Goal: Task Accomplishment & Management: Use online tool/utility

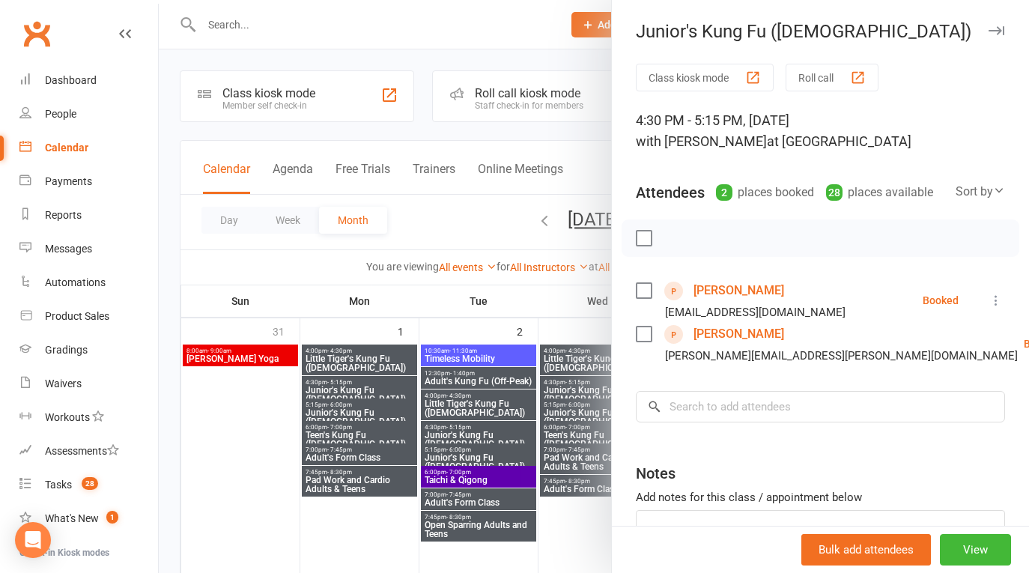
scroll to position [707, 0]
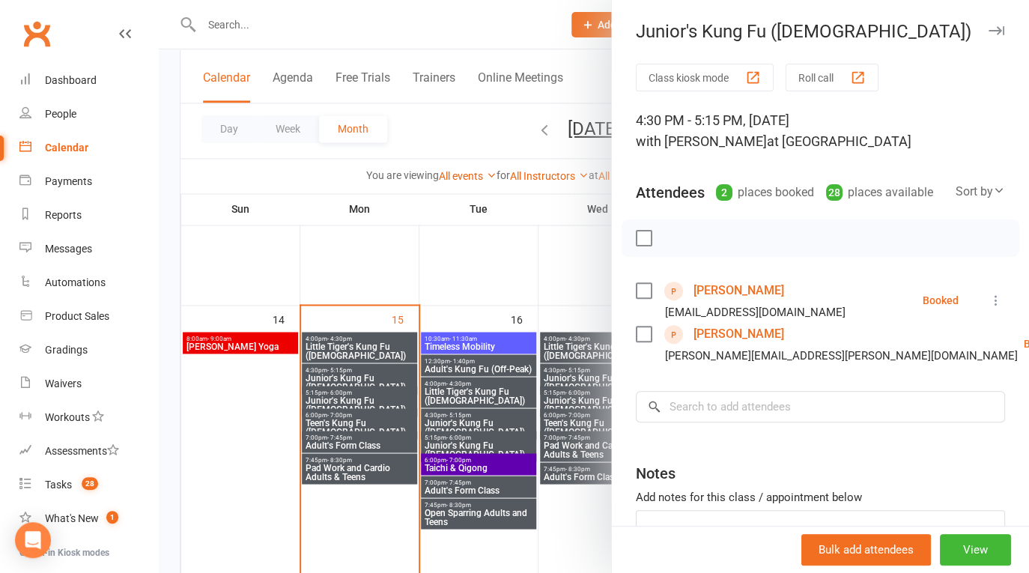
click at [963, 25] on div "Junior's Kung Fu ([DEMOGRAPHIC_DATA])" at bounding box center [820, 31] width 417 height 21
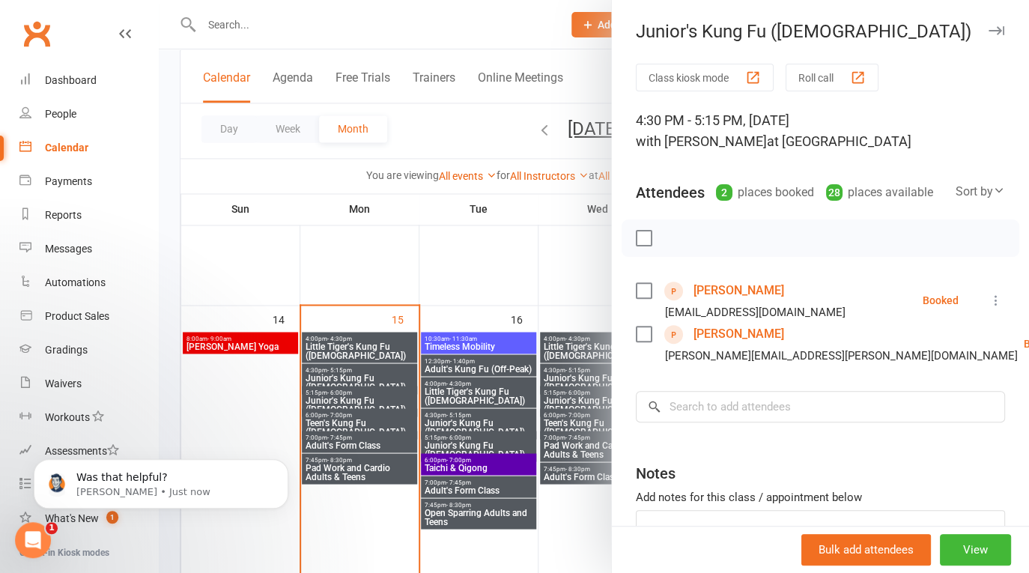
scroll to position [0, 0]
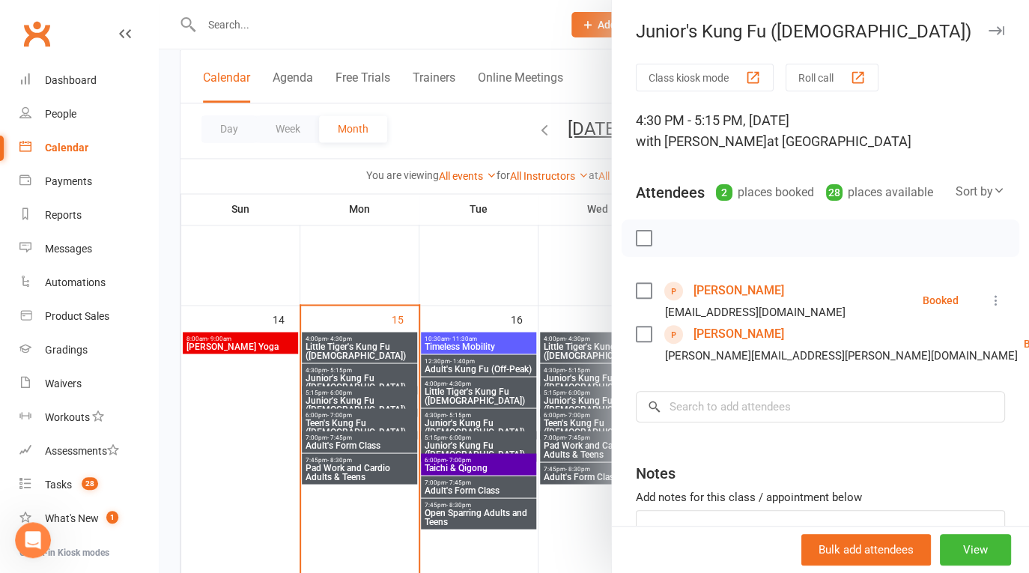
click at [350, 26] on div at bounding box center [594, 286] width 870 height 573
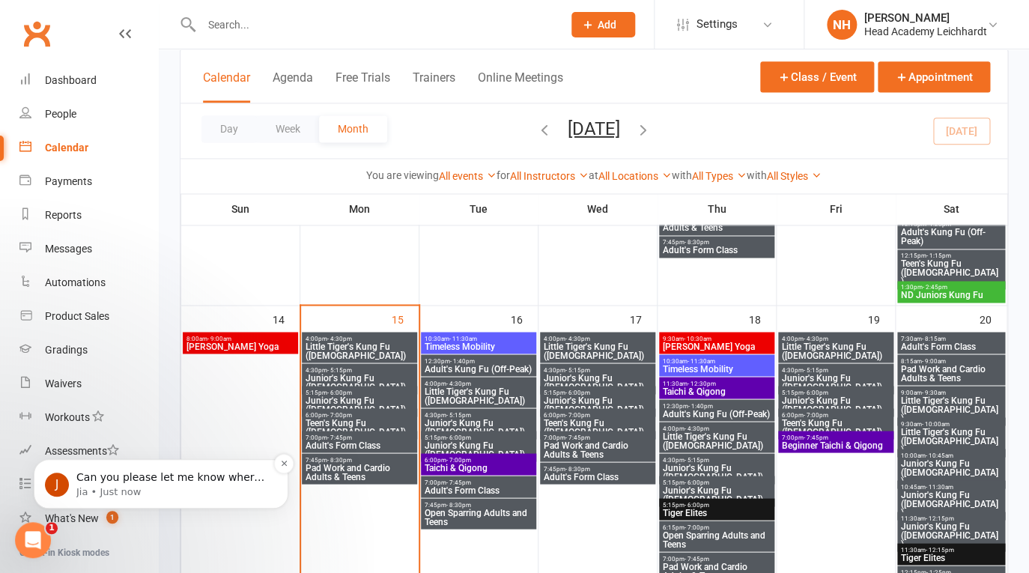
click at [174, 483] on p "Can you please let me know where this number is reflected?" at bounding box center [172, 477] width 193 height 15
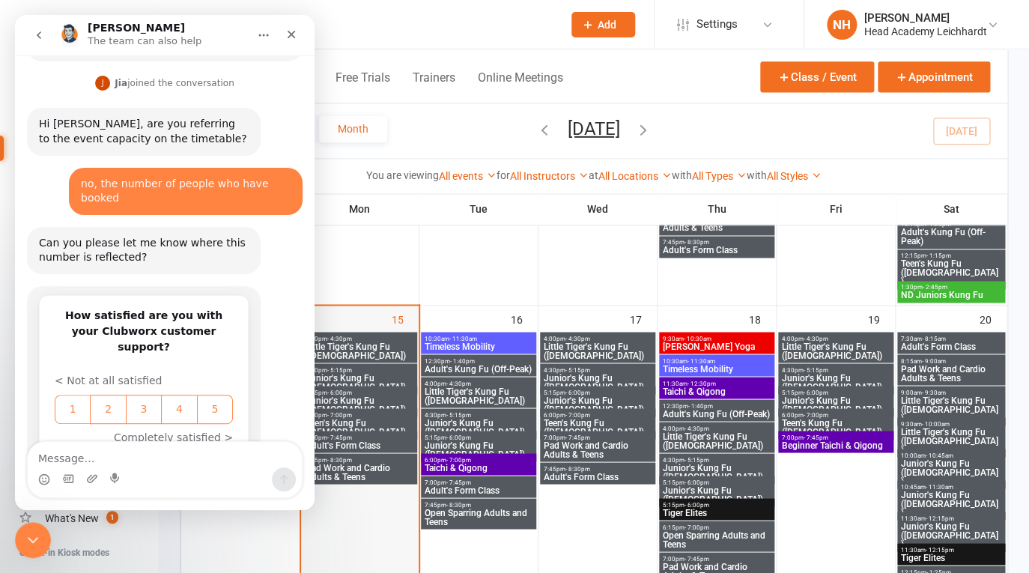
scroll to position [1111, 0]
click at [484, 192] on div "You are viewing All events All events Empty events Full events Non-empty events…" at bounding box center [593, 175] width 826 height 34
click at [657, 73] on div "Calendar Agenda Free Trials Trainers Online Meetings Class / Event Appointment" at bounding box center [593, 76] width 826 height 54
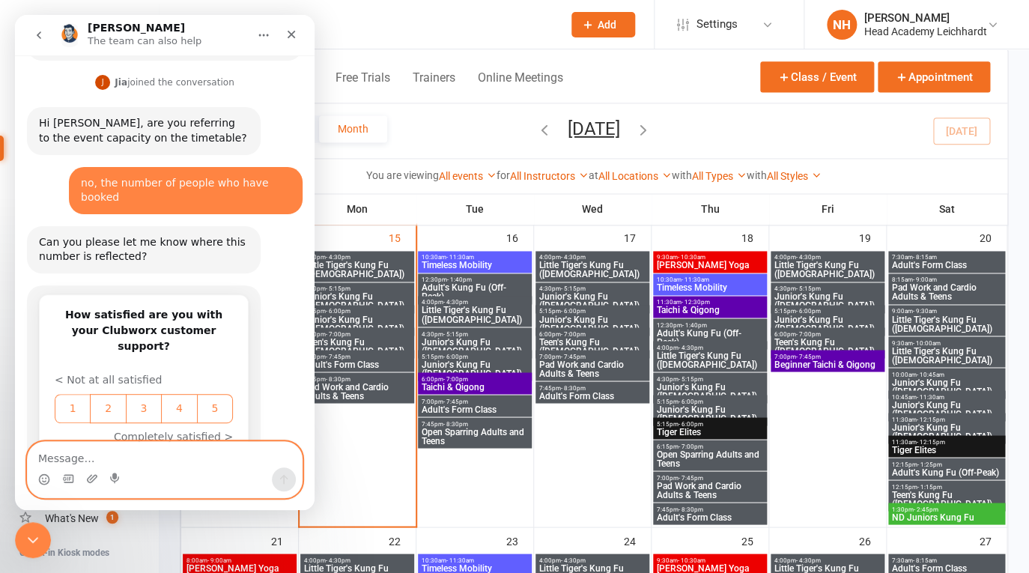
click at [166, 458] on textarea "Message…" at bounding box center [165, 454] width 274 height 25
type textarea "i"
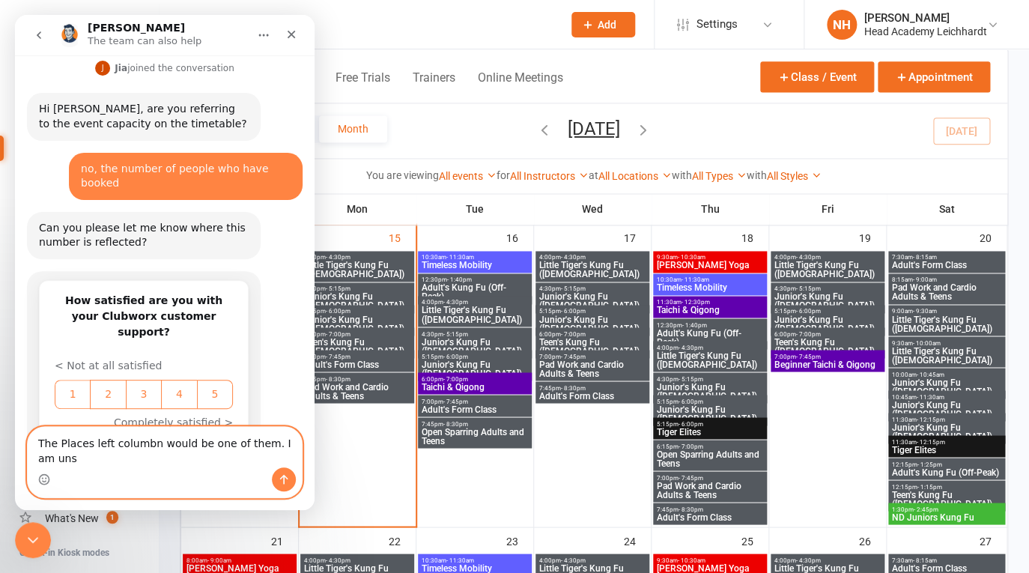
scroll to position [1126, 0]
click at [141, 459] on textarea "The Places left columbn would be one of them. I am unsure if it is visible i th…" at bounding box center [165, 447] width 274 height 40
type textarea "The Places left columbn would be one of them. I am unsure if it is visible in t…"
click at [289, 469] on button "Send a message…" at bounding box center [284, 479] width 24 height 24
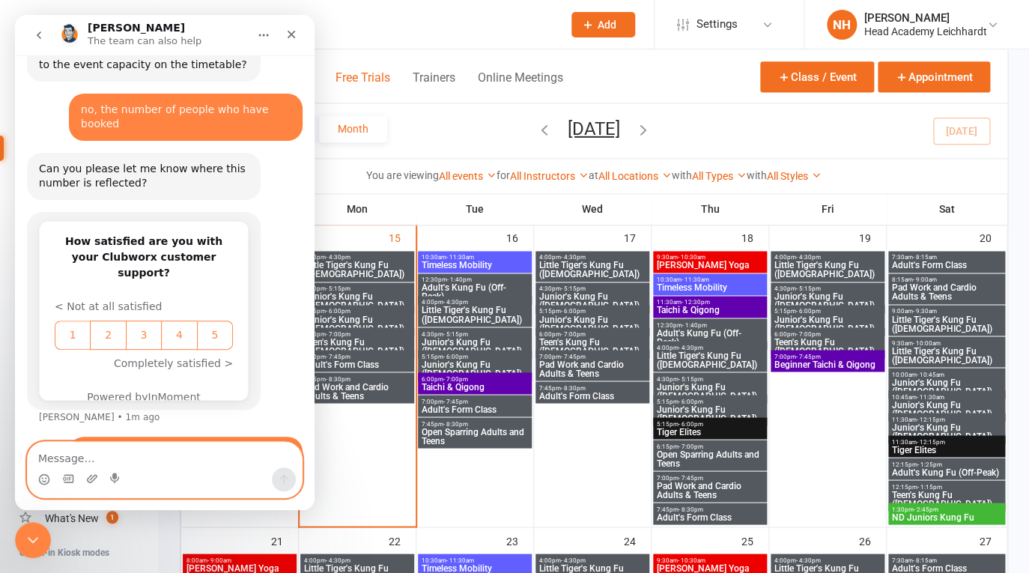
scroll to position [1185, 0]
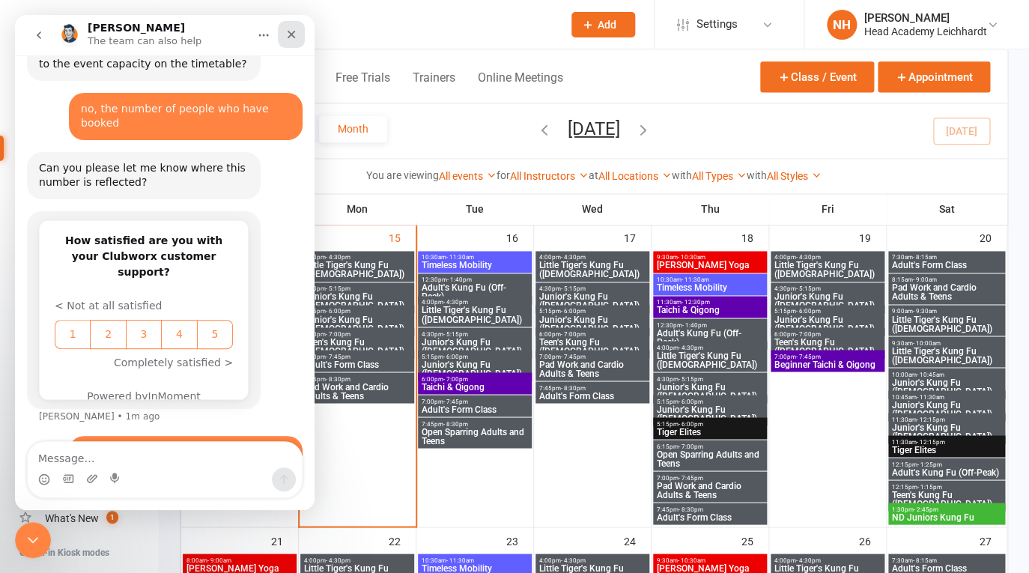
click at [291, 32] on icon "Close" at bounding box center [291, 34] width 12 height 12
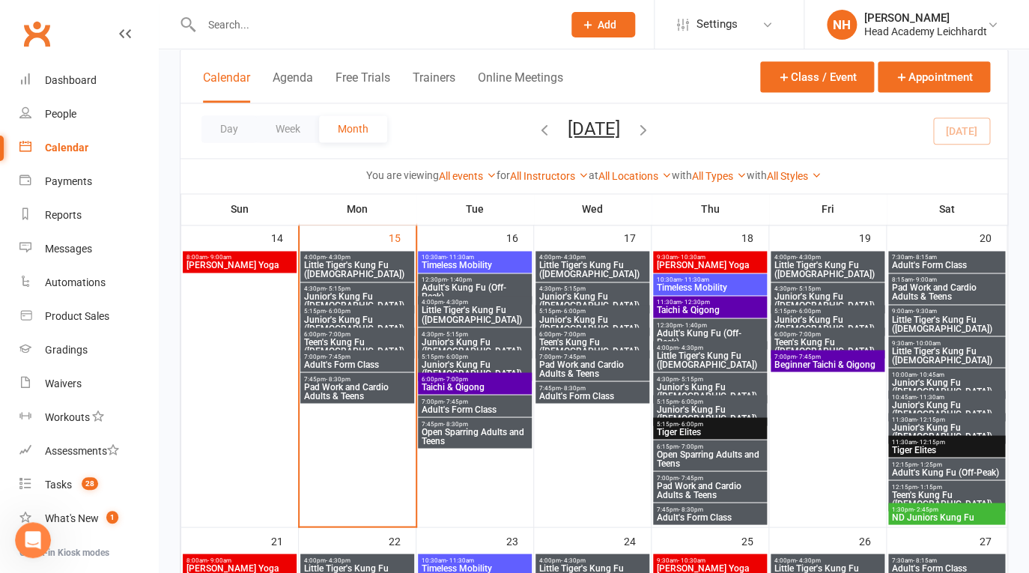
click at [412, 31] on input "text" at bounding box center [374, 24] width 355 height 21
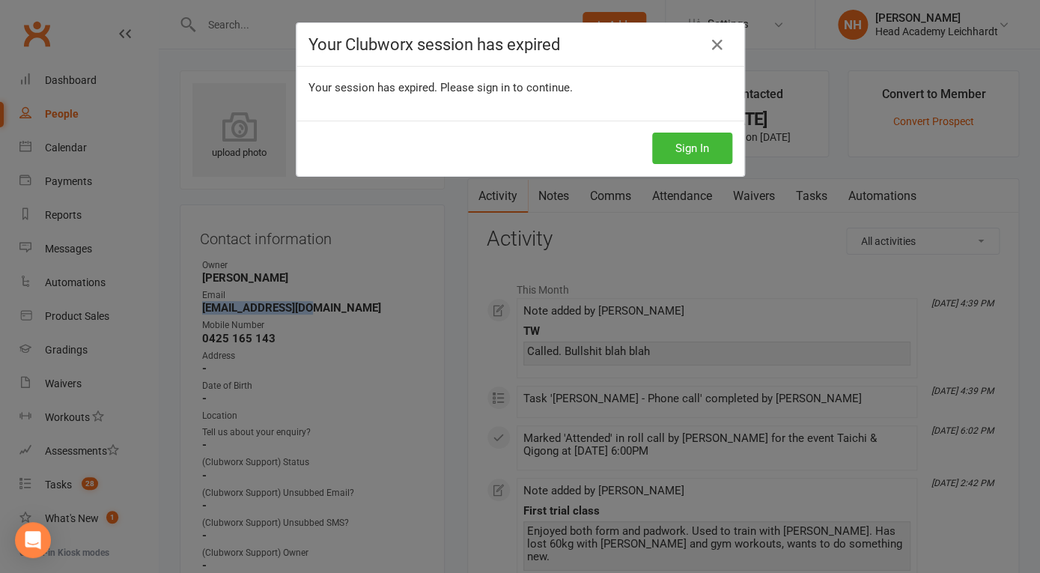
click at [708, 43] on icon at bounding box center [717, 45] width 18 height 18
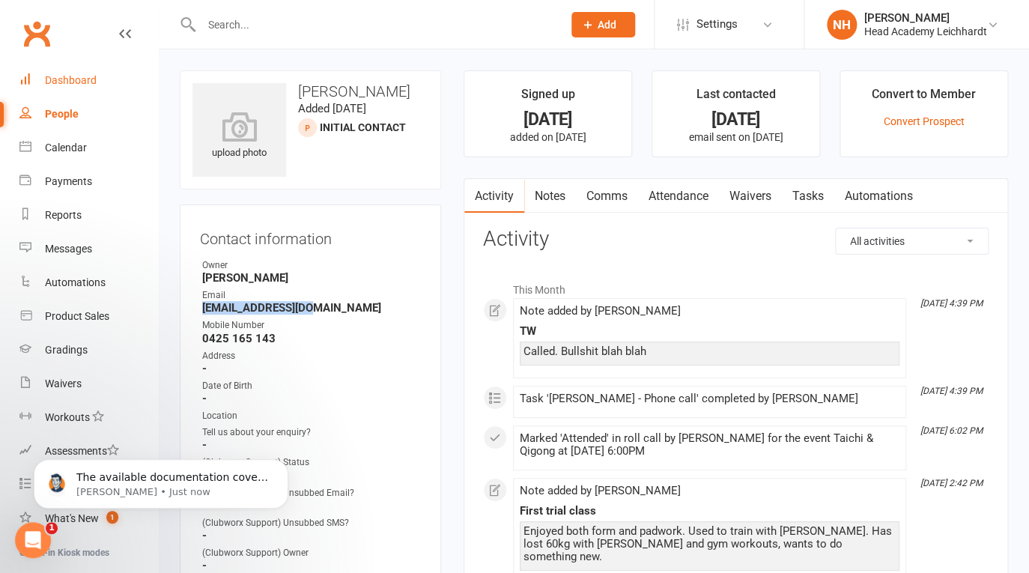
click at [76, 85] on div "Dashboard" at bounding box center [71, 80] width 52 height 12
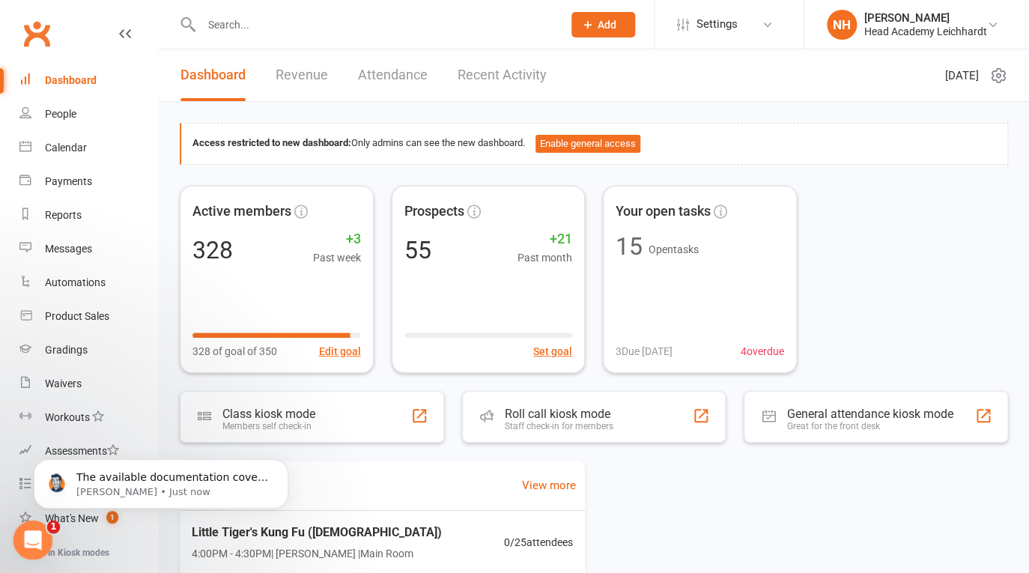
click at [34, 532] on icon "Open Intercom Messenger" at bounding box center [31, 538] width 25 height 25
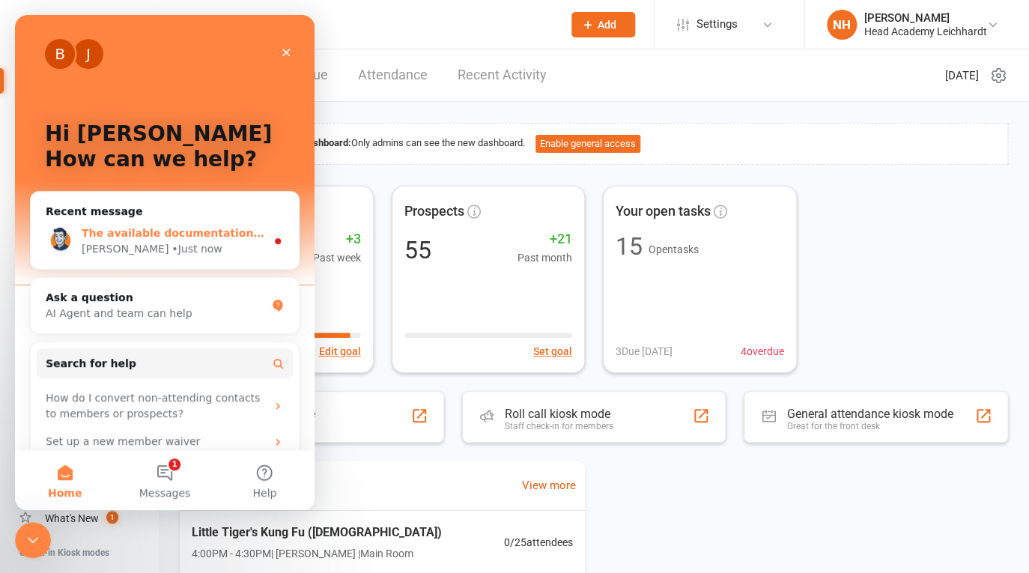
click at [179, 246] on div "Toby • Just now" at bounding box center [174, 249] width 184 height 16
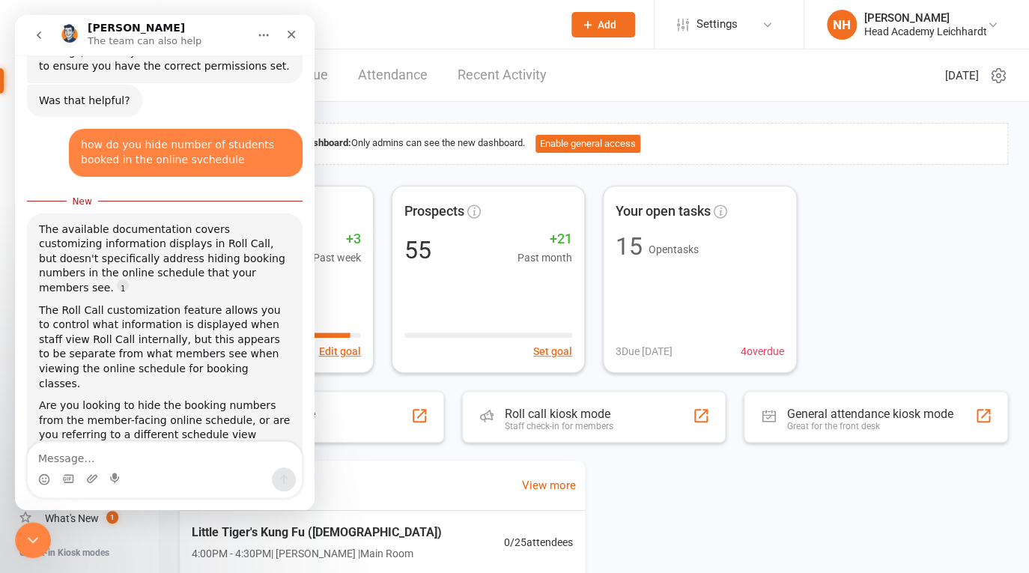
scroll to position [353, 0]
drag, startPoint x: 130, startPoint y: 346, endPoint x: 210, endPoint y: 365, distance: 81.7
click at [210, 398] on div "Are you looking to hide the booking numbers from the member-facing online sched…" at bounding box center [165, 427] width 252 height 58
copy div "hide the booking numbers from the member-facing online schedule"
click at [154, 450] on textarea "Message…" at bounding box center [165, 454] width 274 height 25
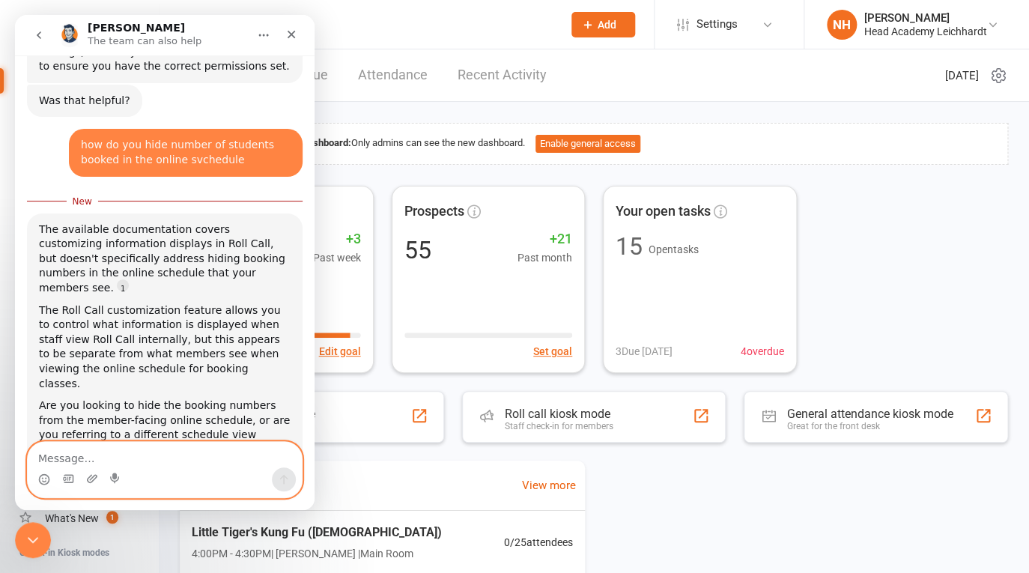
paste textarea "hide the booking numbers from the member-facing online schedule"
type textarea "hide the booking numbers from the member-facing online schedule"
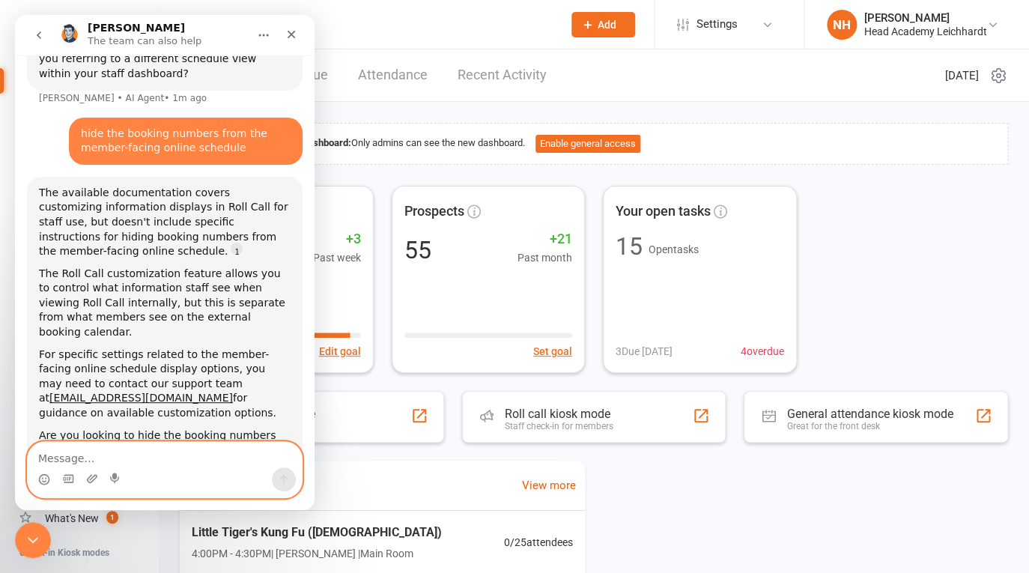
scroll to position [704, 0]
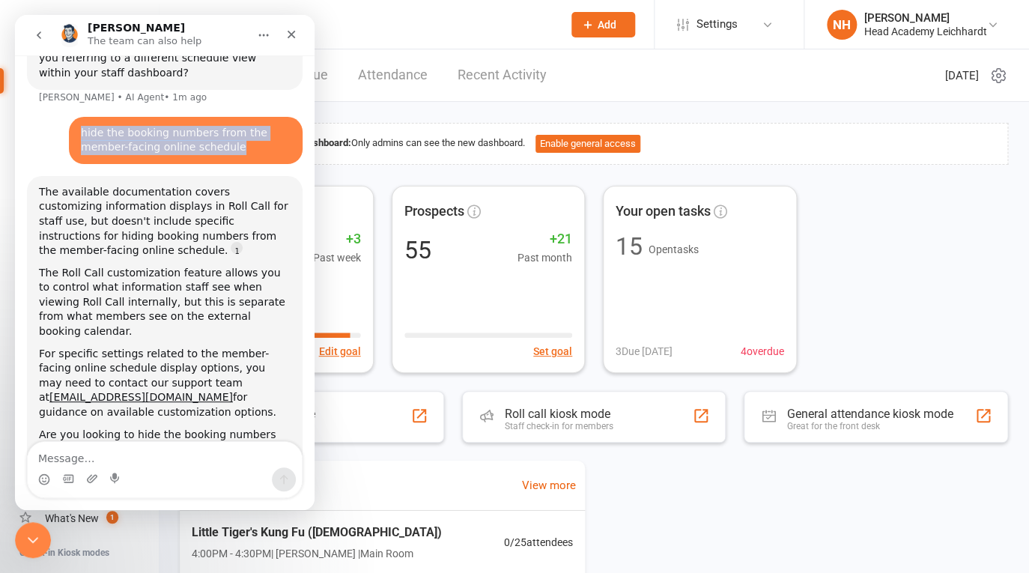
drag, startPoint x: 73, startPoint y: 75, endPoint x: 260, endPoint y: 94, distance: 188.1
click at [260, 117] on div "hide the booking numbers from the member-facing online schedule Nathan • Just n…" at bounding box center [186, 140] width 234 height 47
copy div "hide the booking numbers from the member-facing online schedule"
click at [100, 391] on link "support@clubworx.com" at bounding box center [140, 397] width 183 height 12
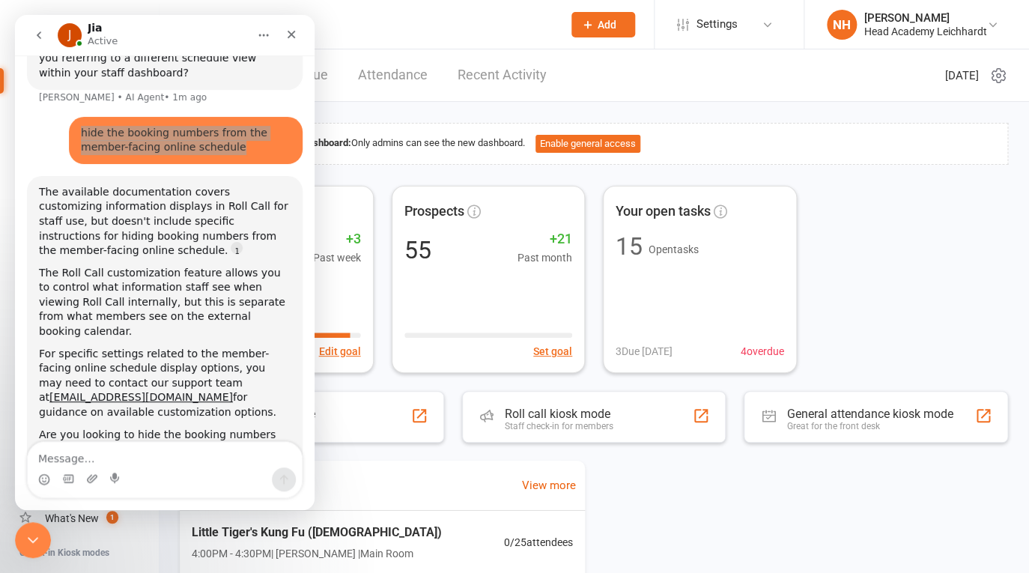
scroll to position [2, 0]
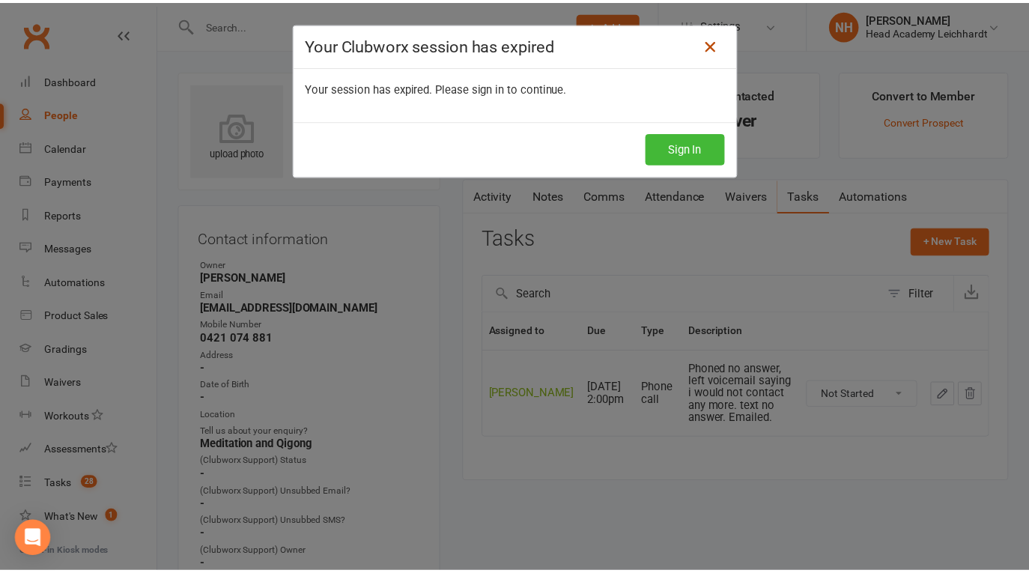
scroll to position [168, 0]
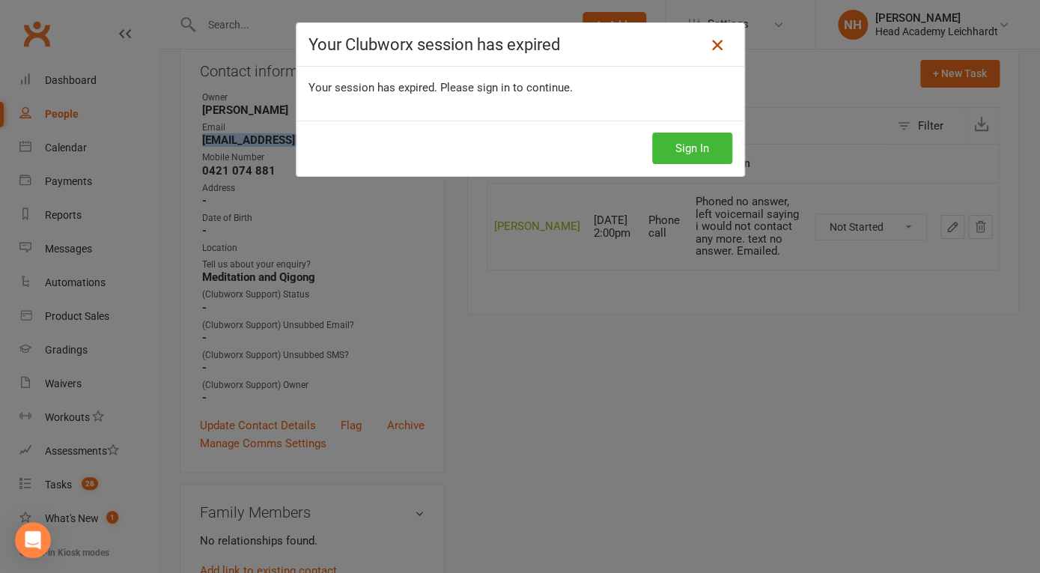
click at [722, 46] on link at bounding box center [717, 45] width 24 height 24
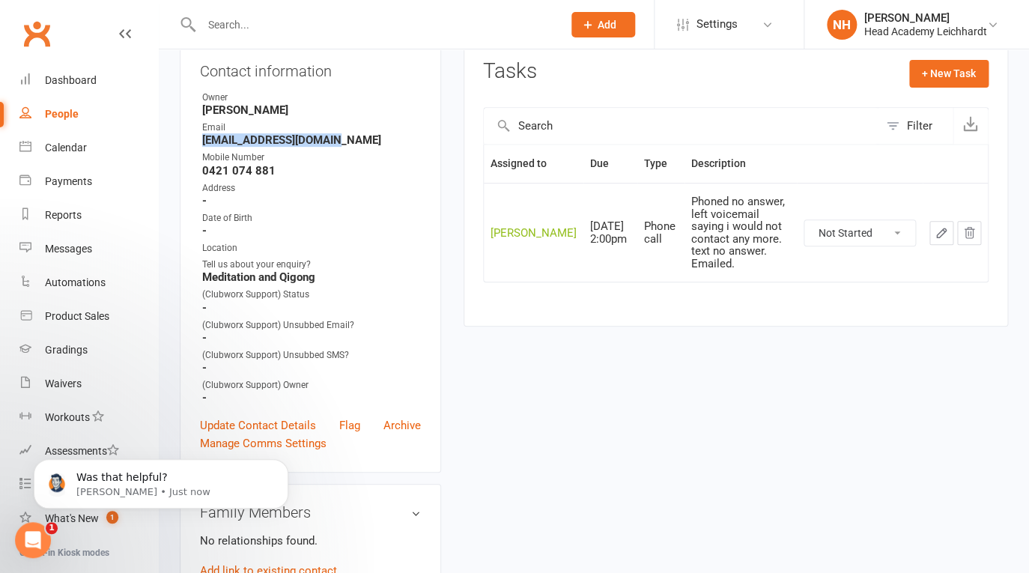
scroll to position [0, 0]
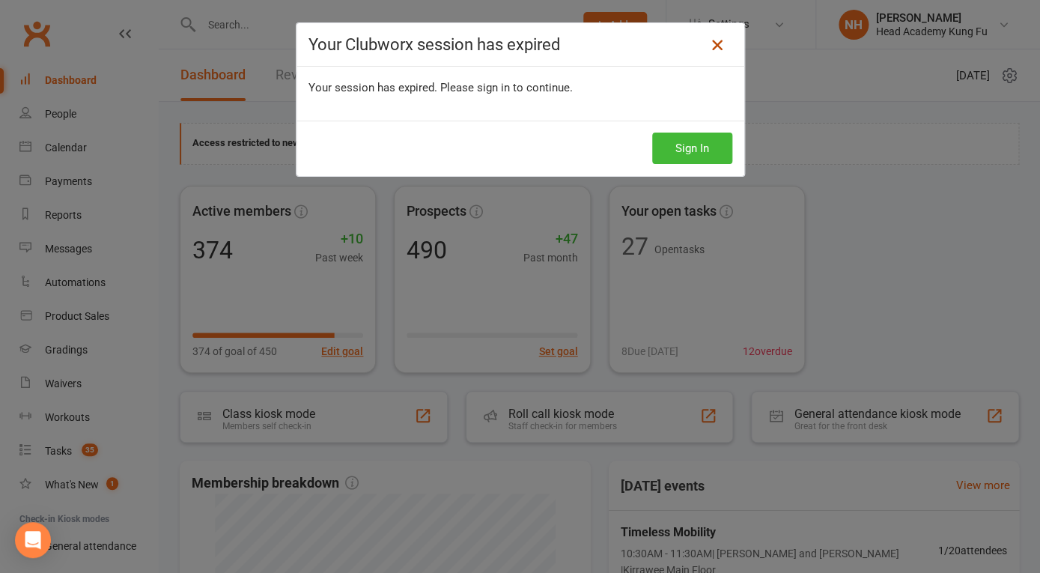
click at [713, 42] on icon at bounding box center [717, 45] width 18 height 18
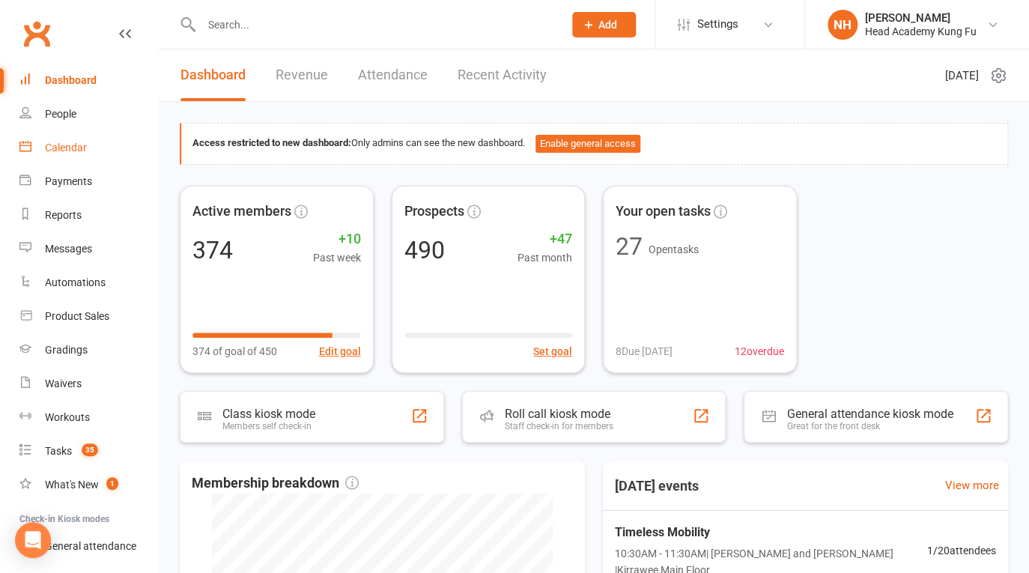
click at [61, 138] on link "Calendar" at bounding box center [88, 148] width 138 height 34
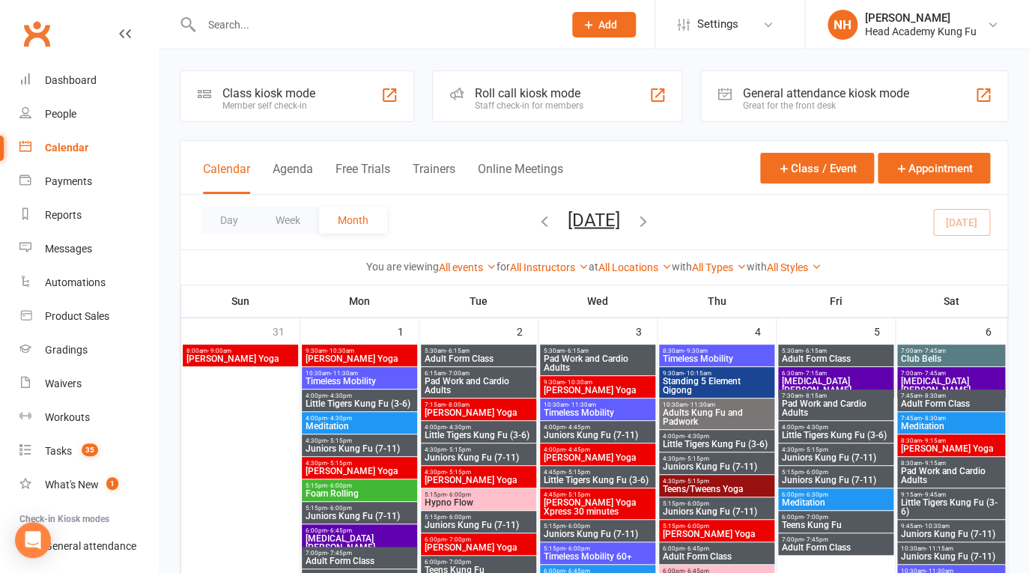
click at [499, 93] on div "Roll call kiosk mode" at bounding box center [529, 93] width 109 height 14
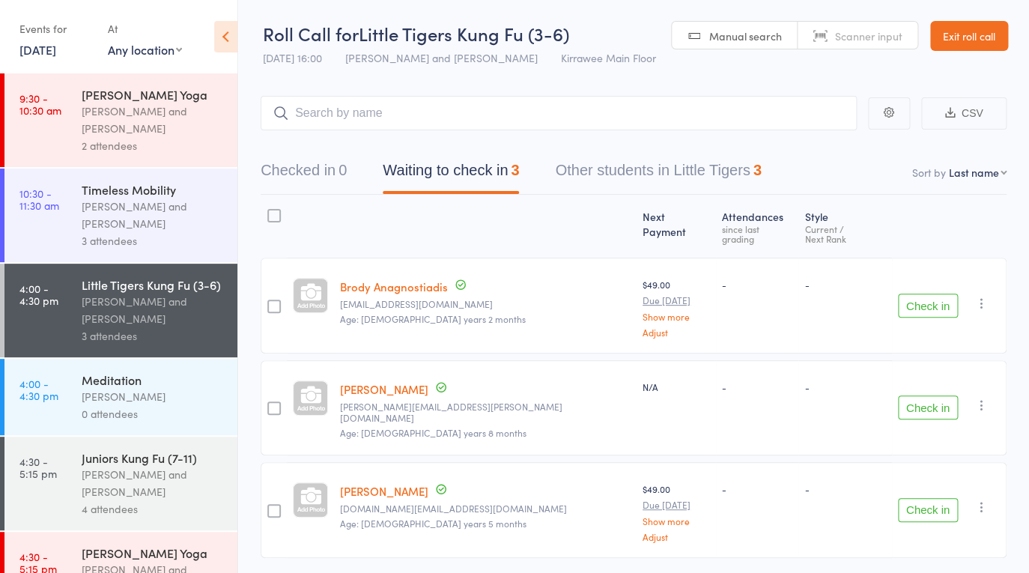
click at [160, 405] on div "[PERSON_NAME]" at bounding box center [153, 396] width 143 height 17
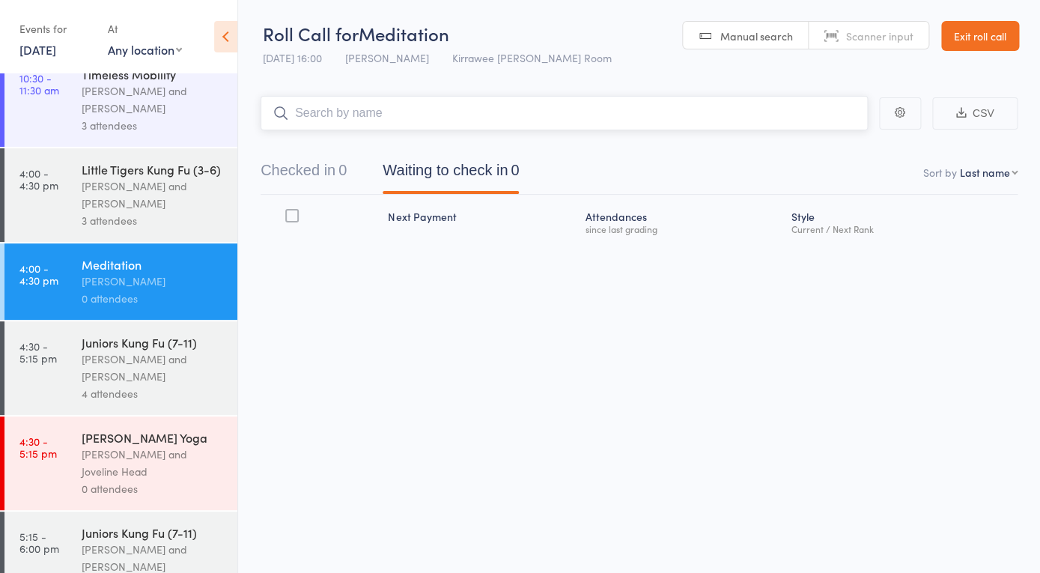
scroll to position [313, 0]
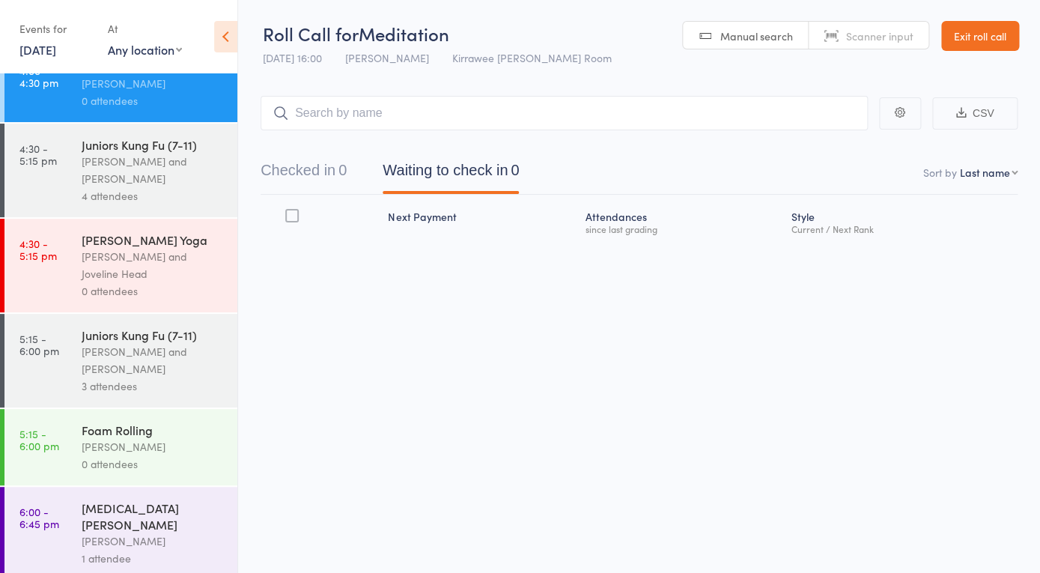
click at [126, 282] on div "[PERSON_NAME] and Joveline Head" at bounding box center [153, 265] width 143 height 34
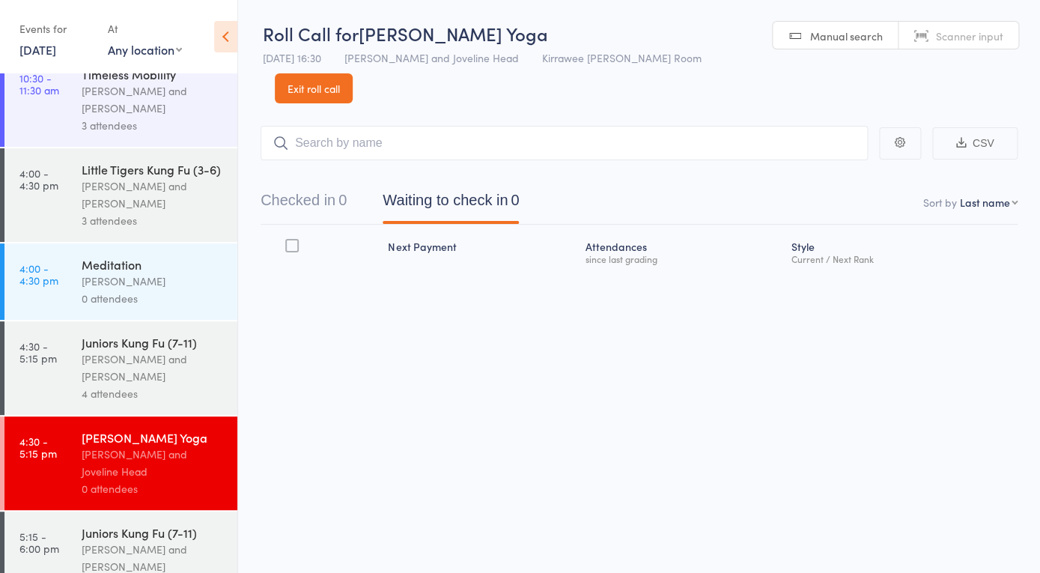
scroll to position [214, 0]
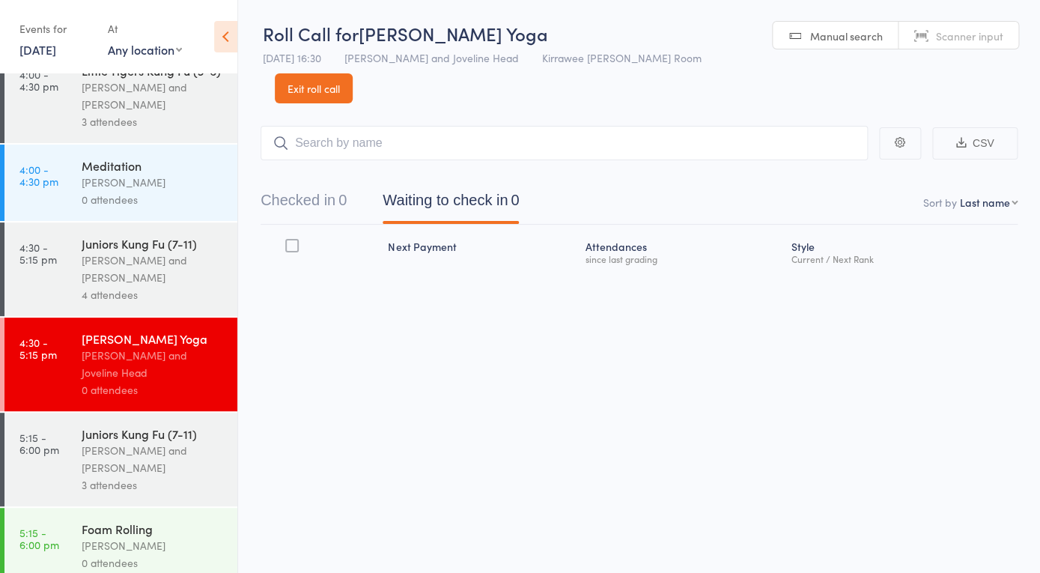
click at [150, 376] on div "[PERSON_NAME] and Joveline Head" at bounding box center [153, 364] width 143 height 34
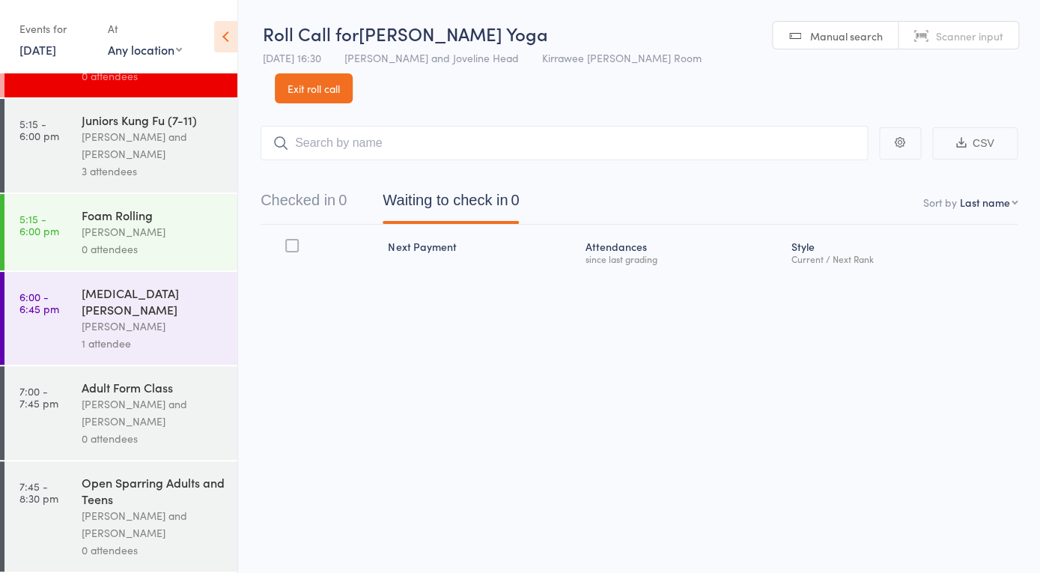
scroll to position [538, 0]
click at [353, 73] on link "Exit roll call" at bounding box center [314, 88] width 78 height 30
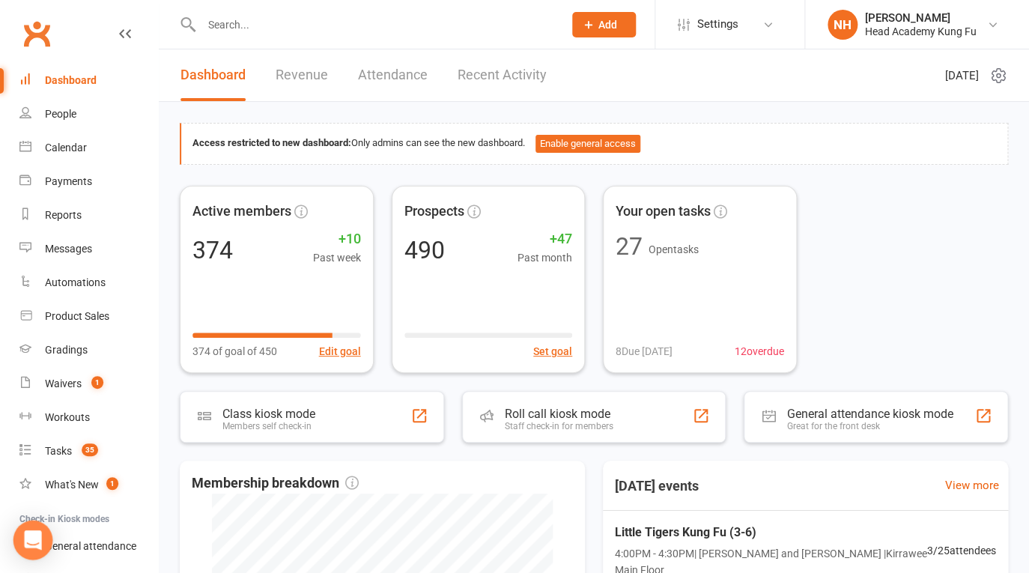
click at [28, 533] on icon "Open Intercom Messenger" at bounding box center [32, 539] width 17 height 19
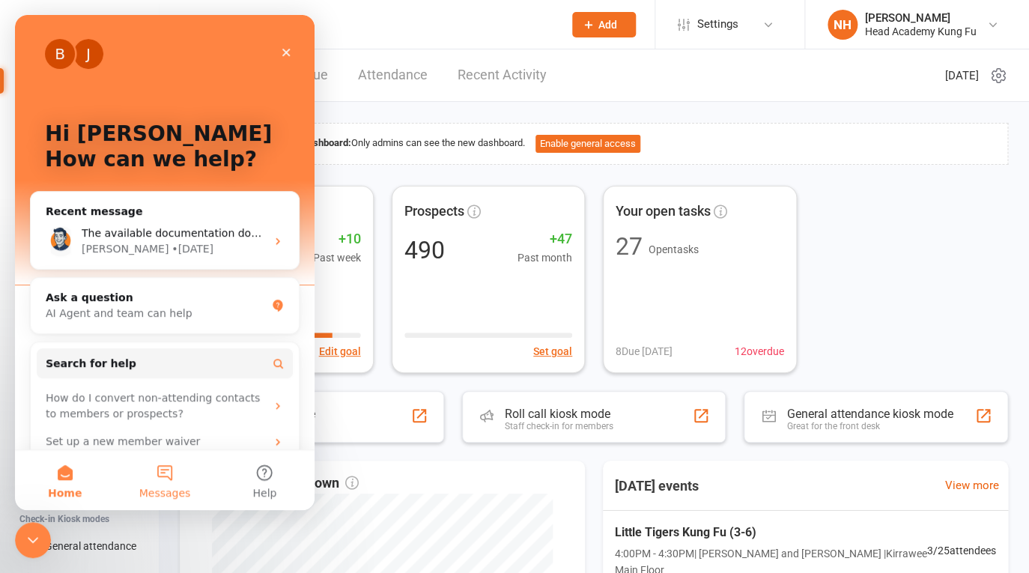
click at [154, 481] on button "Messages" at bounding box center [165, 480] width 100 height 60
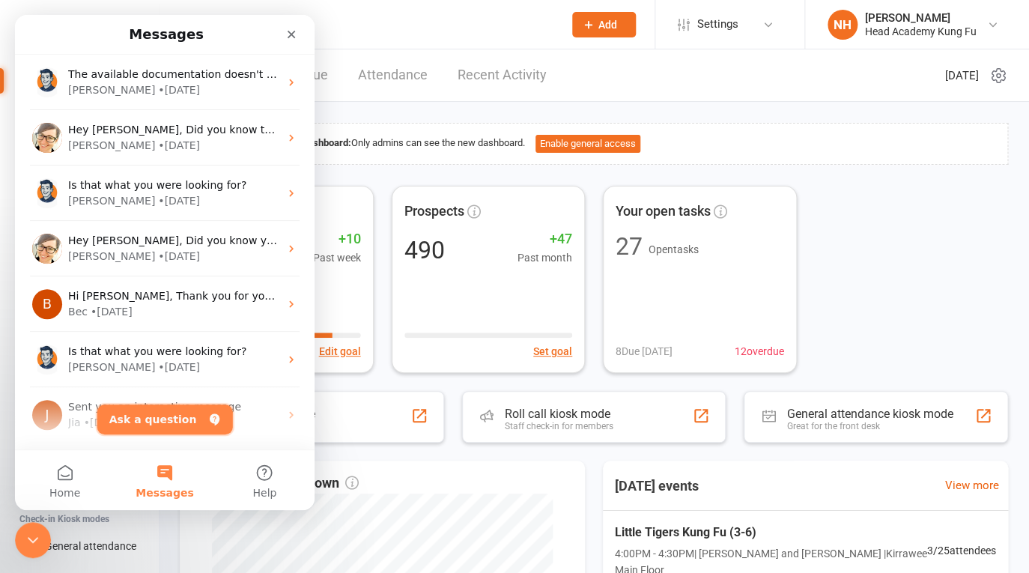
click at [167, 424] on button "Ask a question" at bounding box center [165, 419] width 136 height 30
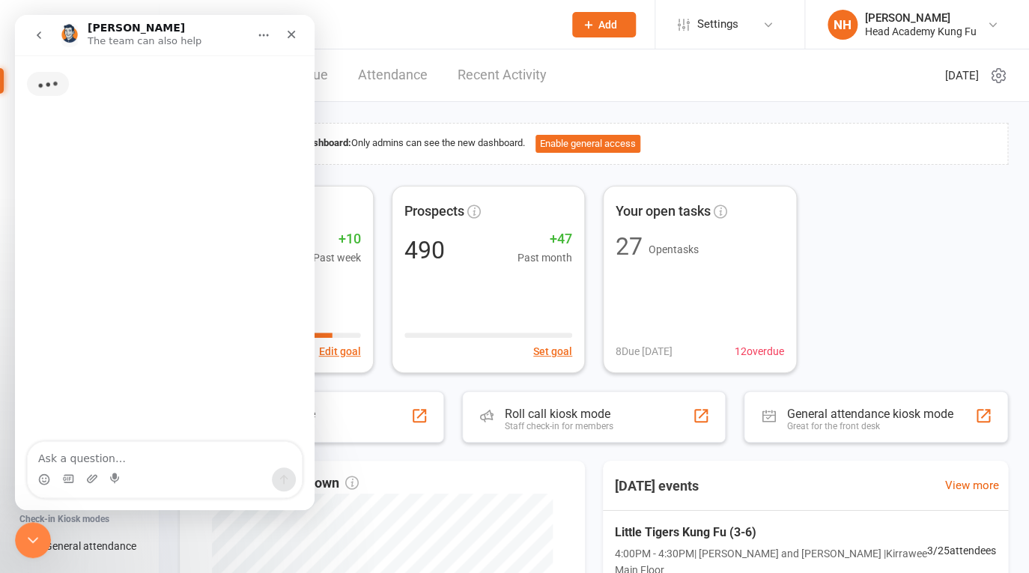
click at [148, 454] on textarea "Ask a question…" at bounding box center [165, 454] width 274 height 25
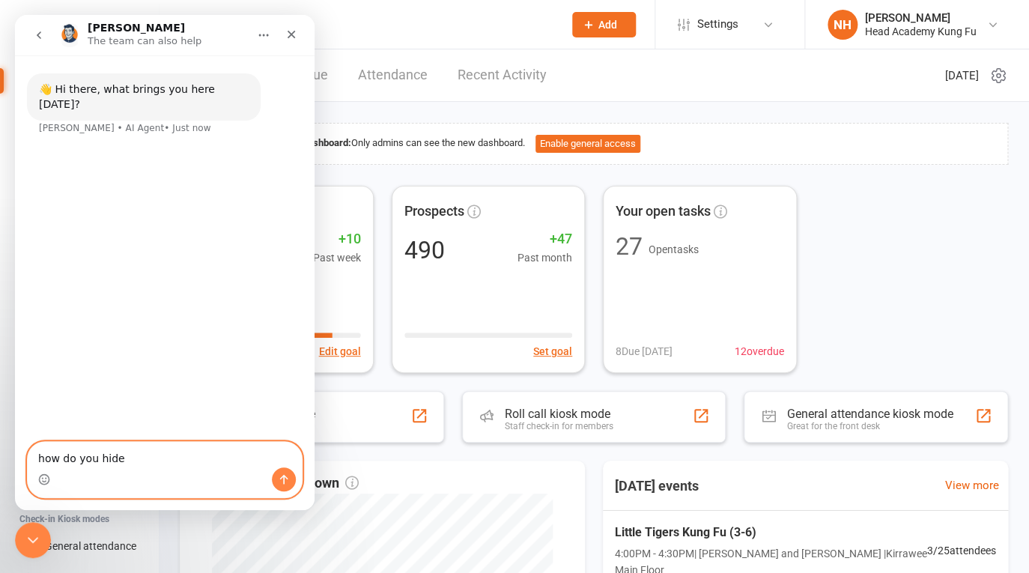
click at [168, 455] on textarea "how do you hide" at bounding box center [165, 454] width 274 height 25
type textarea "how do you hide class booing numbers"
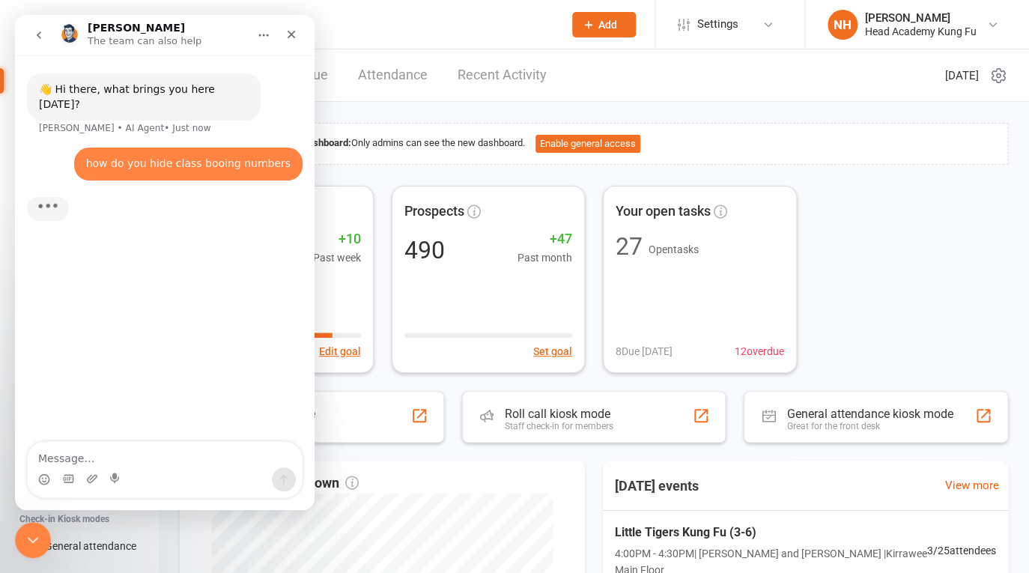
click at [141, 462] on textarea "Message…" at bounding box center [165, 454] width 274 height 25
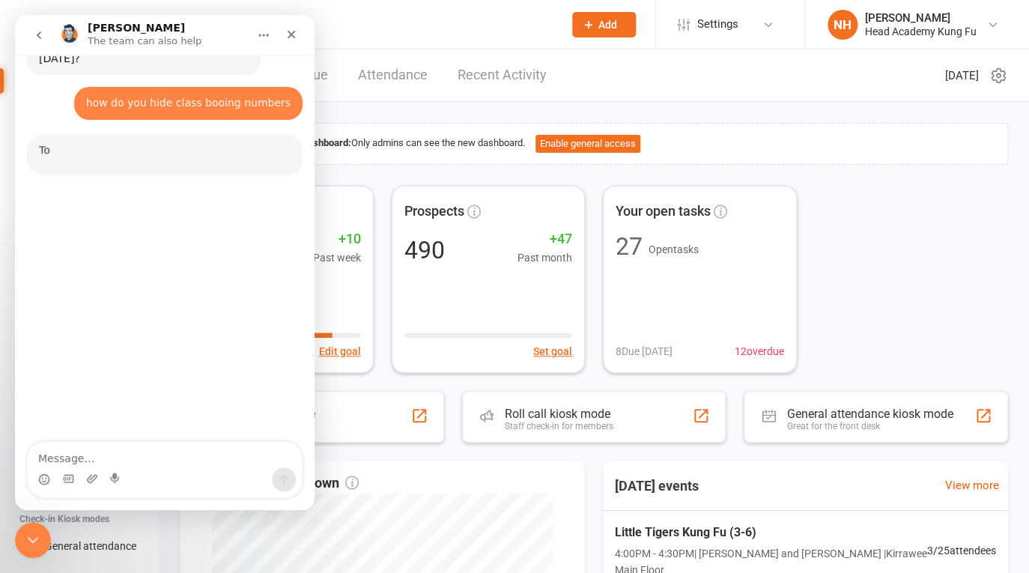
scroll to position [2, 0]
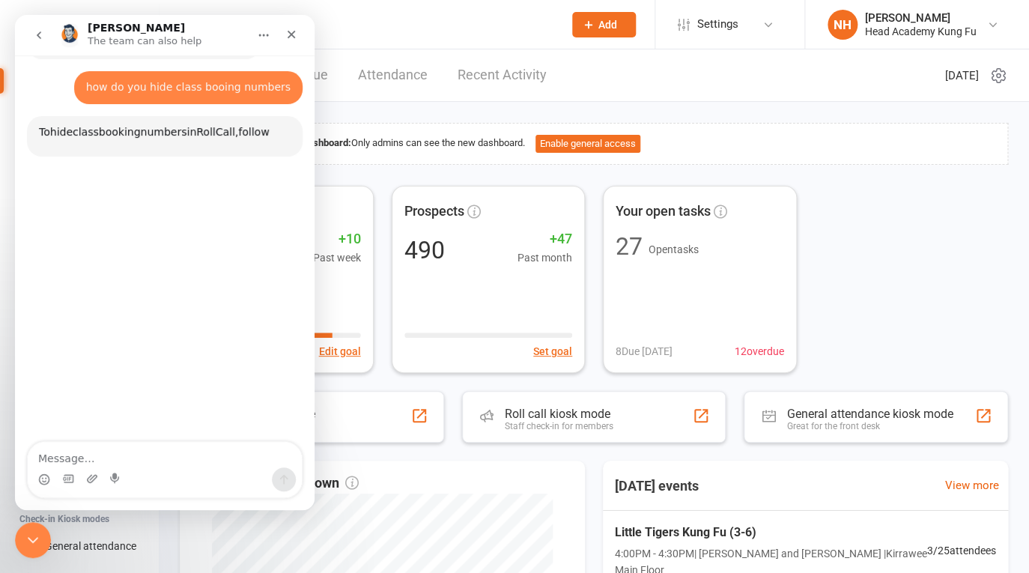
click at [208, 154] on div "👋 Hi there, what brings you here today? Toby • AI Agent • Just now how do you h…" at bounding box center [164, 93] width 275 height 162
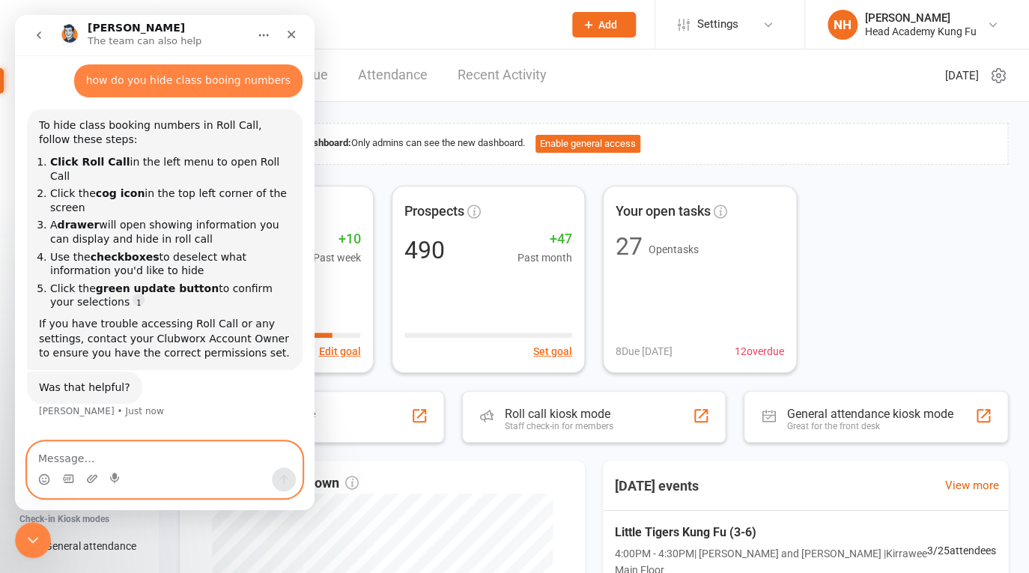
click at [79, 458] on textarea "Message…" at bounding box center [165, 454] width 274 height 25
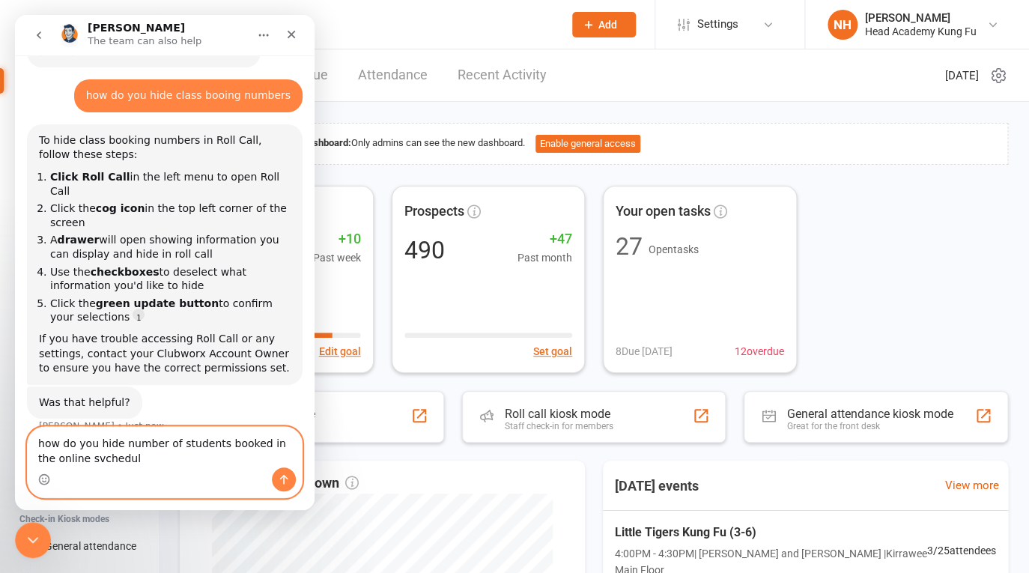
type textarea "how do you hide number of students booked in the online svchedule"
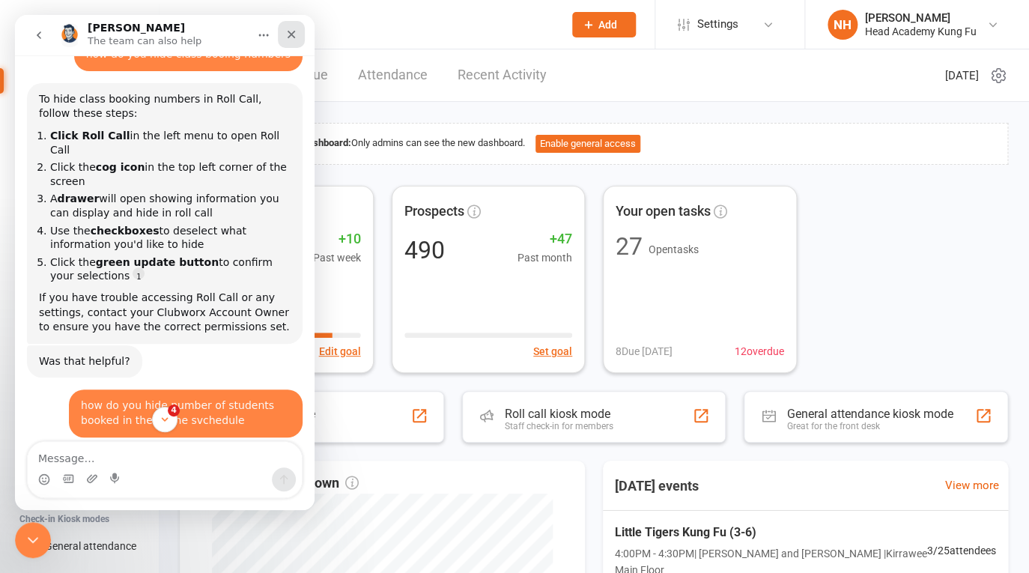
click at [288, 36] on icon "Close" at bounding box center [291, 34] width 12 height 12
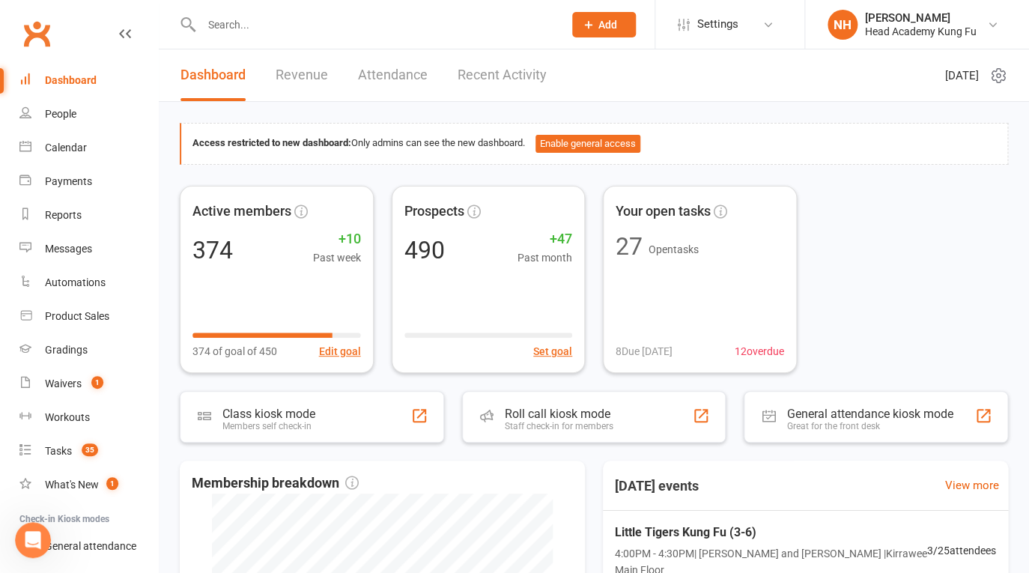
click at [274, 24] on input "text" at bounding box center [375, 24] width 356 height 21
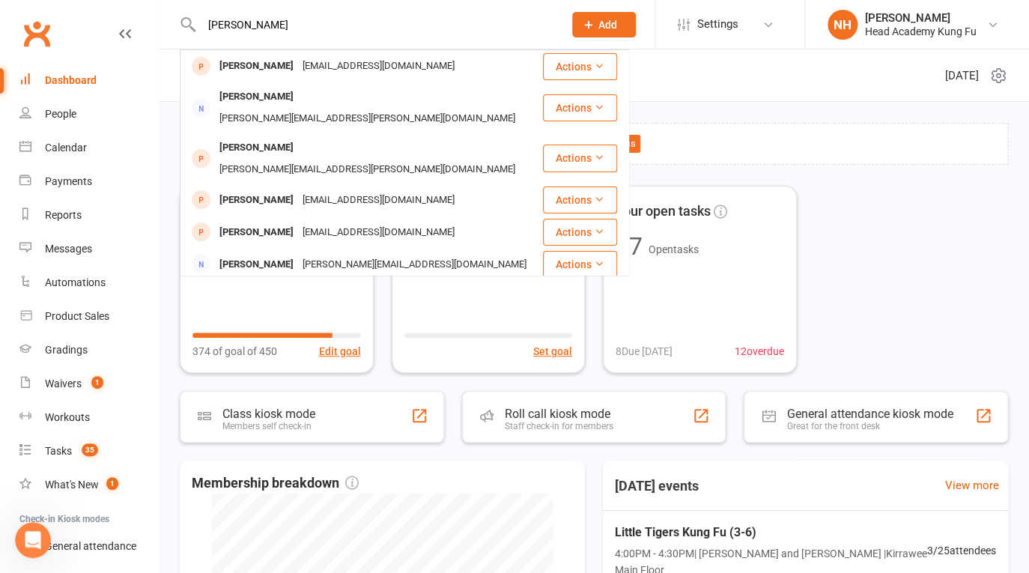
scroll to position [783, 0]
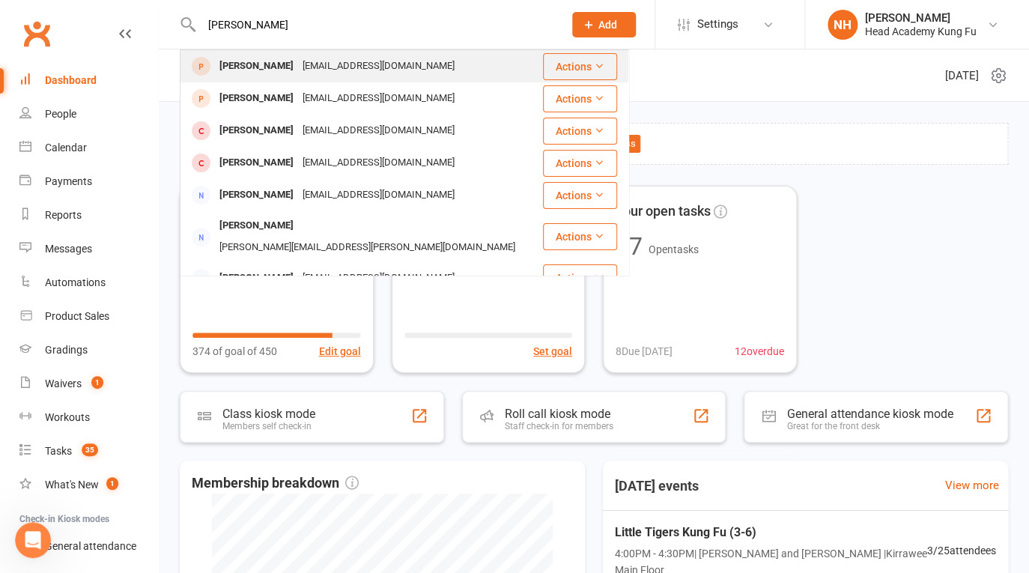
type input "katter"
click at [268, 63] on div "Katerina Ursu" at bounding box center [256, 66] width 83 height 22
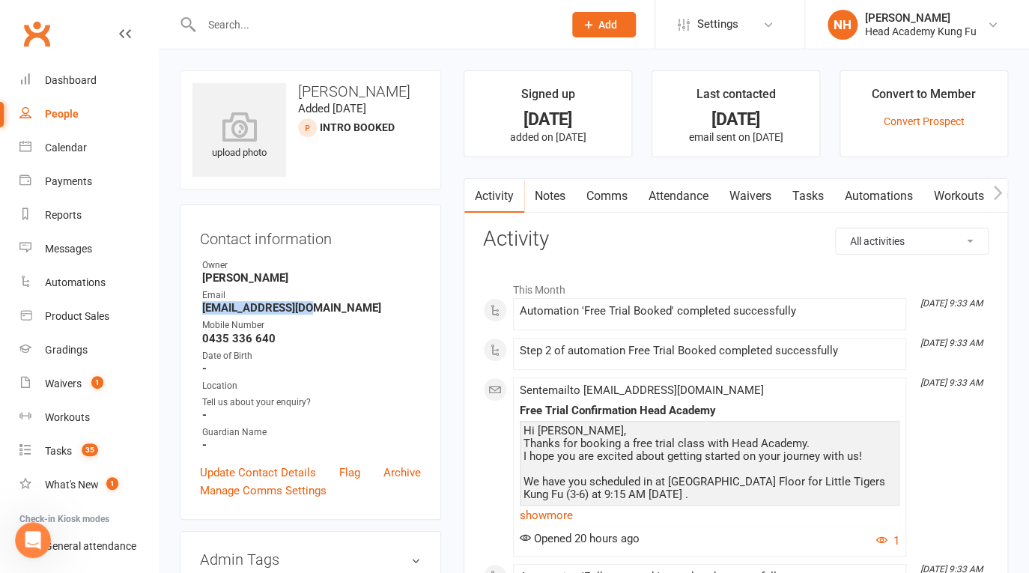
drag, startPoint x: 201, startPoint y: 305, endPoint x: 313, endPoint y: 314, distance: 112.6
click at [313, 314] on li "Email ina_ursu@yahoo.com" at bounding box center [310, 301] width 221 height 26
copy strong "ina_ursu@yahoo.com"
click at [74, 383] on div "Waivers" at bounding box center [63, 383] width 37 height 12
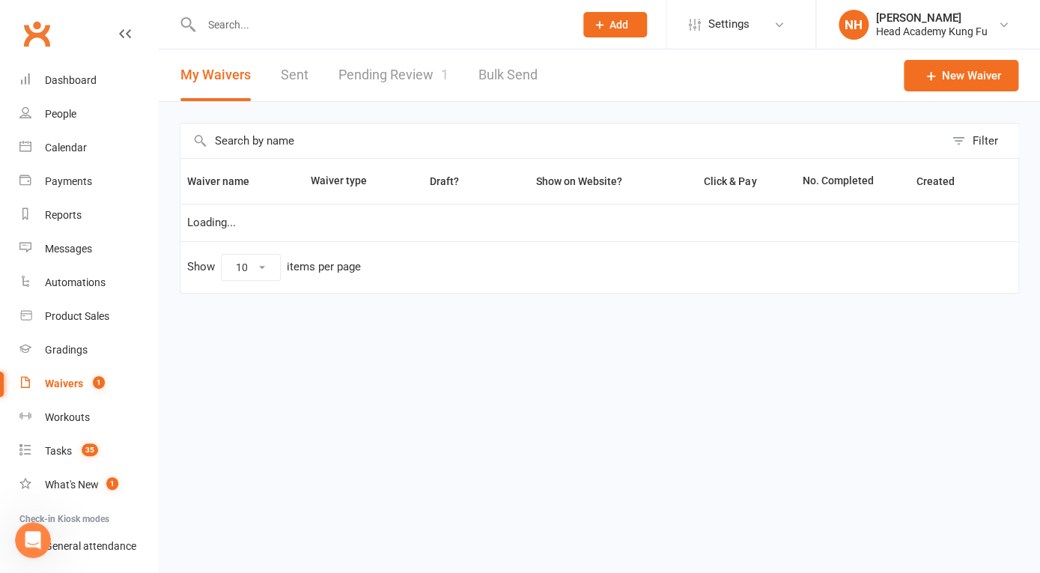
select select "100"
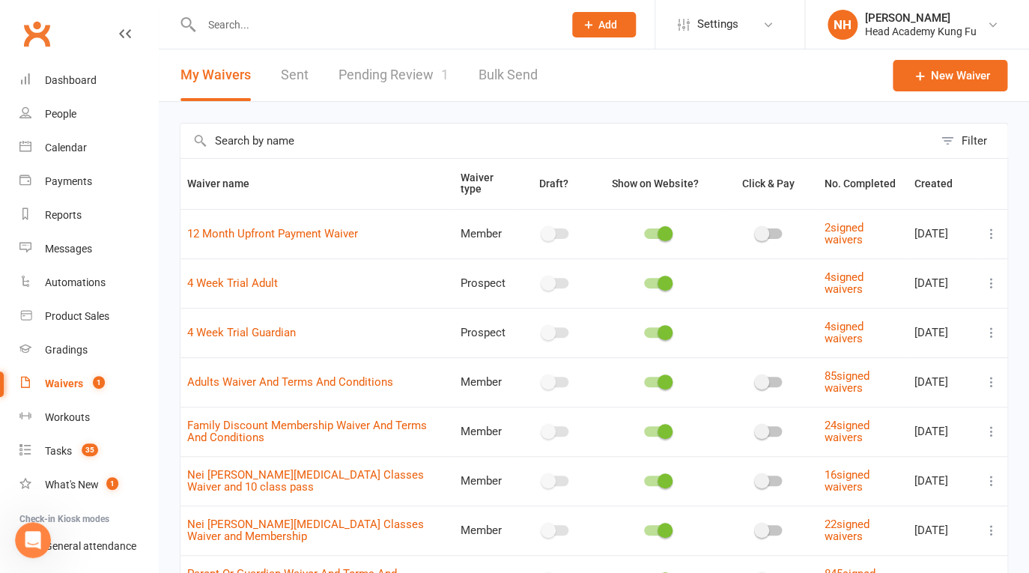
click at [383, 83] on link "Pending Review 1" at bounding box center [393, 75] width 110 height 52
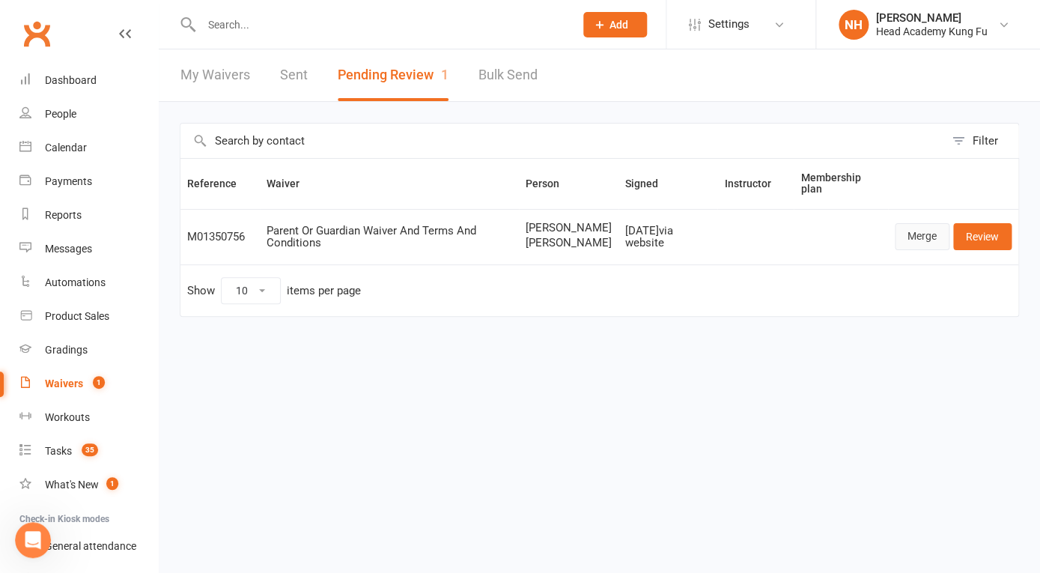
click at [910, 240] on link "Merge" at bounding box center [922, 236] width 55 height 27
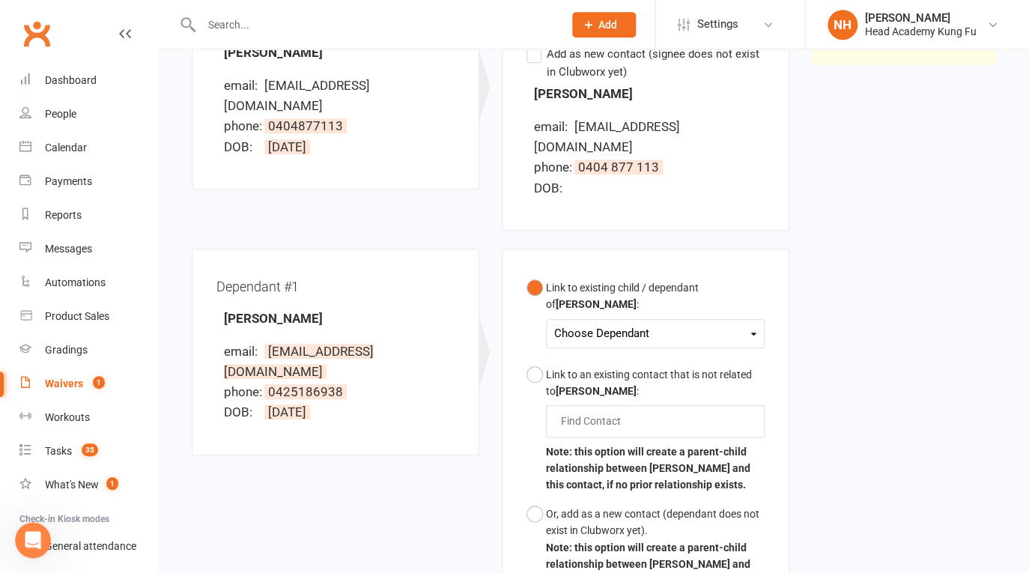
scroll to position [252, 0]
click at [646, 323] on div "Choose Dependant" at bounding box center [655, 333] width 202 height 20
click at [642, 352] on link "Rukang Qiu" at bounding box center [629, 368] width 148 height 32
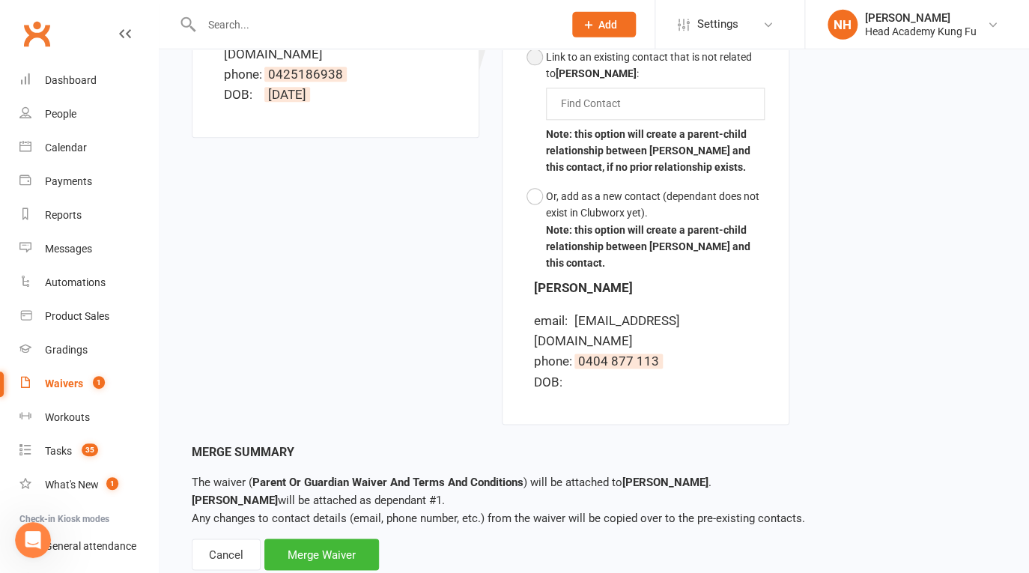
scroll to position [570, 0]
click at [332, 537] on div "Merge Waiver" at bounding box center [321, 552] width 115 height 31
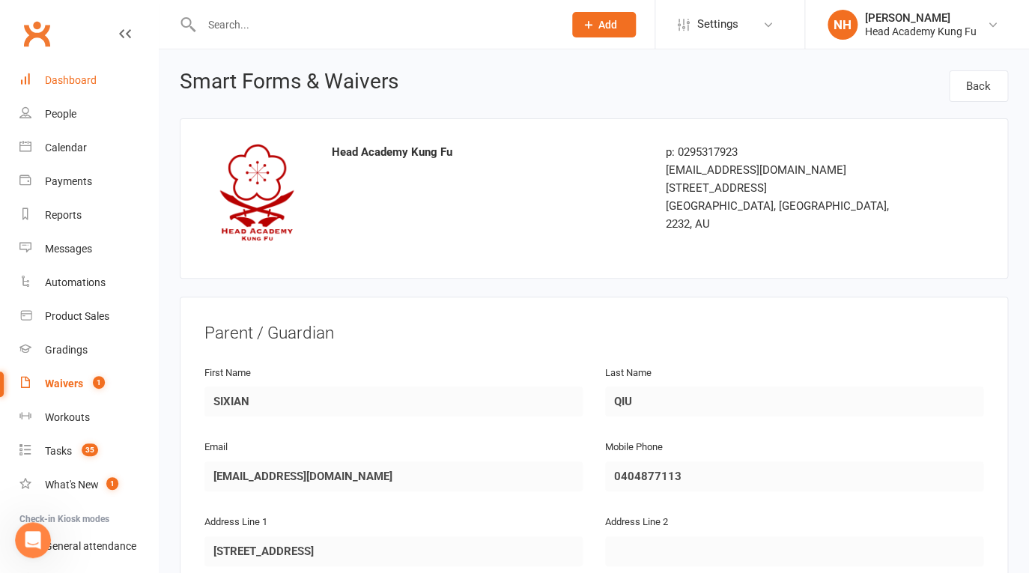
click at [43, 86] on link "Dashboard" at bounding box center [88, 81] width 138 height 34
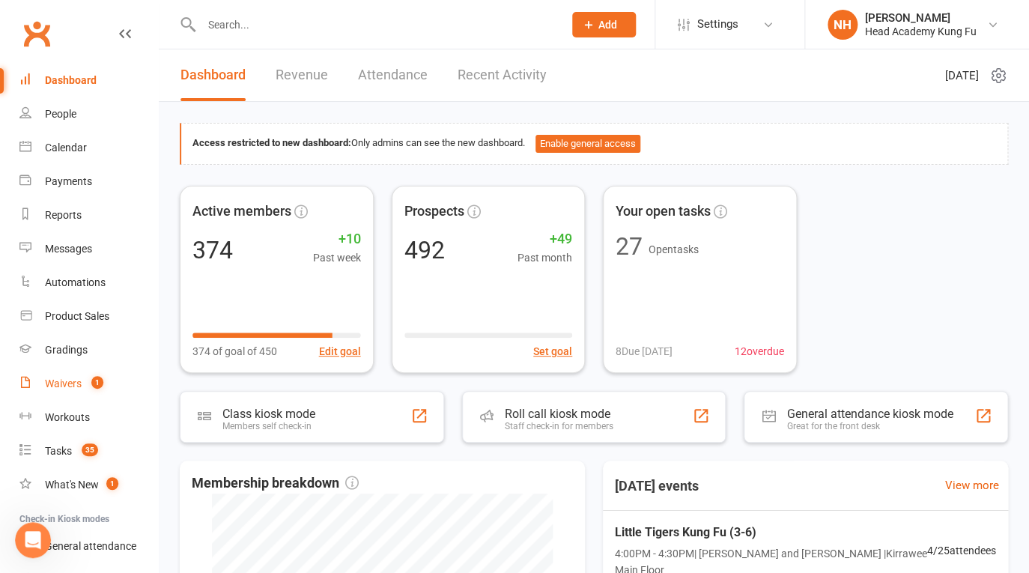
click at [54, 389] on div "Waivers" at bounding box center [63, 383] width 37 height 12
select select "100"
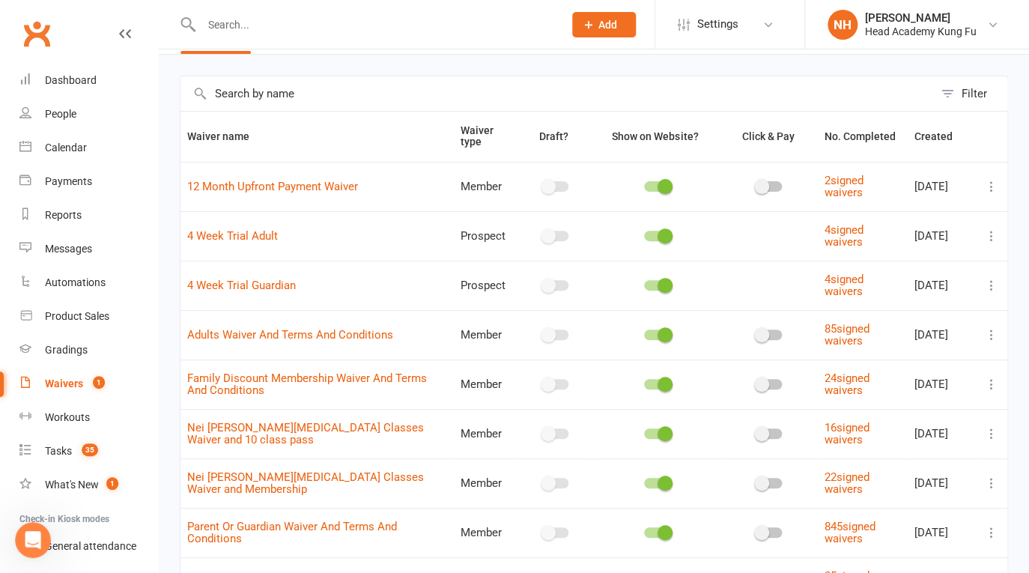
scroll to position [48, 0]
click at [988, 526] on icon at bounding box center [991, 531] width 15 height 15
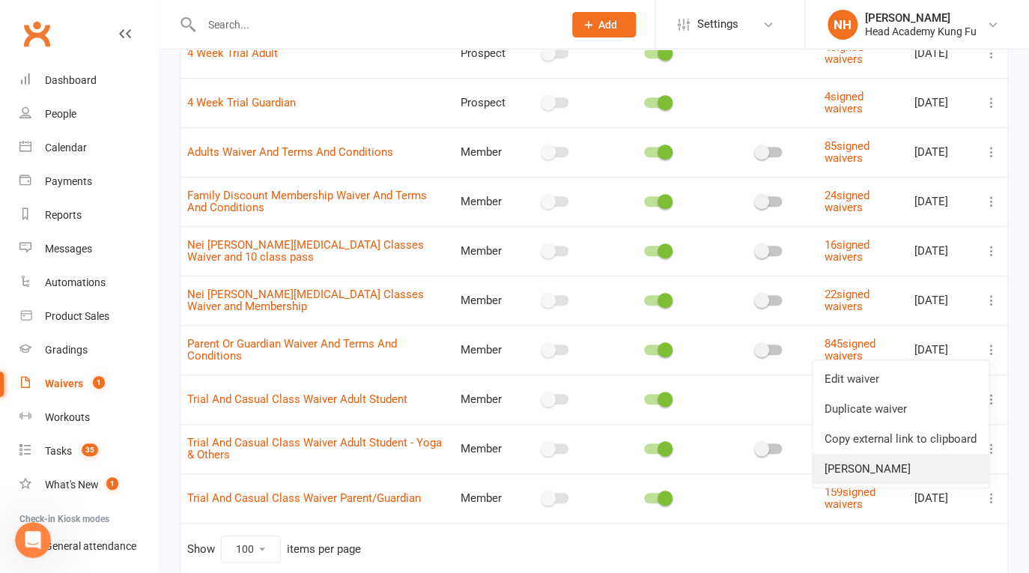
scroll to position [264, 0]
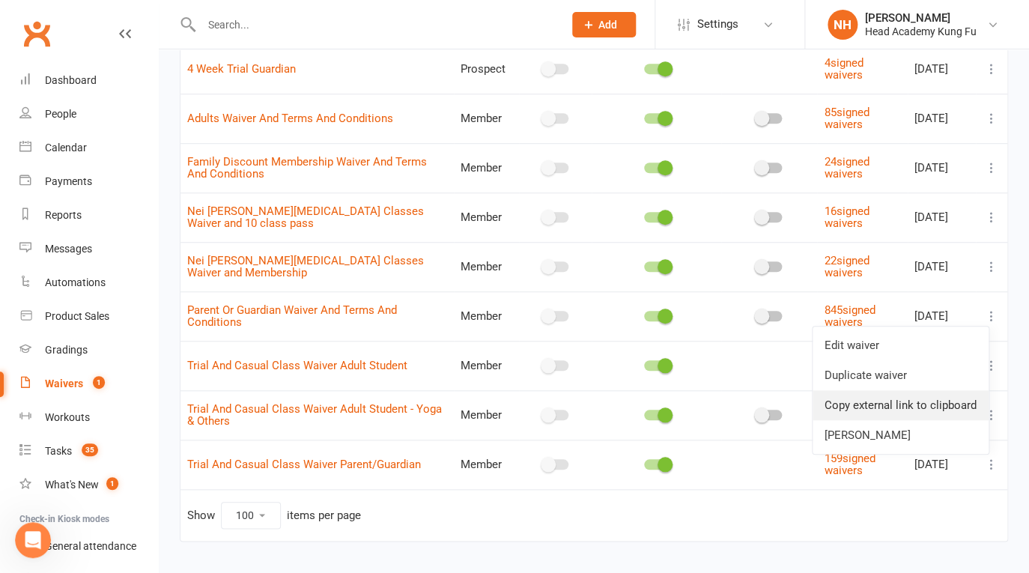
click at [862, 408] on link "Copy external link to clipboard" at bounding box center [900, 405] width 176 height 30
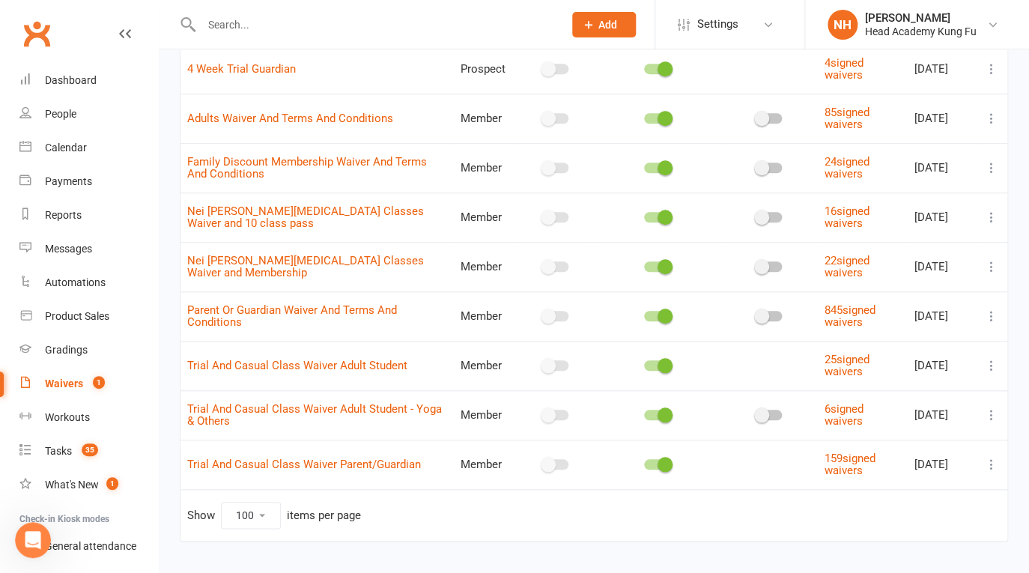
click at [991, 308] on button at bounding box center [991, 316] width 18 height 18
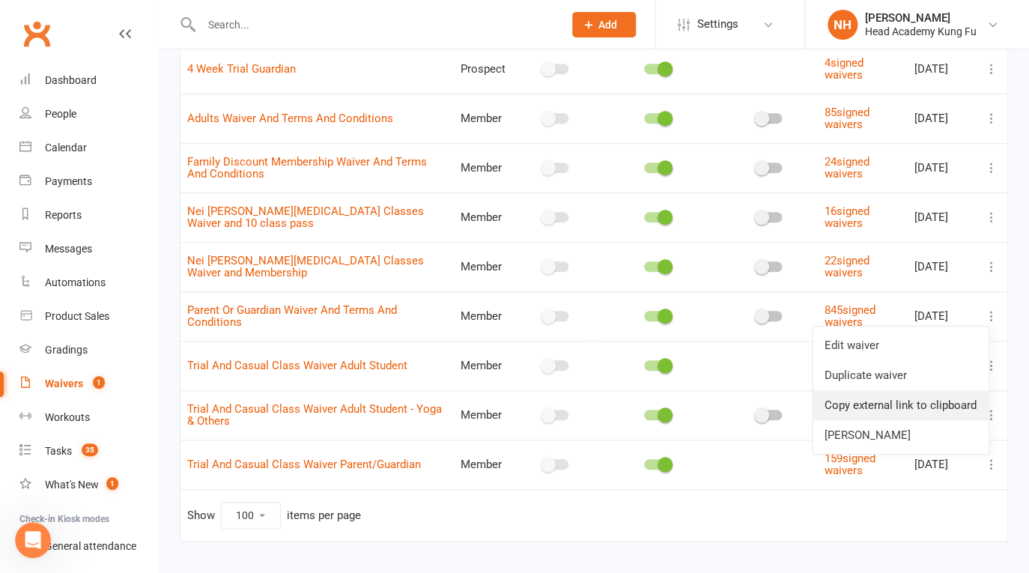
click at [892, 407] on link "Copy external link to clipboard" at bounding box center [900, 405] width 176 height 30
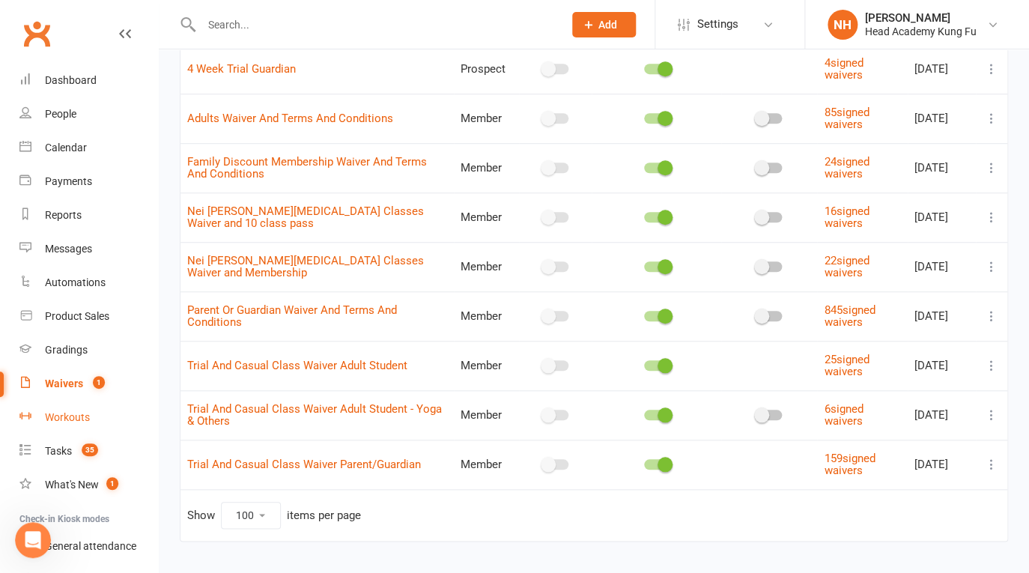
click at [62, 377] on link "Waivers 1" at bounding box center [88, 384] width 138 height 34
click at [69, 379] on div "Waivers" at bounding box center [64, 383] width 38 height 12
click at [70, 382] on div "Waivers" at bounding box center [64, 383] width 38 height 12
click at [59, 388] on div "Waivers" at bounding box center [64, 383] width 38 height 12
click at [65, 386] on div "Waivers" at bounding box center [64, 383] width 38 height 12
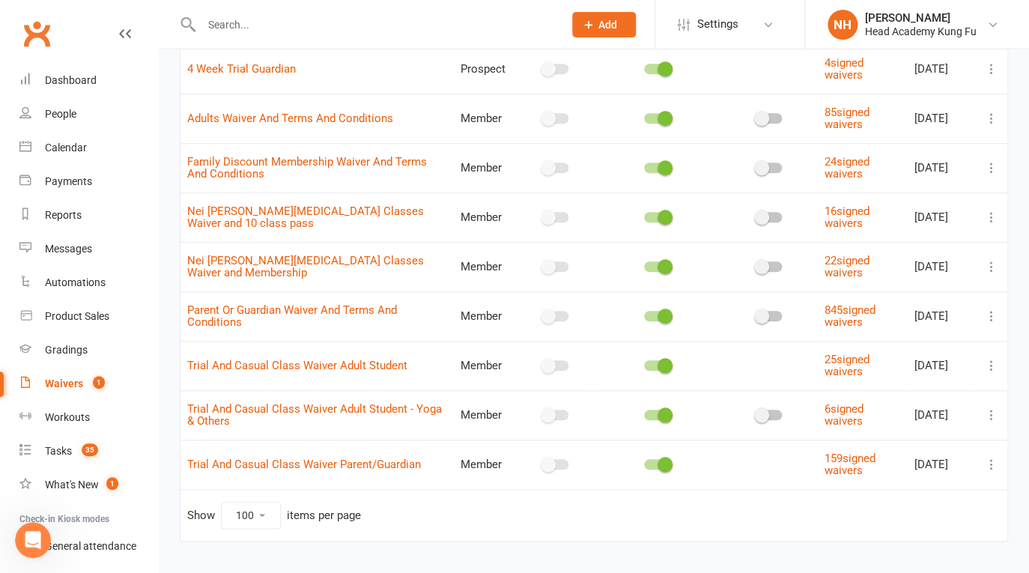
click at [76, 381] on div "Waivers" at bounding box center [64, 383] width 38 height 12
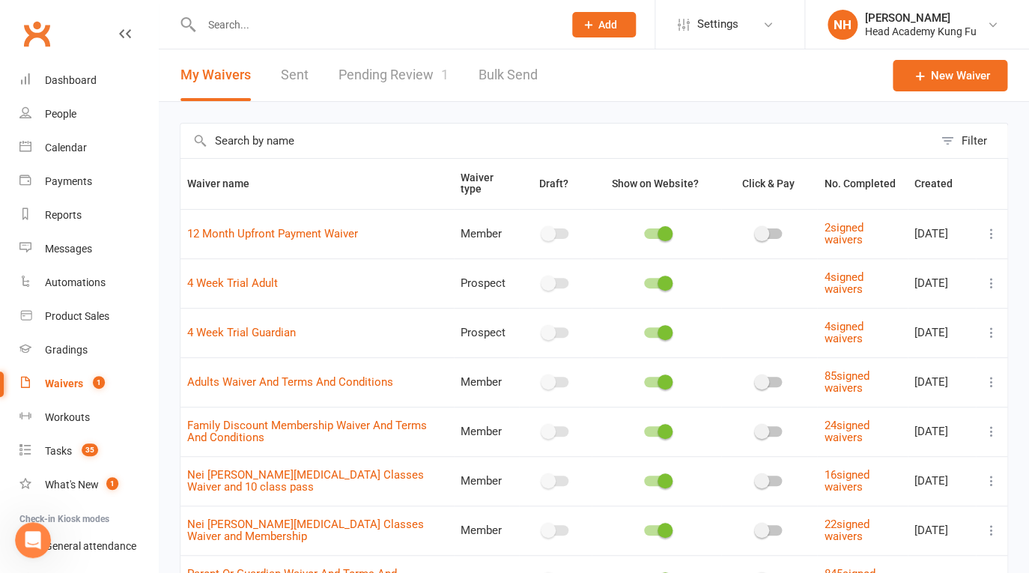
click at [56, 380] on div "Waivers" at bounding box center [64, 383] width 38 height 12
click at [75, 381] on div "Waivers" at bounding box center [64, 383] width 38 height 12
click at [410, 74] on link "Pending Review 1" at bounding box center [393, 75] width 110 height 52
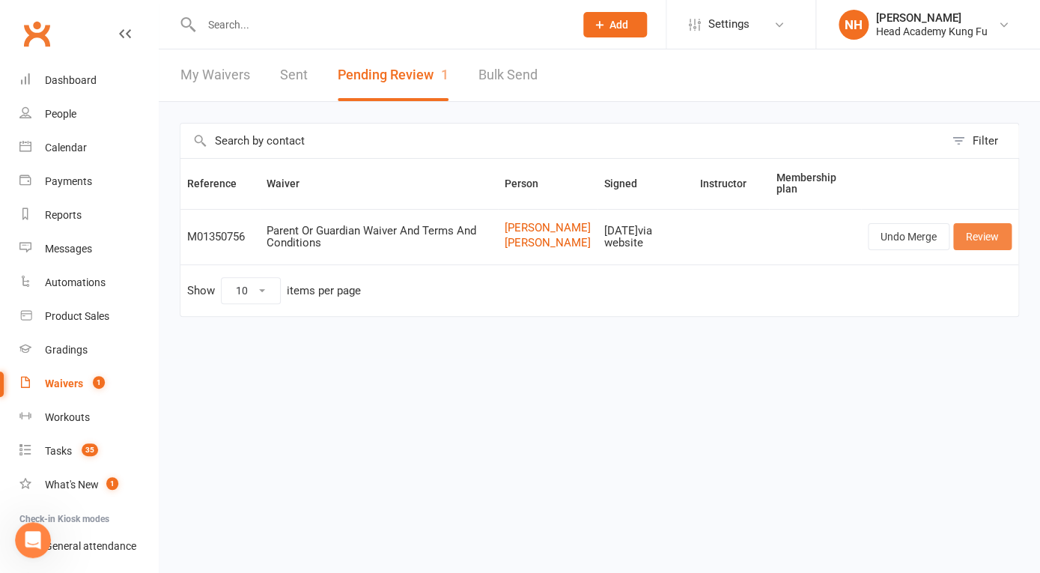
click at [979, 243] on link "Review" at bounding box center [982, 236] width 58 height 27
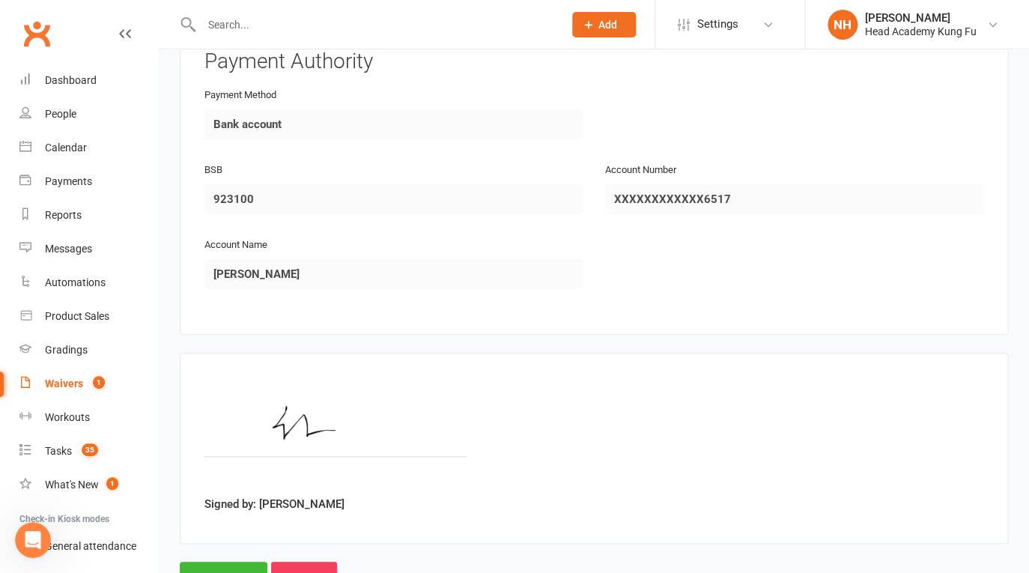
scroll to position [2059, 0]
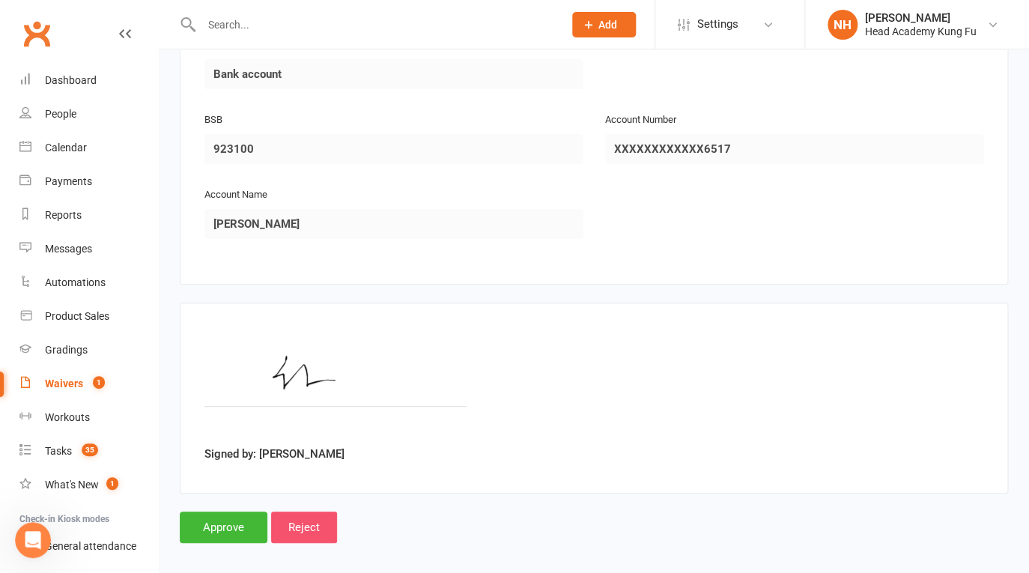
click at [303, 516] on input "Reject" at bounding box center [304, 526] width 66 height 31
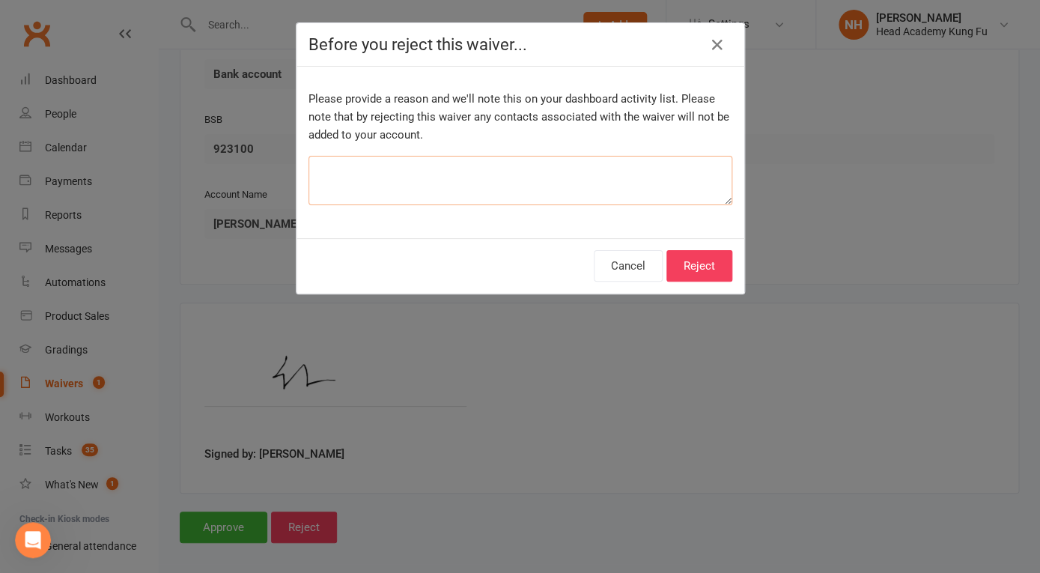
click at [411, 177] on textarea at bounding box center [520, 180] width 424 height 49
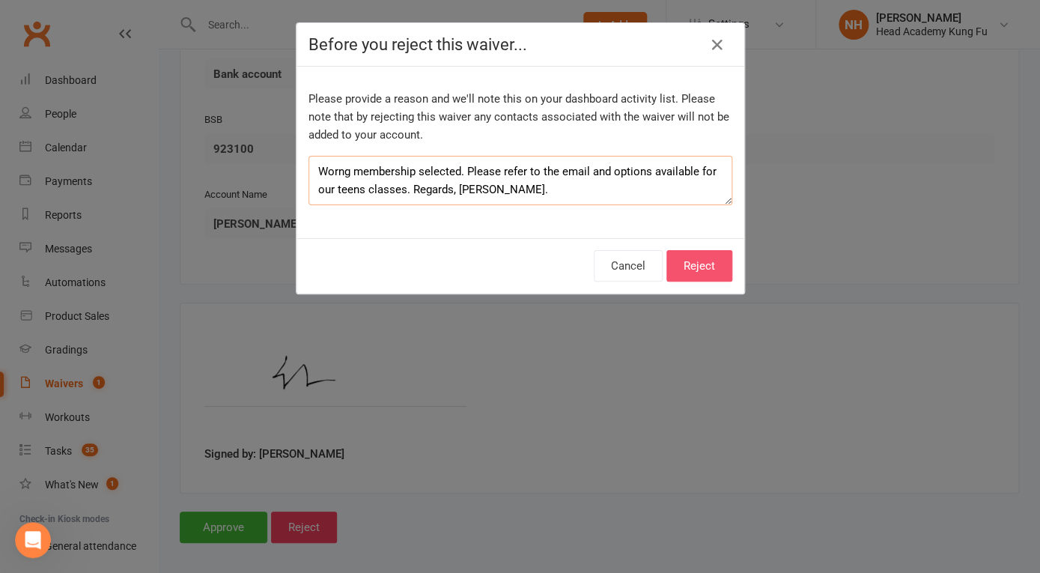
type textarea "Worng membership selected. Please refer to the email and options available for …"
click at [698, 271] on button "Reject" at bounding box center [699, 265] width 66 height 31
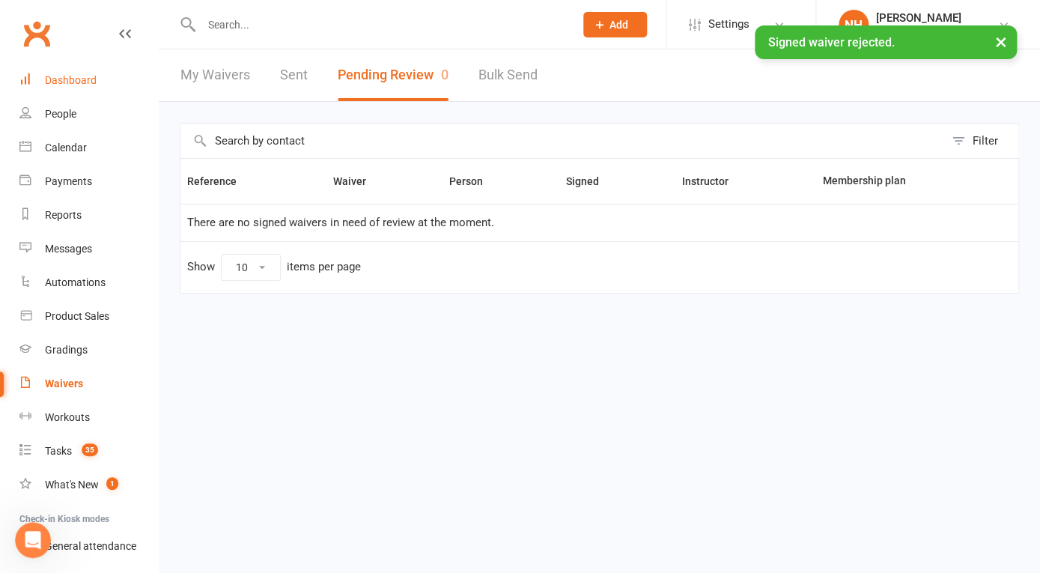
click at [74, 82] on div "Dashboard" at bounding box center [71, 80] width 52 height 12
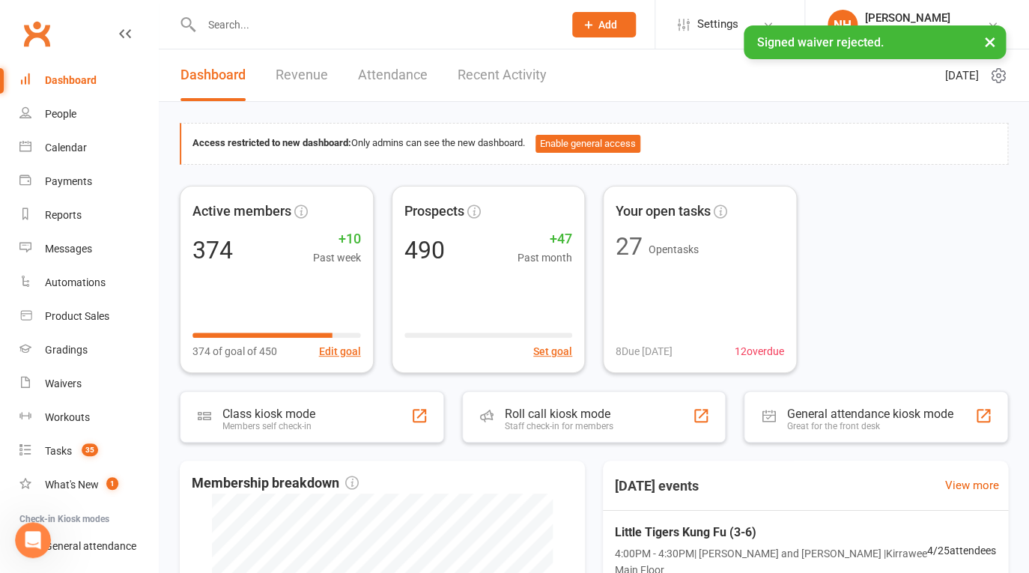
click at [993, 36] on button "×" at bounding box center [989, 41] width 27 height 32
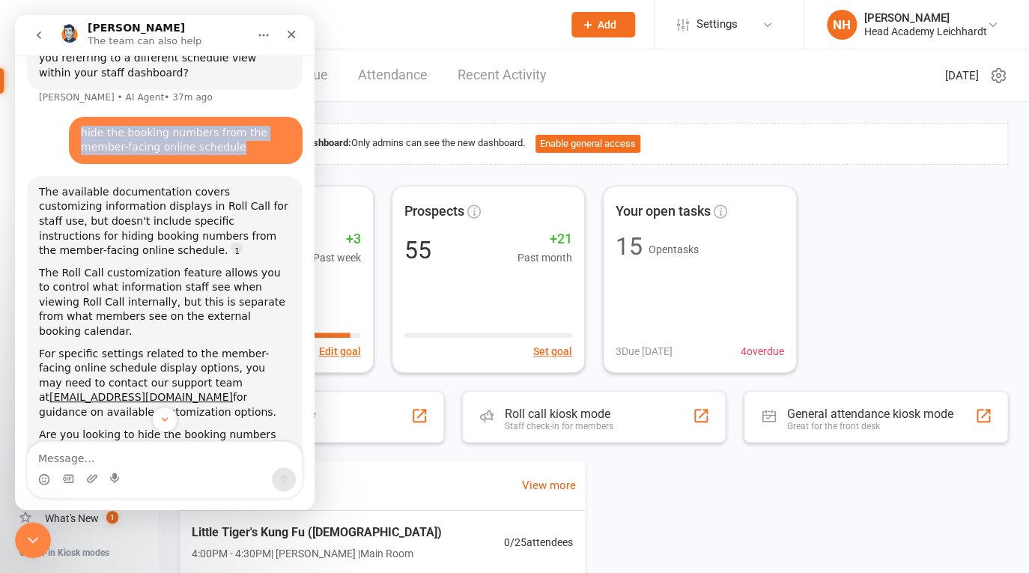
scroll to position [813, 0]
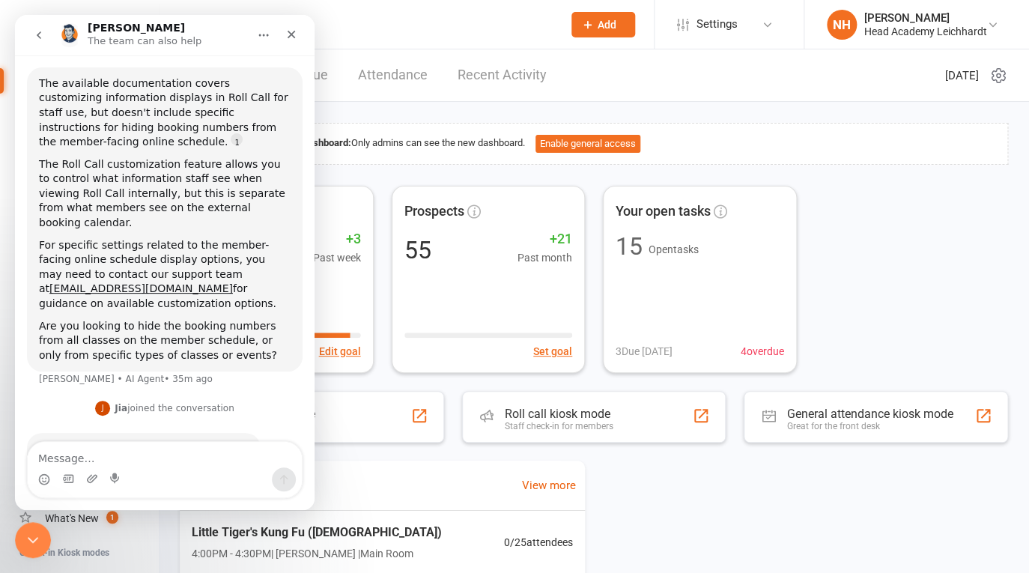
click at [137, 442] on div "Hi [PERSON_NAME], are you referring to the event capacity on the timetable?" at bounding box center [144, 456] width 210 height 29
click at [92, 457] on textarea "Message…" at bounding box center [165, 454] width 274 height 25
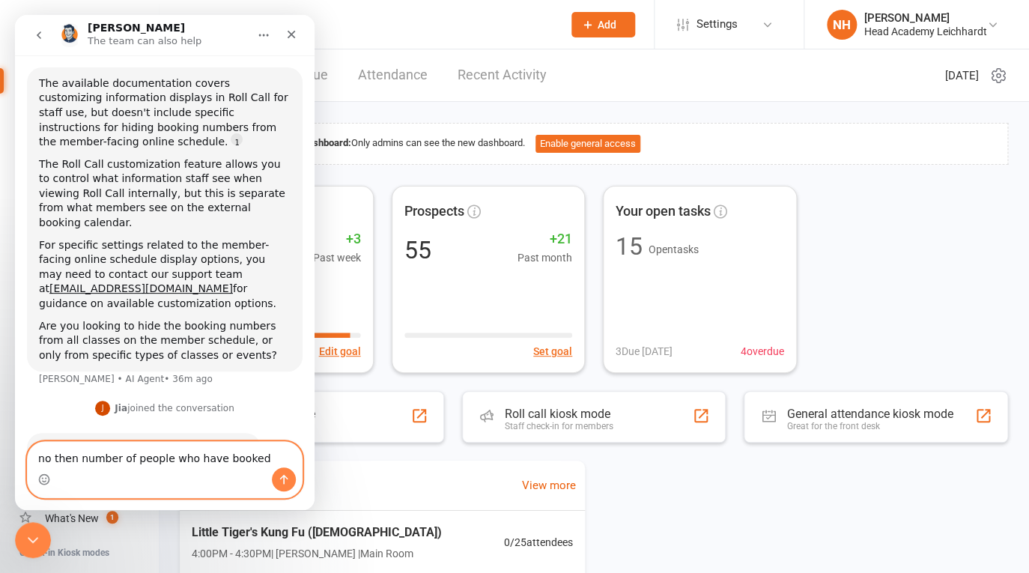
click at [73, 460] on textarea "no then number of people who have booked" at bounding box center [165, 454] width 274 height 25
click at [49, 458] on textarea "no the number of people who have booked" at bounding box center [165, 454] width 274 height 25
type textarea "no, the number of people who have booked"
click at [278, 475] on button "Send a message…" at bounding box center [284, 479] width 24 height 24
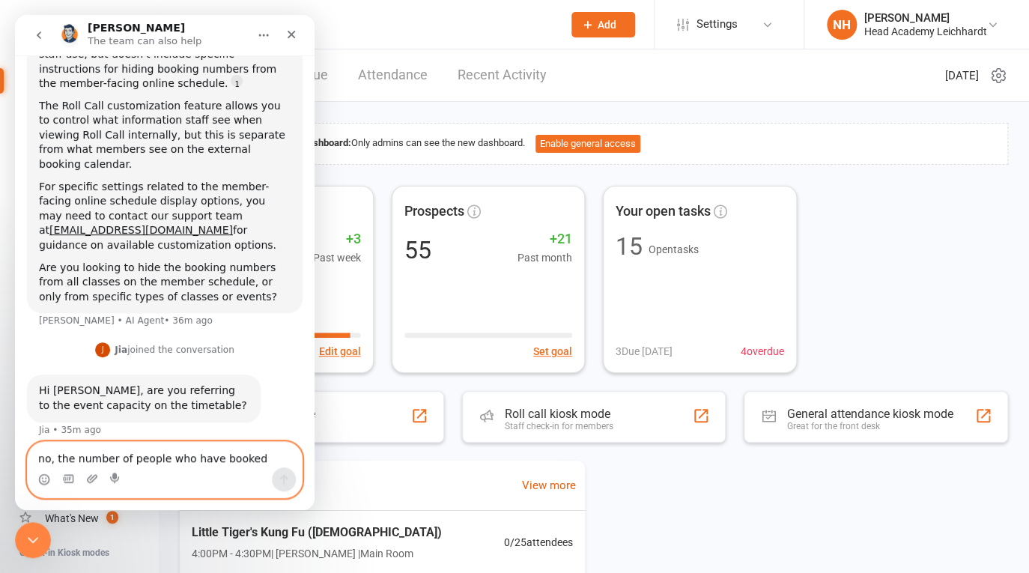
scroll to position [872, 0]
click at [223, 469] on div "Intercom messenger" at bounding box center [165, 479] width 274 height 24
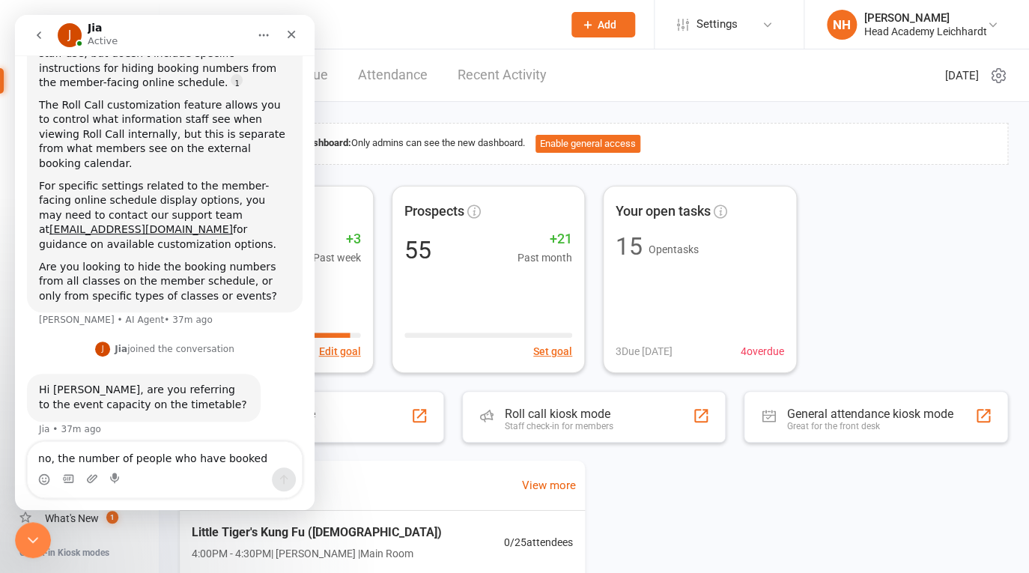
click at [990, 225] on div "Active members 328 +3 Past week 328 of goal of 350 Edit goal Prospects 55 +21 P…" at bounding box center [594, 279] width 828 height 187
click at [293, 35] on icon "Close" at bounding box center [291, 35] width 8 height 8
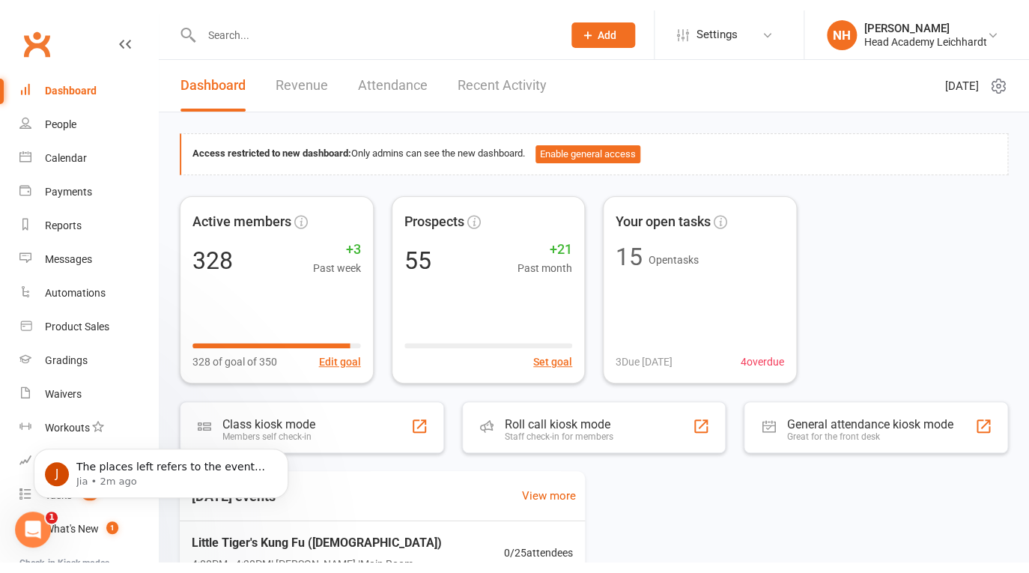
scroll to position [0, 0]
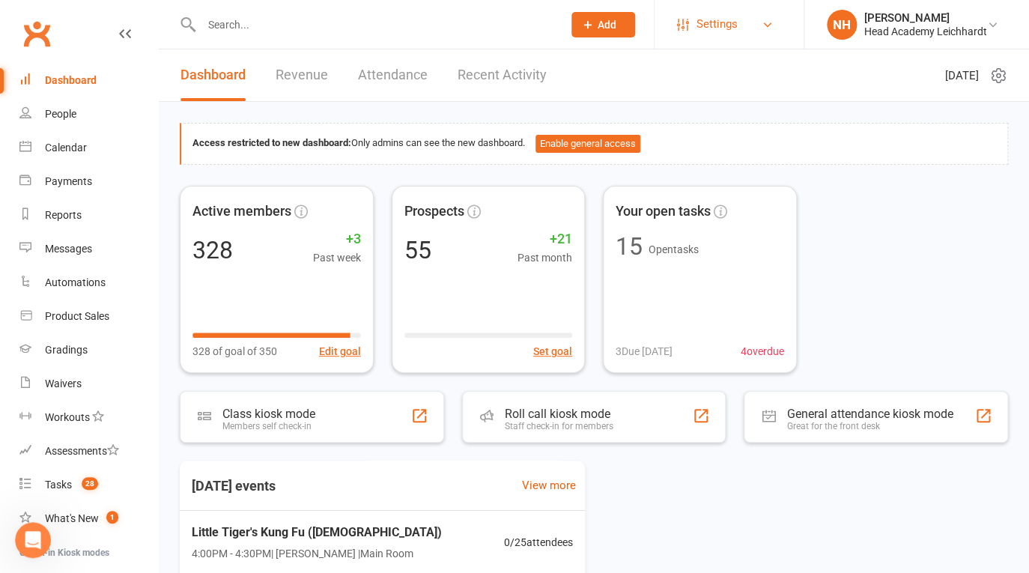
click at [723, 12] on span "Settings" at bounding box center [716, 24] width 41 height 34
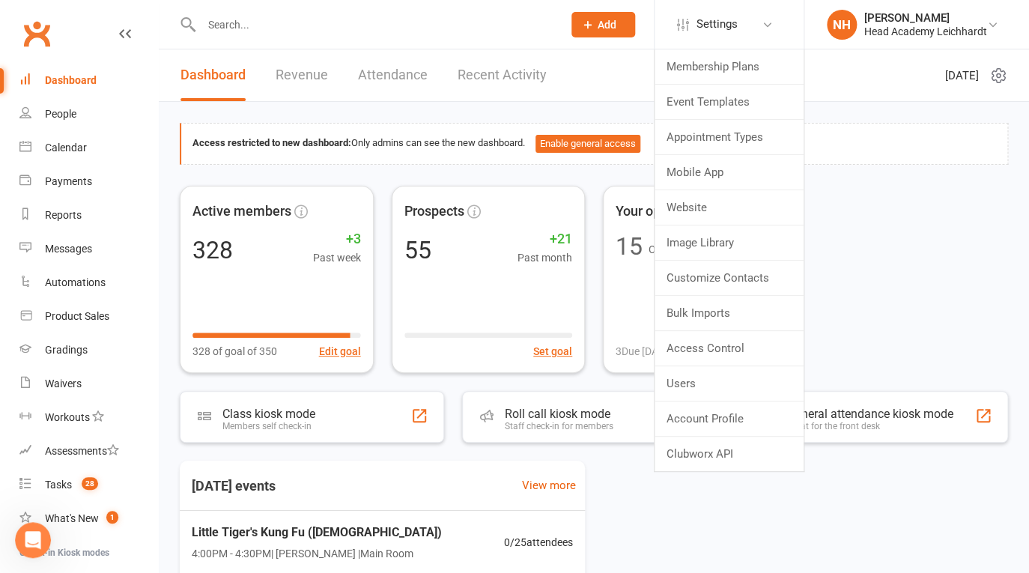
click at [871, 289] on div "Active members 328 +3 Past week 328 of goal of 350 Edit goal Prospects 55 +21 P…" at bounding box center [594, 279] width 828 height 187
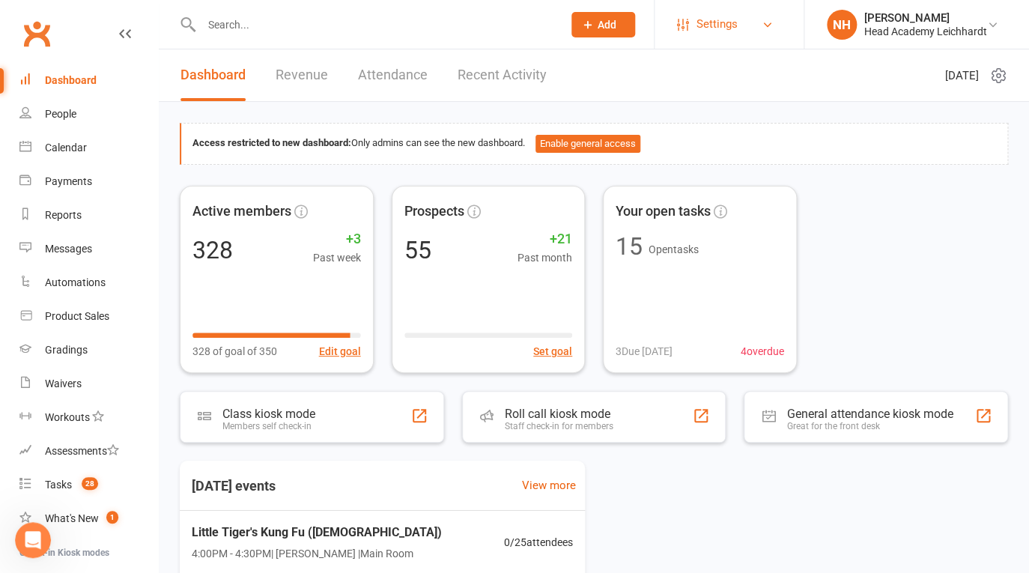
click at [701, 23] on span "Settings" at bounding box center [716, 24] width 41 height 34
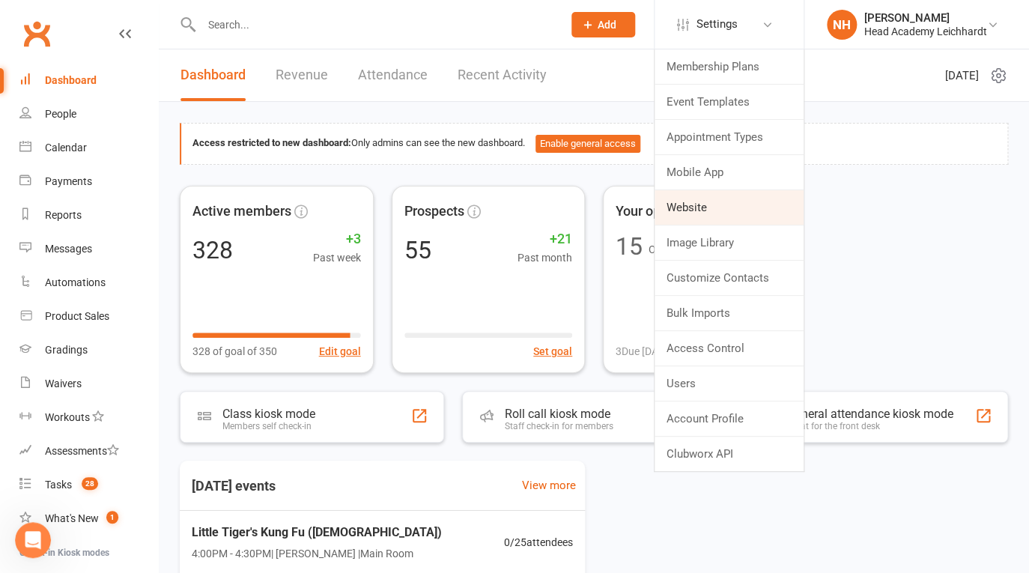
click at [707, 215] on link "Website" at bounding box center [728, 207] width 149 height 34
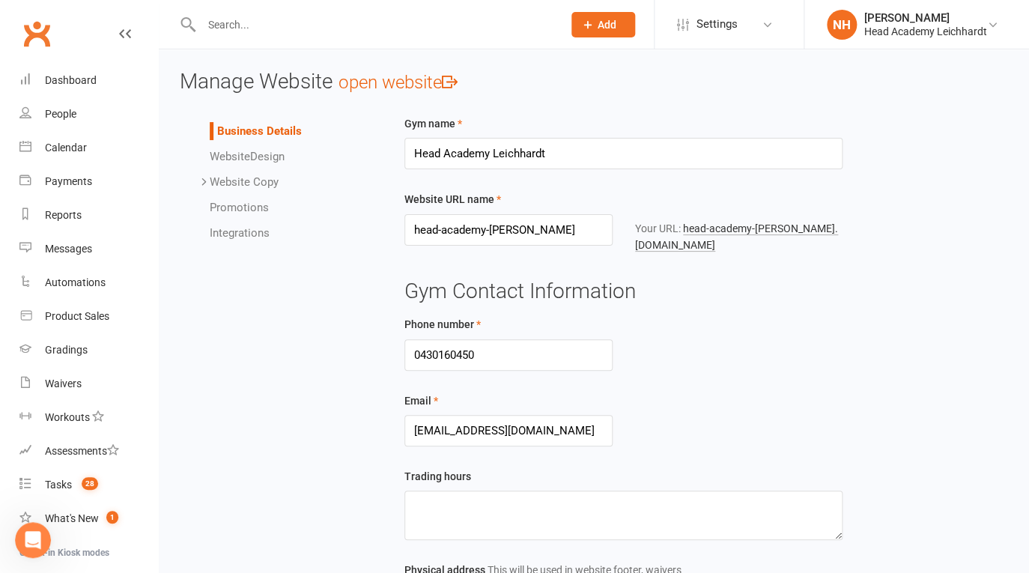
click at [246, 231] on link "Integrations" at bounding box center [240, 232] width 60 height 13
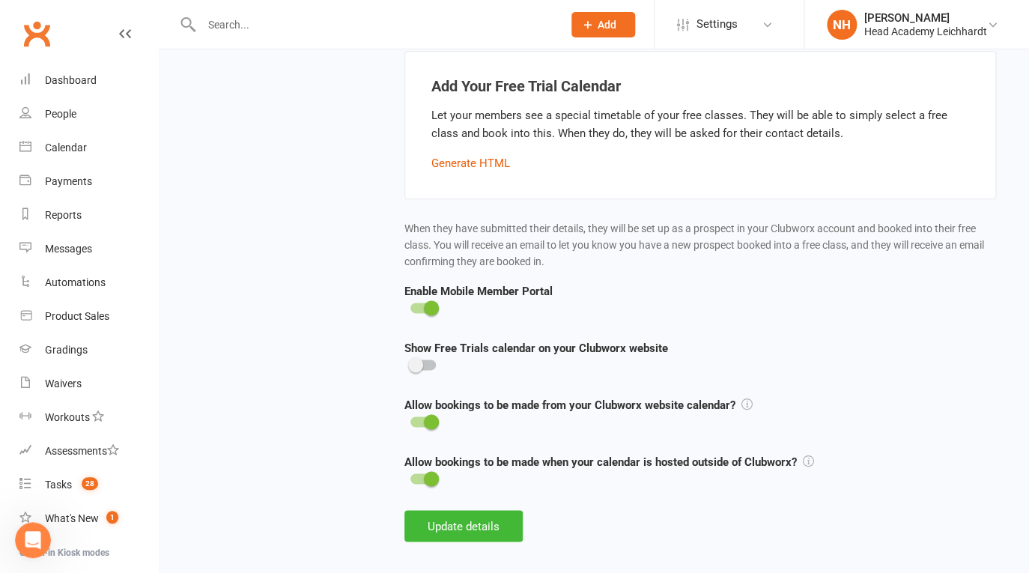
scroll to position [264, 0]
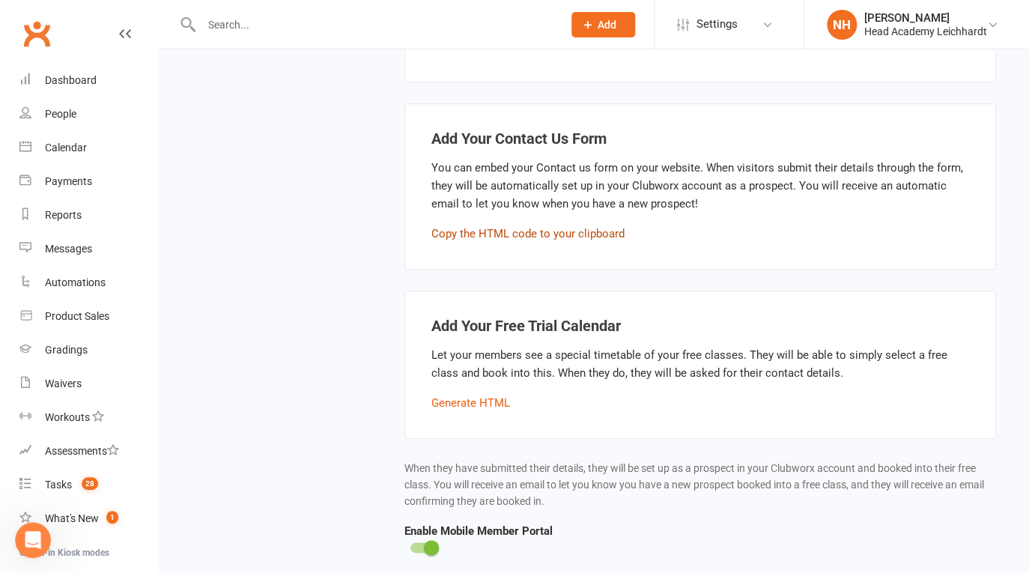
click at [535, 228] on button "Copy the HTML code to your clipboard" at bounding box center [527, 234] width 193 height 18
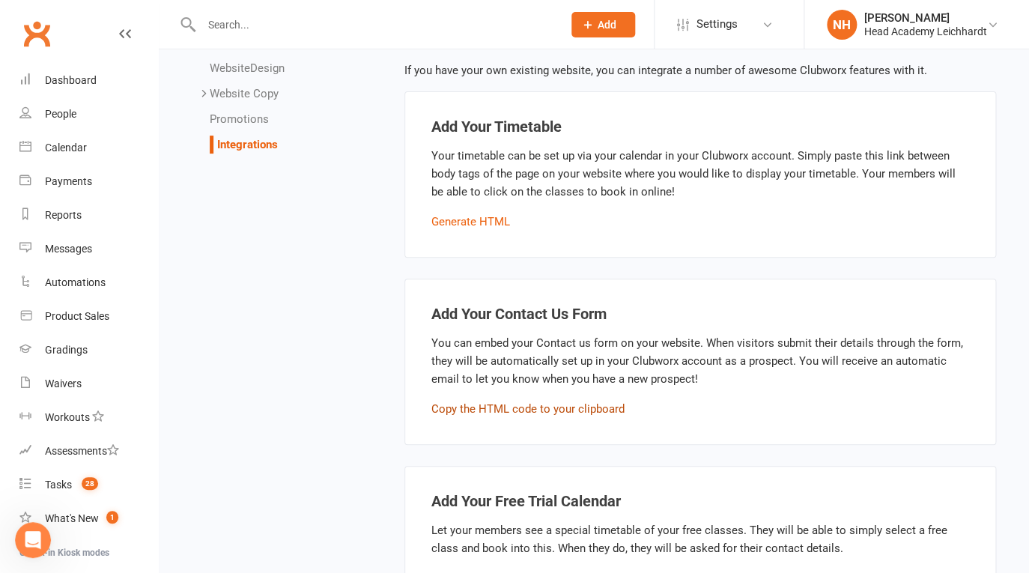
scroll to position [36, 0]
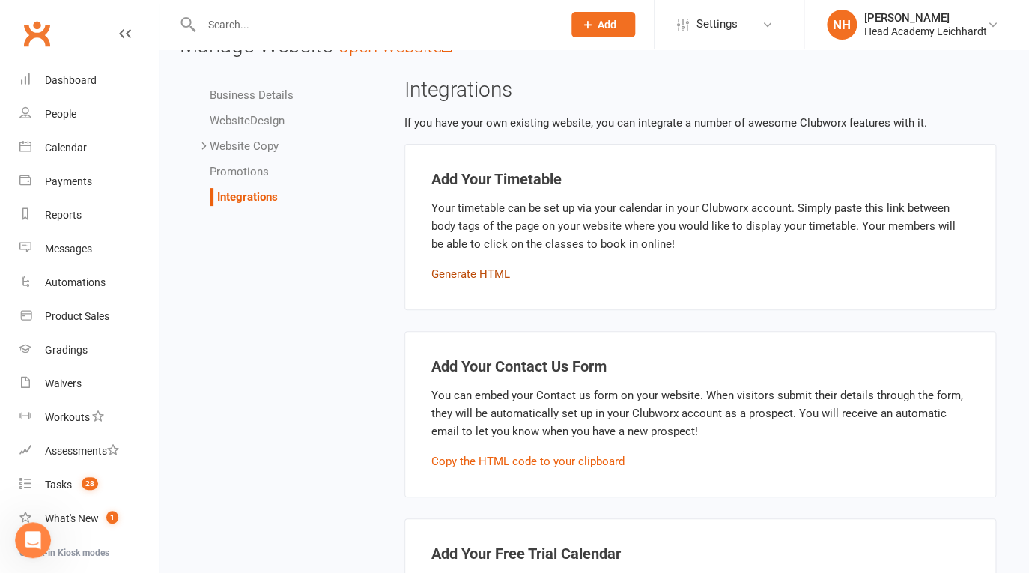
click at [479, 279] on button "Generate HTML" at bounding box center [470, 274] width 79 height 18
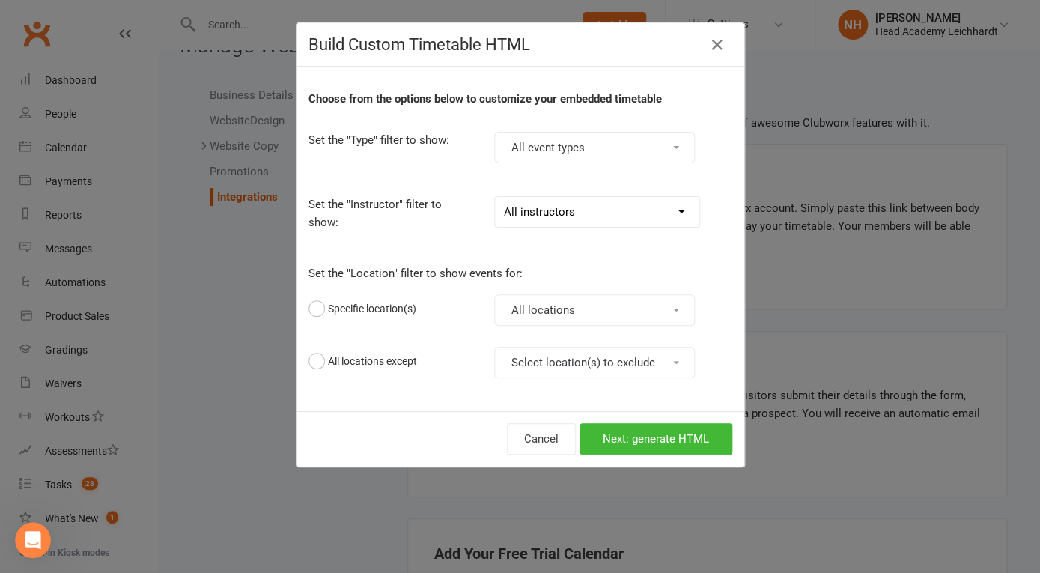
click at [612, 146] on button "All event types" at bounding box center [594, 147] width 201 height 31
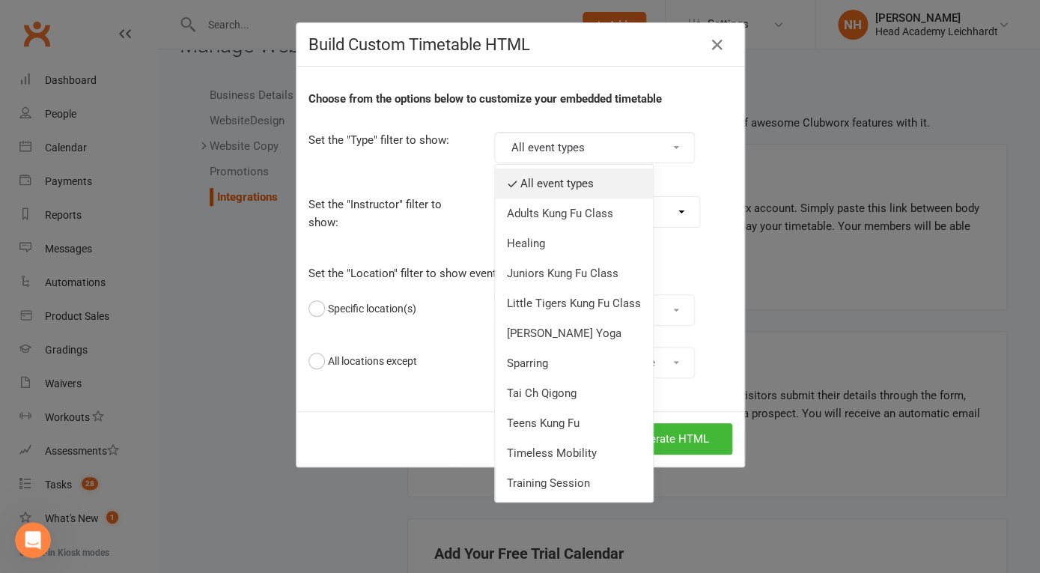
click at [561, 188] on link "All event types" at bounding box center [574, 183] width 158 height 30
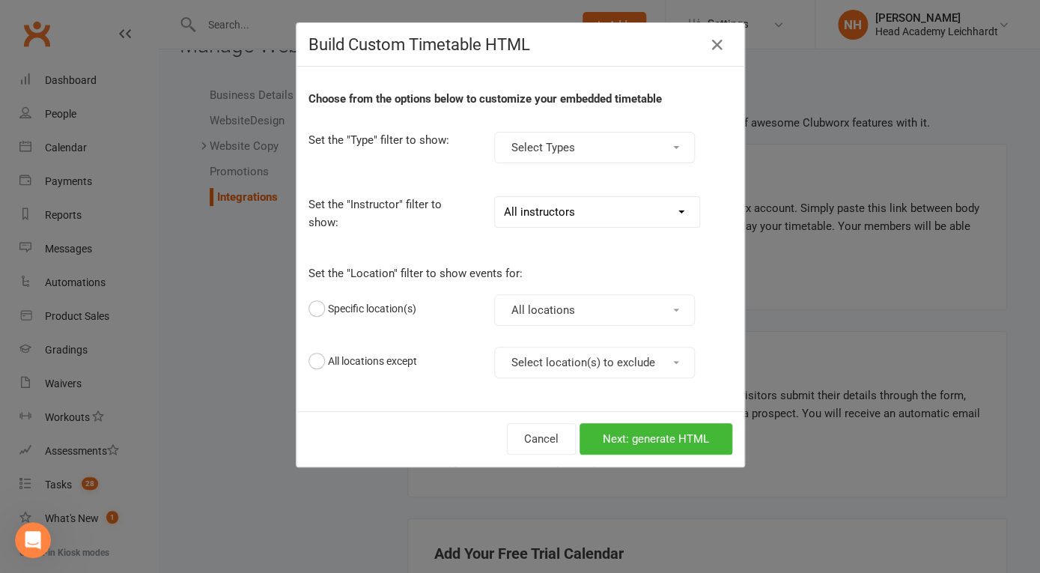
click option "All instructors" at bounding box center [0, 0] width 0 height 0
click at [642, 302] on button "All locations" at bounding box center [594, 309] width 201 height 31
click at [565, 339] on link "All locations" at bounding box center [569, 346] width 148 height 30
click at [627, 360] on button "Select location(s) to exclude" at bounding box center [594, 362] width 201 height 31
click at [423, 332] on div "Choose from the options below to customize your embedded timetable Set the "Typ…" at bounding box center [520, 239] width 448 height 344
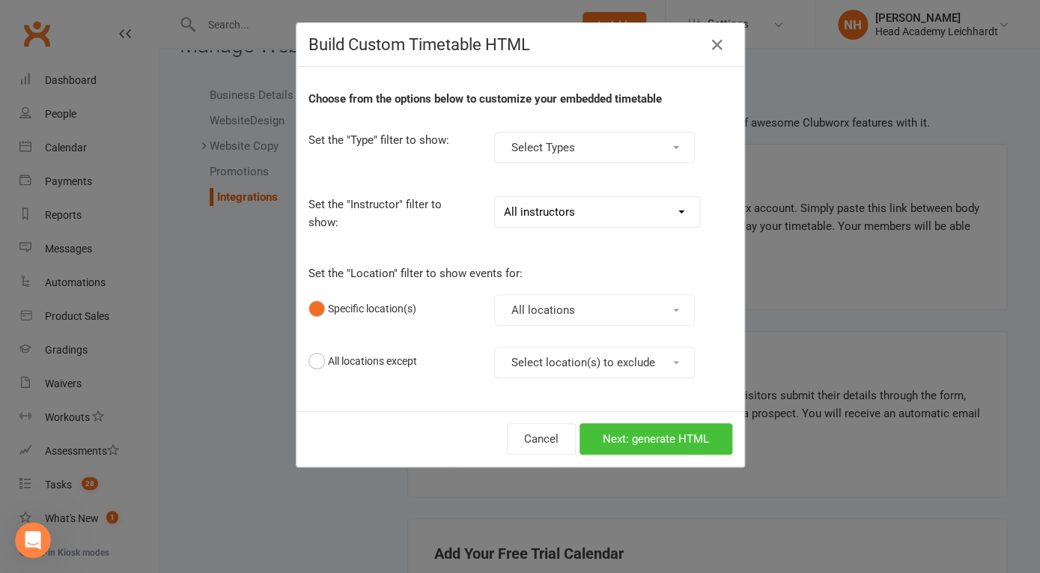
click at [660, 439] on button "Next: generate HTML" at bounding box center [655, 438] width 153 height 31
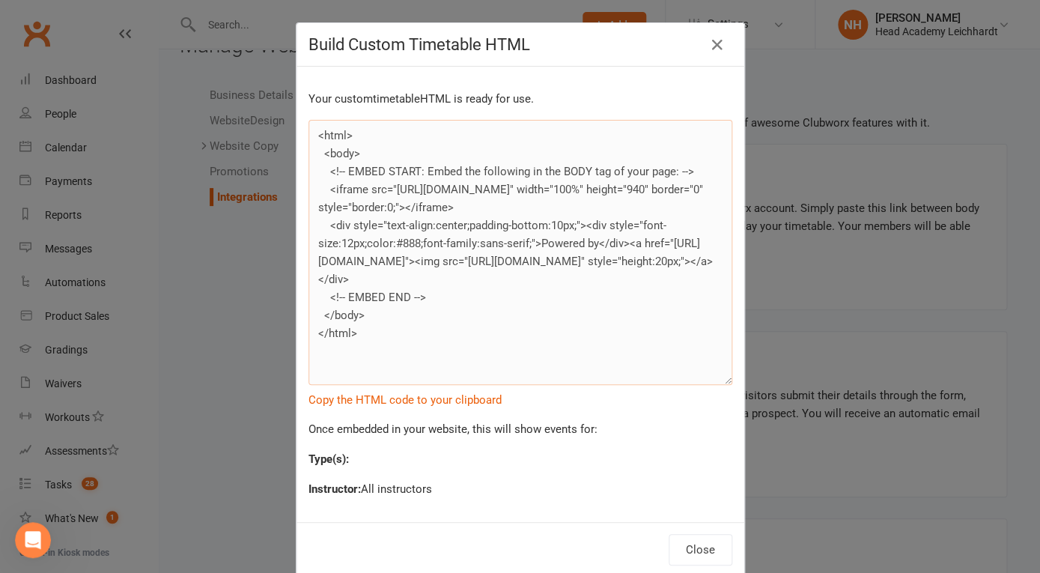
click at [318, 134] on textarea "<html> <body> <!-- EMBED START: Embed the following in the BODY tag of your pag…" at bounding box center [520, 252] width 424 height 265
click at [708, 544] on button "Close" at bounding box center [701, 549] width 64 height 31
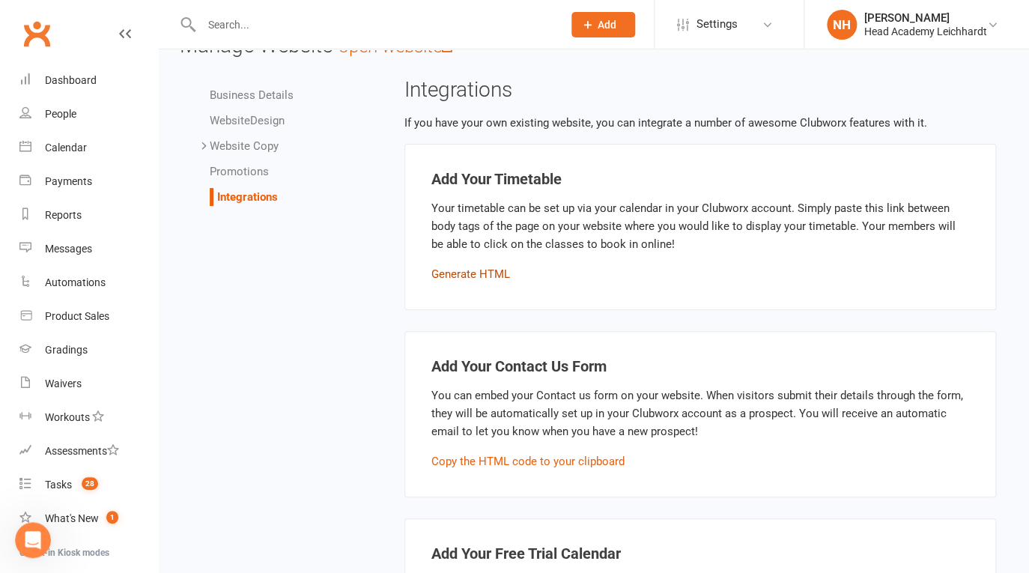
click at [449, 271] on button "Generate HTML" at bounding box center [470, 274] width 79 height 18
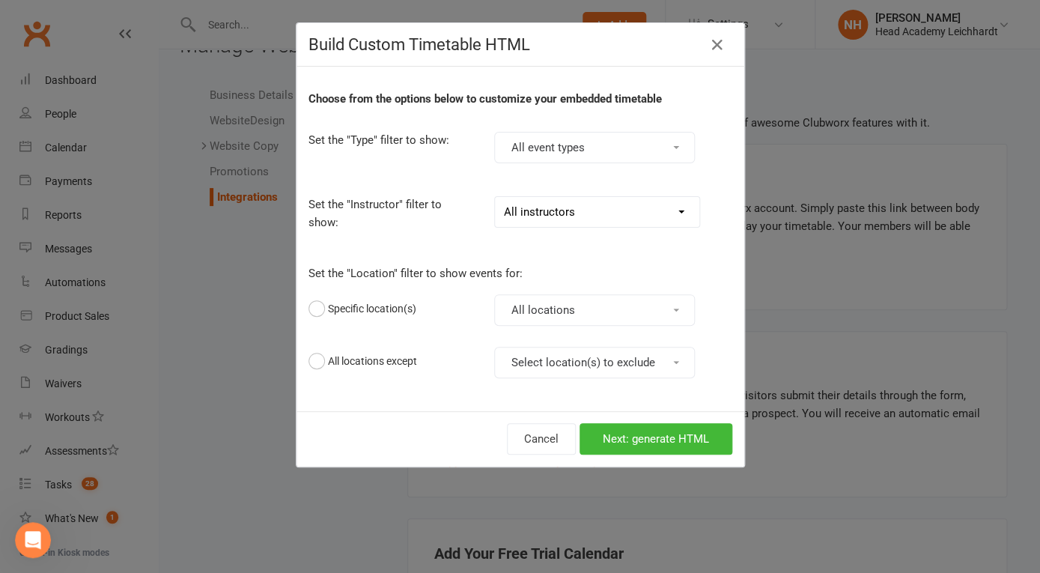
click at [615, 305] on button "All locations" at bounding box center [594, 309] width 201 height 31
drag, startPoint x: 546, startPoint y: 347, endPoint x: 536, endPoint y: 347, distance: 10.5
click at [544, 346] on link "All locations" at bounding box center [569, 346] width 148 height 30
click at [618, 359] on button "Select location(s) to exclude" at bounding box center [594, 362] width 201 height 31
click at [513, 249] on div "Choose from the options below to customize your embedded timetable Set the "Typ…" at bounding box center [520, 239] width 448 height 344
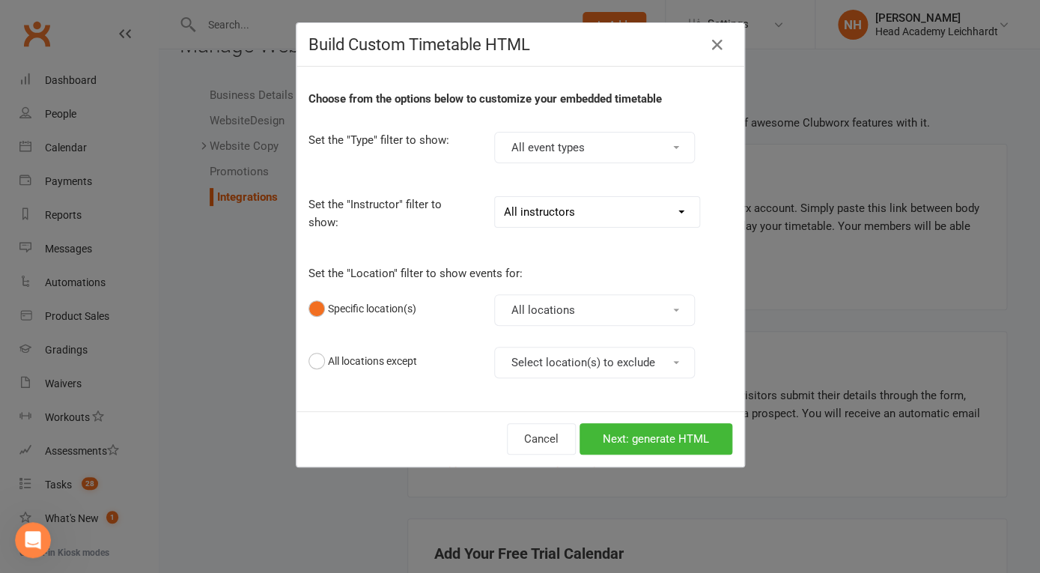
click at [606, 144] on button "All event types" at bounding box center [594, 147] width 201 height 31
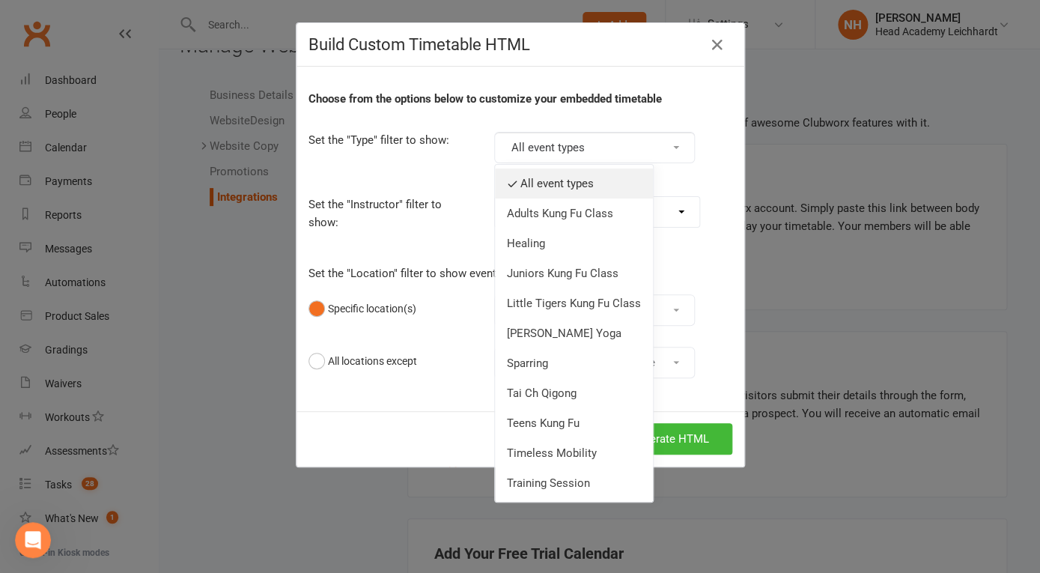
click at [569, 182] on link "All event types" at bounding box center [574, 183] width 158 height 30
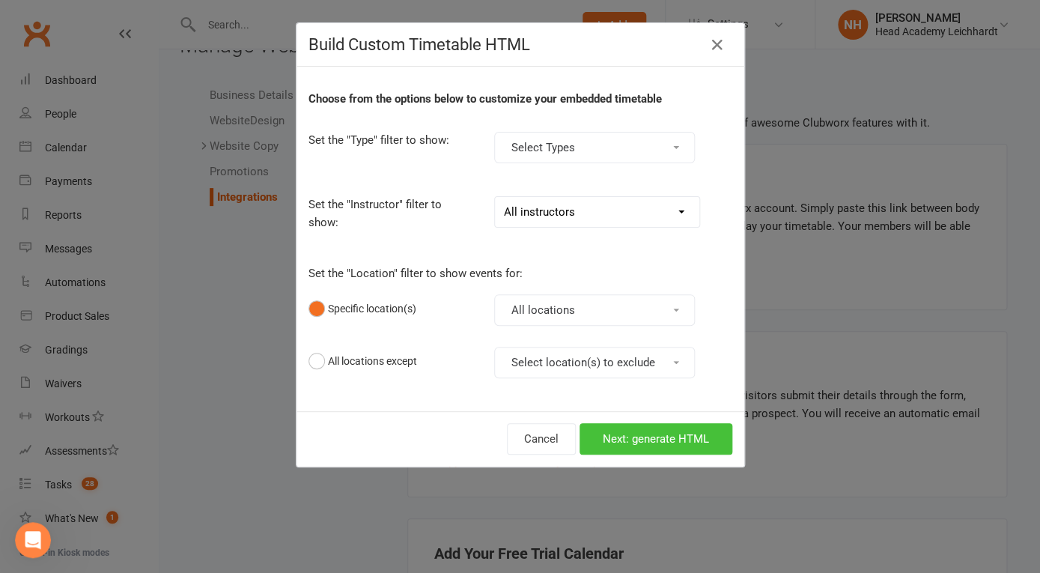
click at [617, 440] on button "Next: generate HTML" at bounding box center [655, 438] width 153 height 31
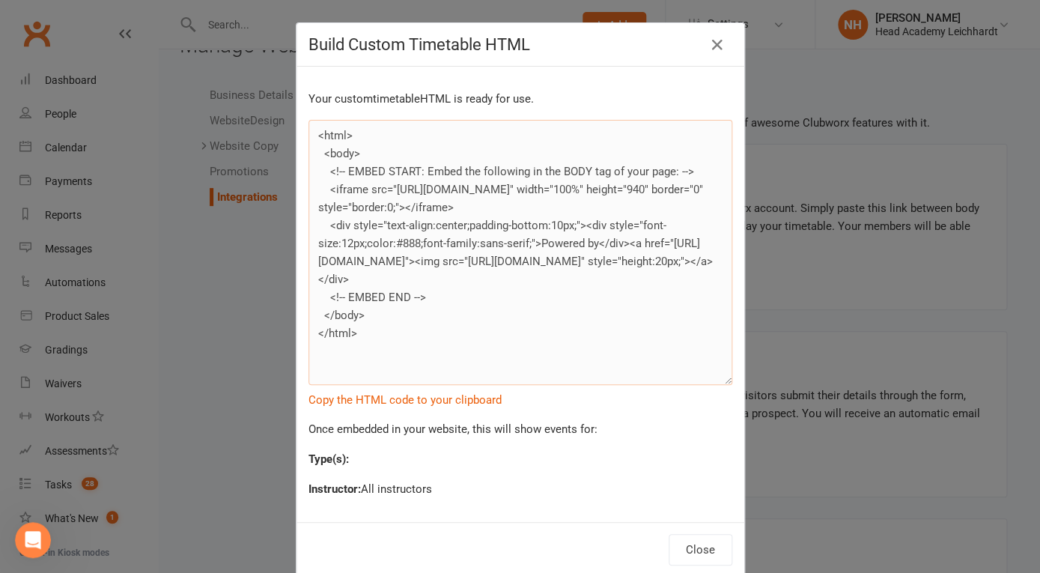
click at [310, 126] on textarea "<html> <body> <!-- EMBED START: Embed the following in the BODY tag of your pag…" at bounding box center [520, 252] width 424 height 265
click at [716, 37] on icon at bounding box center [717, 45] width 18 height 18
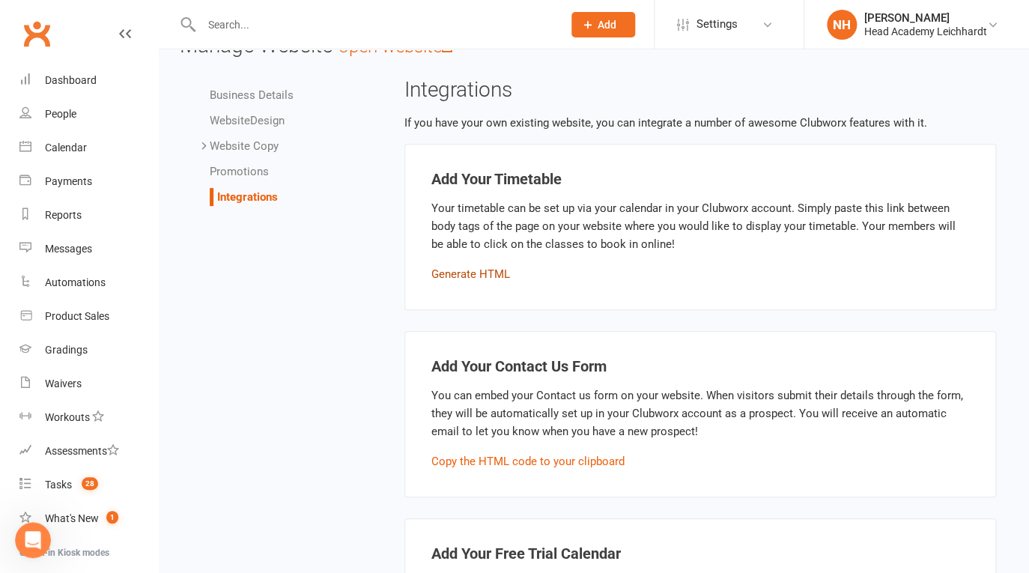
scroll to position [0, 0]
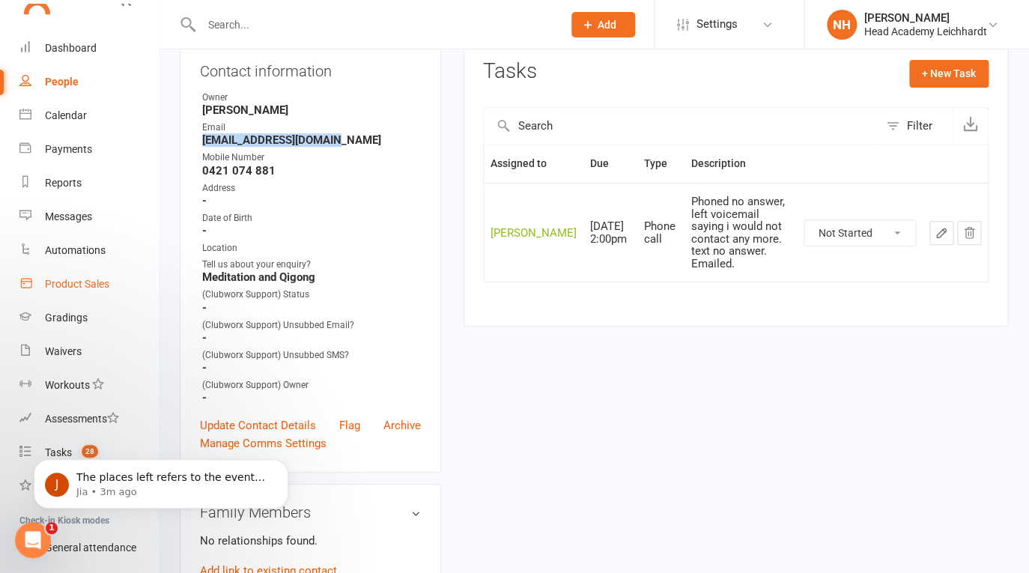
scroll to position [147, 0]
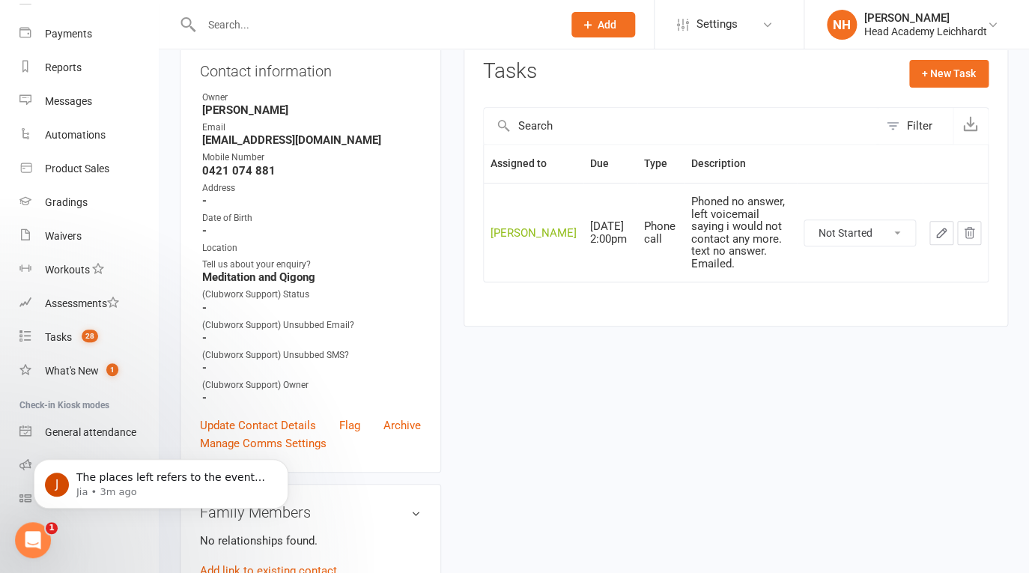
click at [693, 395] on div "upload photo [PERSON_NAME] Added [DATE] prospect Contact information Owner [PER…" at bounding box center [593, 539] width 850 height 1273
click at [138, 473] on p "The places left refers to the event capacity, I can remove that from the websit…" at bounding box center [172, 477] width 193 height 15
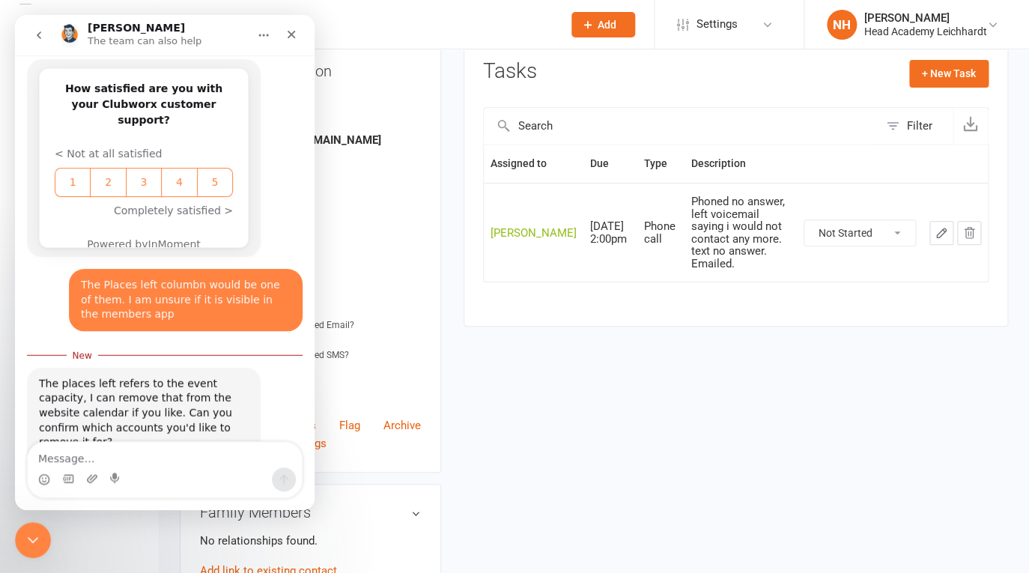
scroll to position [1336, 0]
click at [156, 463] on textarea "Message…" at bounding box center [165, 454] width 274 height 25
click at [402, 180] on ul "Owner Nathan Head Email jendi.herath@gmail.com Mobile Number 0421 074 881 Addre…" at bounding box center [310, 248] width 221 height 314
click at [291, 33] on icon "Close" at bounding box center [291, 34] width 12 height 12
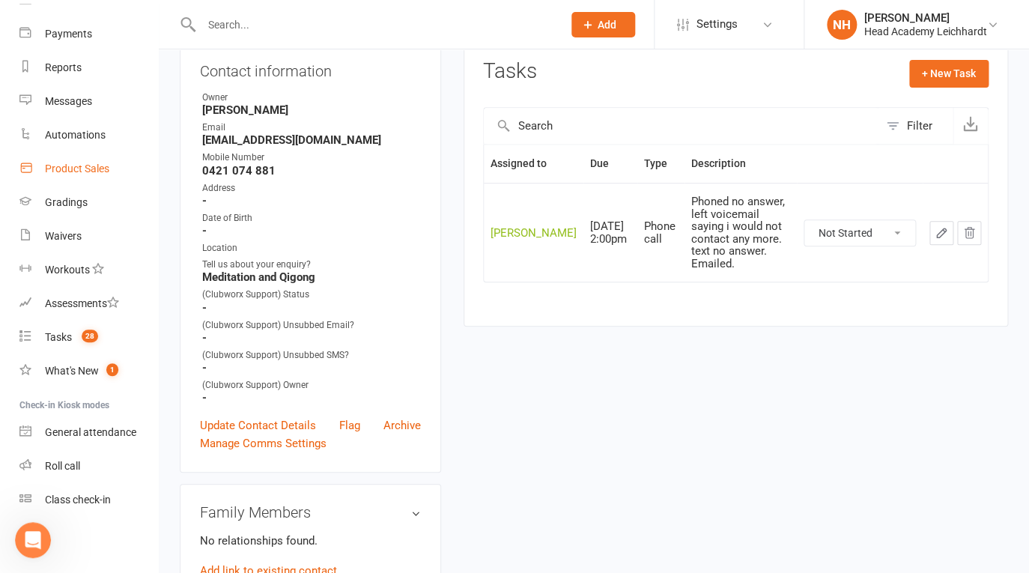
scroll to position [0, 0]
click at [88, 371] on div "What's New" at bounding box center [72, 371] width 54 height 12
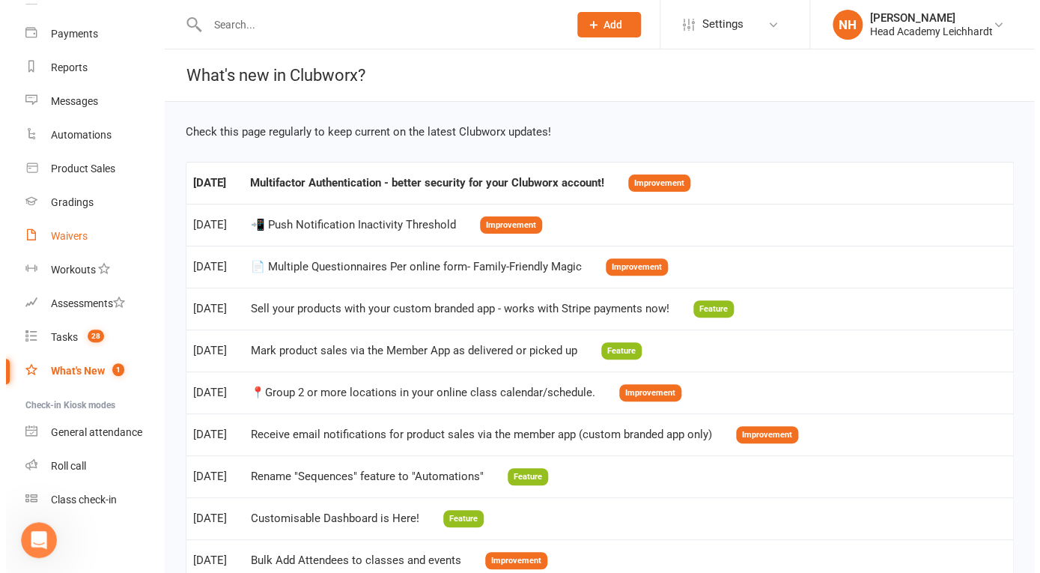
scroll to position [1310, 0]
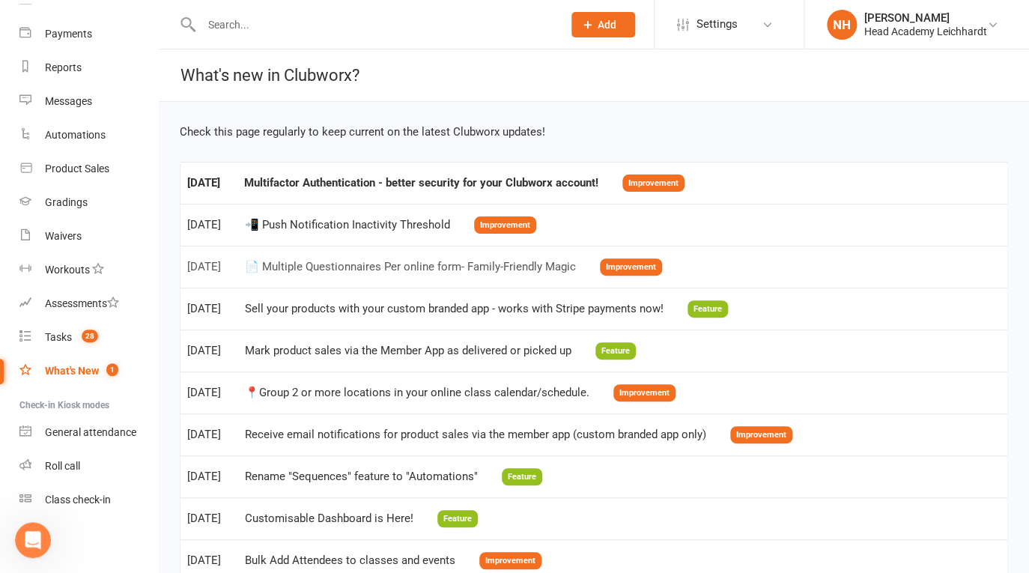
click at [403, 264] on div "📄 Multiple Questionnaires Per online form- Family-Friendly Magic" at bounding box center [410, 267] width 331 height 13
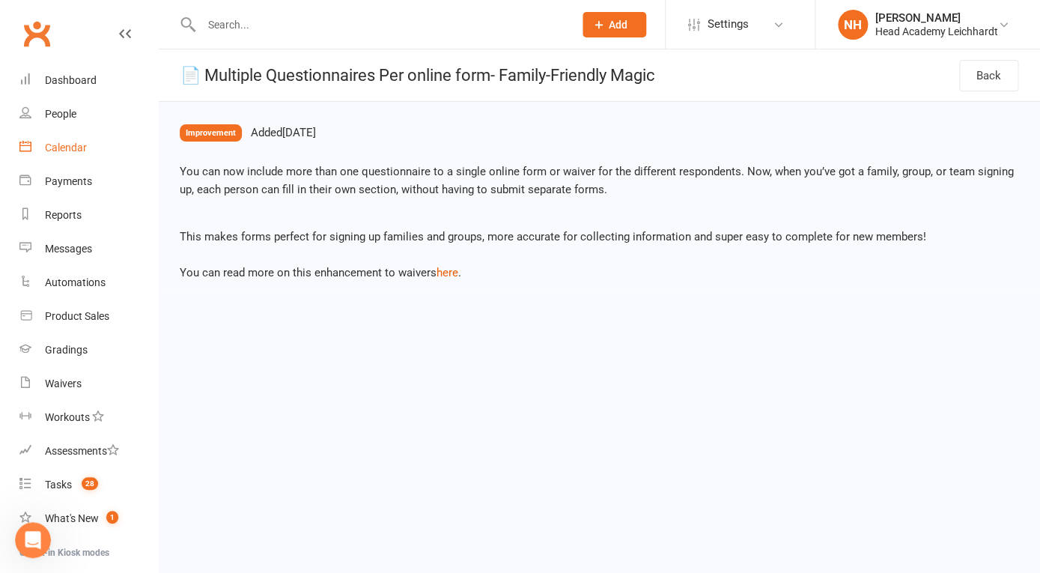
click at [58, 145] on div "Calendar" at bounding box center [66, 147] width 42 height 12
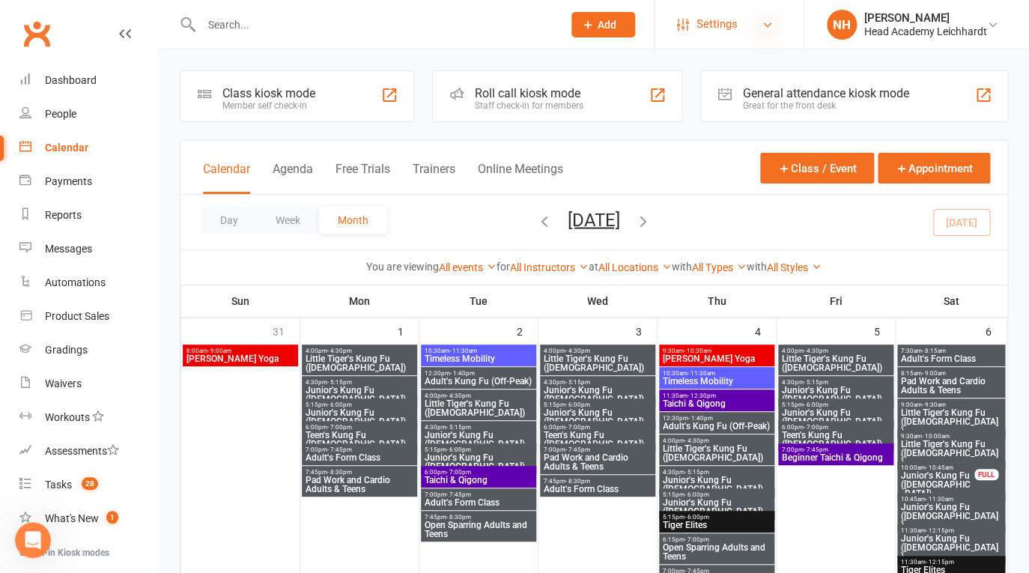
click at [765, 28] on icon at bounding box center [767, 25] width 12 height 12
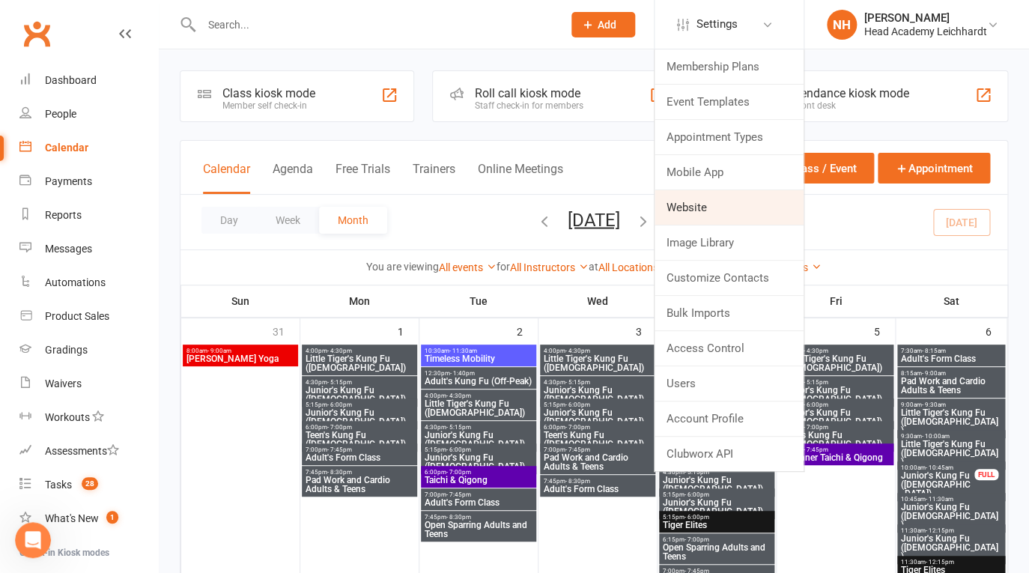
click at [676, 214] on link "Website" at bounding box center [728, 207] width 149 height 34
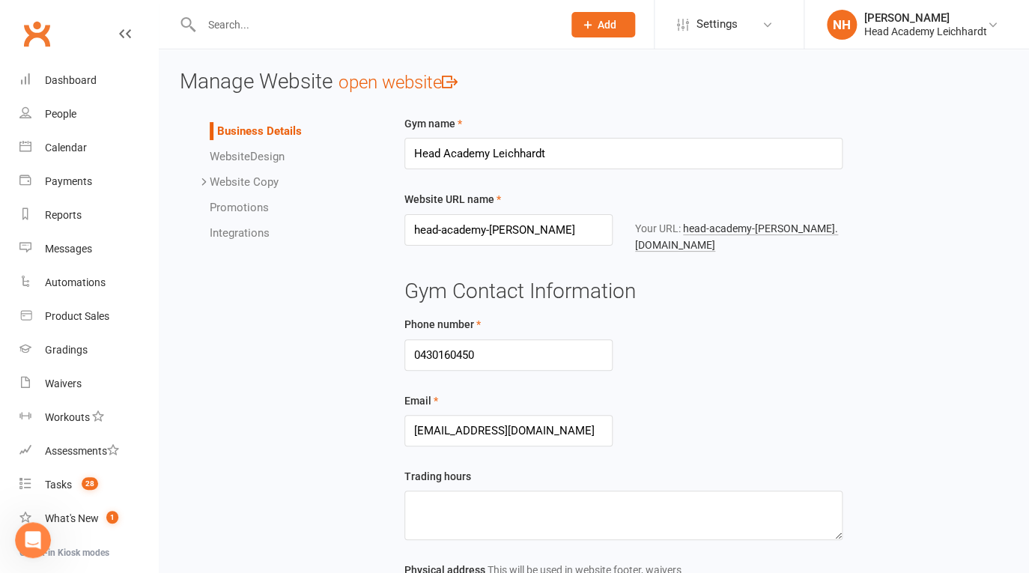
click at [237, 235] on link "Integrations" at bounding box center [240, 232] width 60 height 13
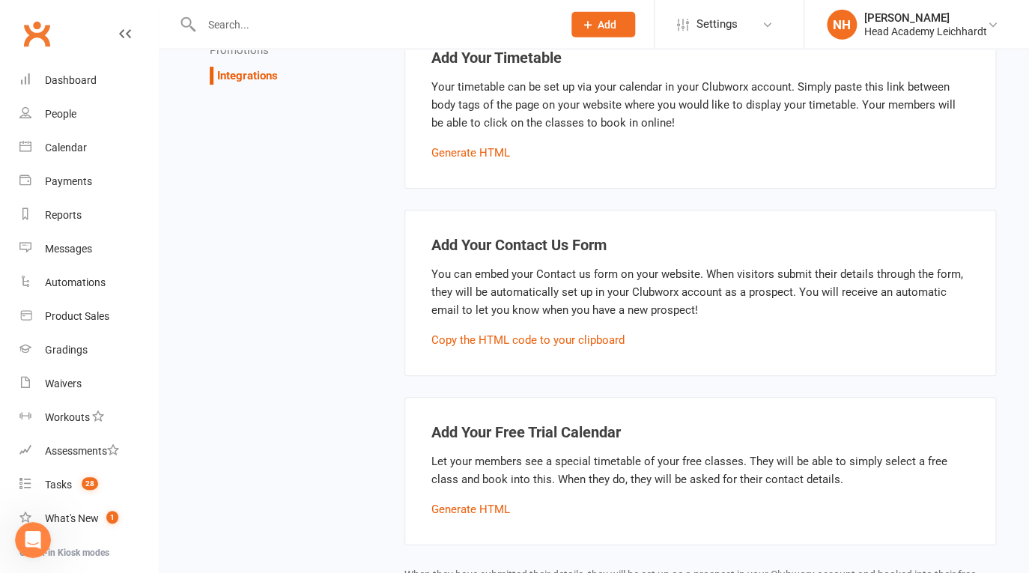
scroll to position [156, 0]
click at [82, 78] on div "Dashboard" at bounding box center [71, 80] width 52 height 12
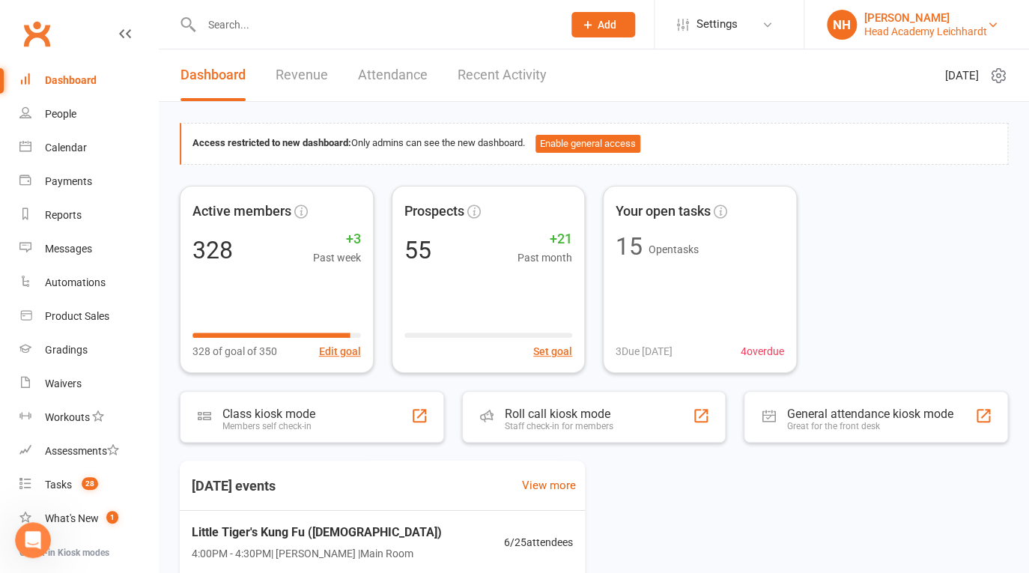
click at [981, 26] on div "Head Academy Leichhardt" at bounding box center [925, 31] width 123 height 13
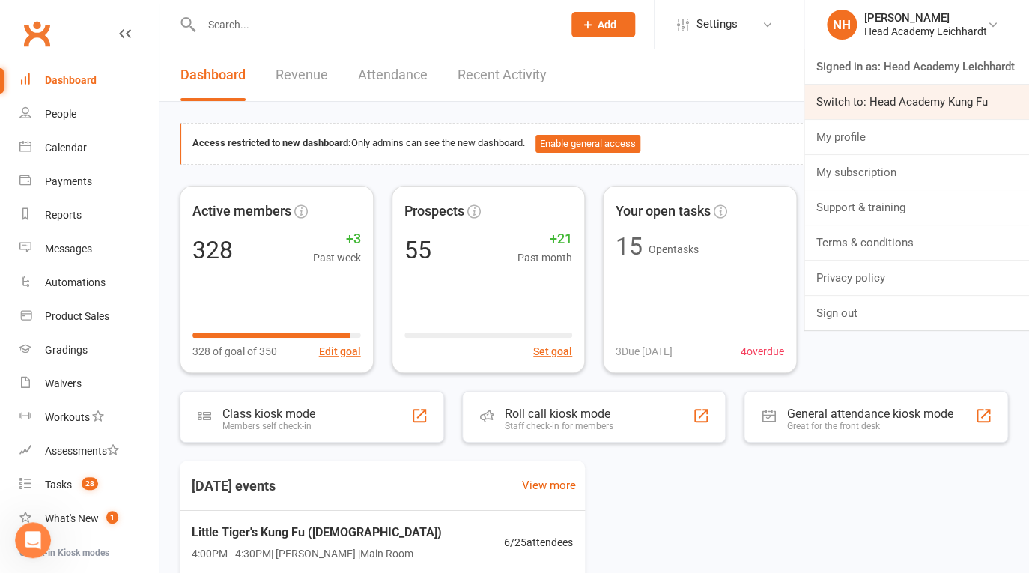
click at [947, 100] on link "Switch to: Head Academy Kung Fu" at bounding box center [916, 102] width 225 height 34
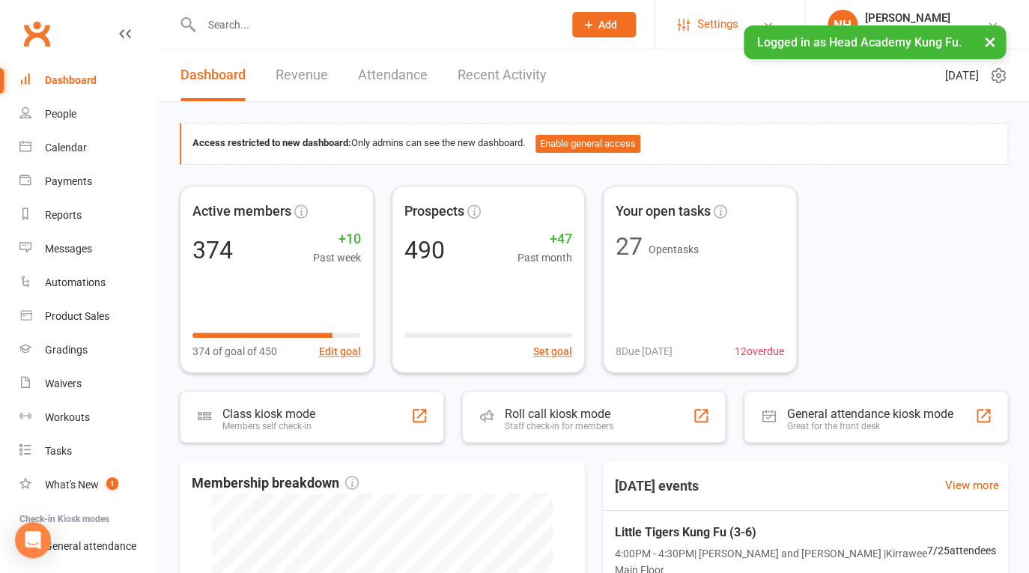
click at [713, 29] on span "Settings" at bounding box center [717, 24] width 41 height 34
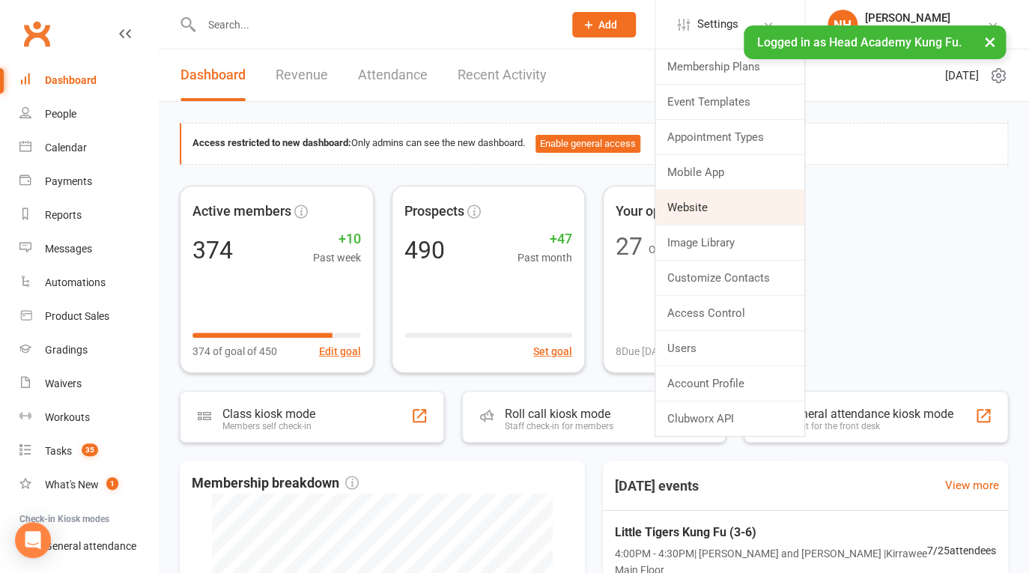
click at [690, 193] on link "Website" at bounding box center [729, 207] width 149 height 34
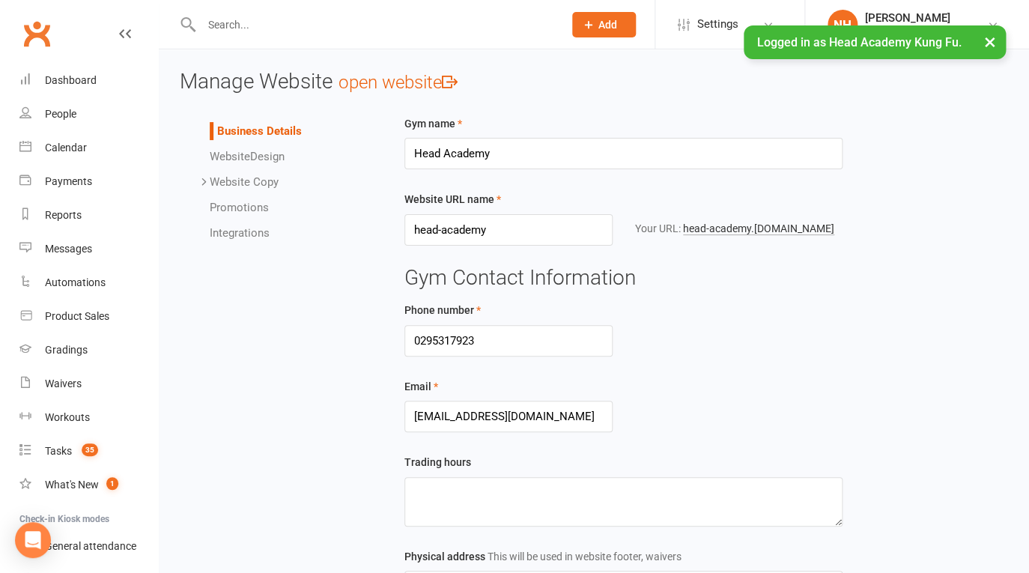
click at [246, 230] on link "Integrations" at bounding box center [240, 232] width 60 height 13
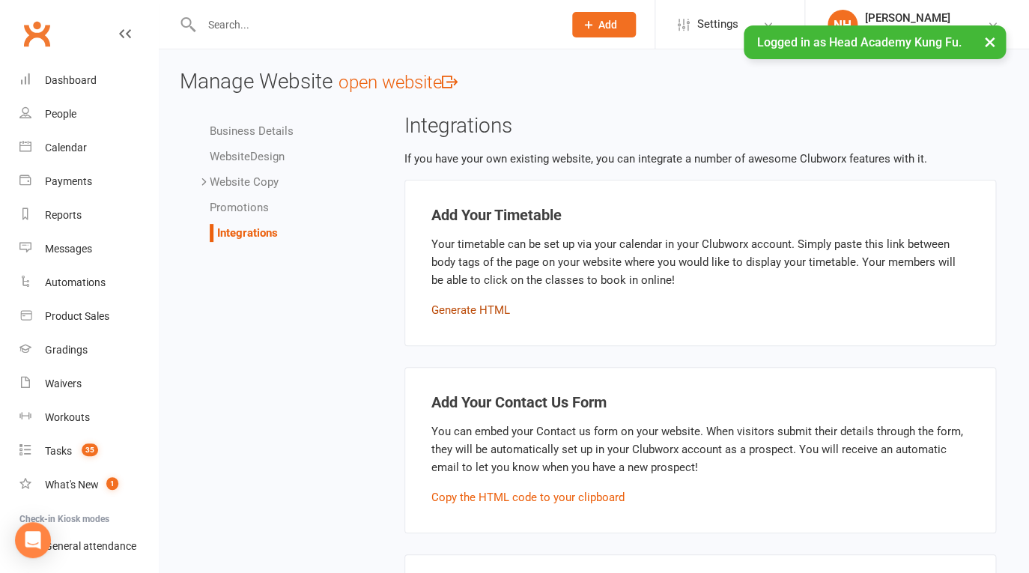
click at [476, 311] on button "Generate HTML" at bounding box center [470, 310] width 79 height 18
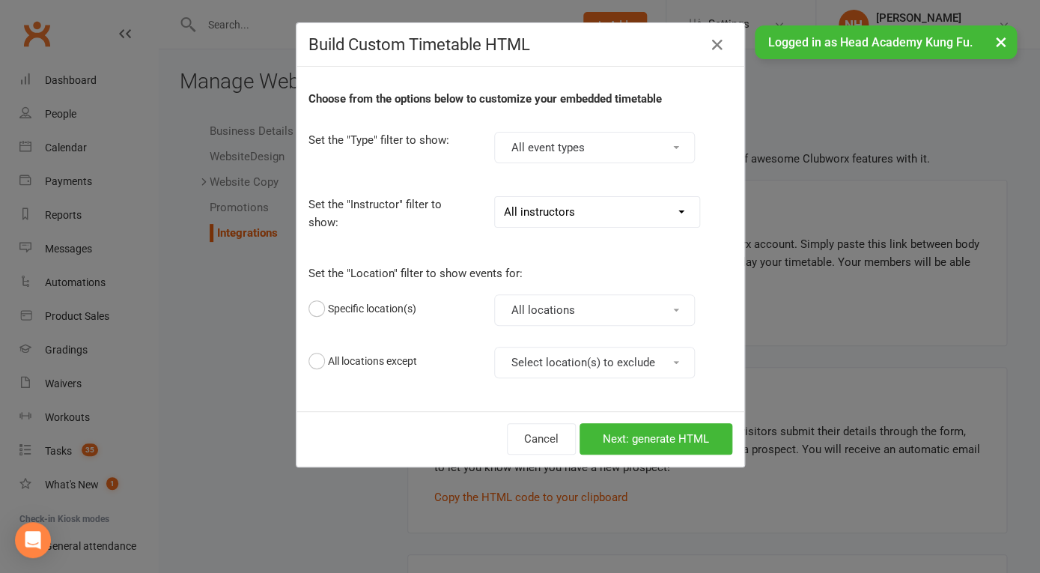
click at [503, 316] on button "All locations" at bounding box center [594, 309] width 201 height 31
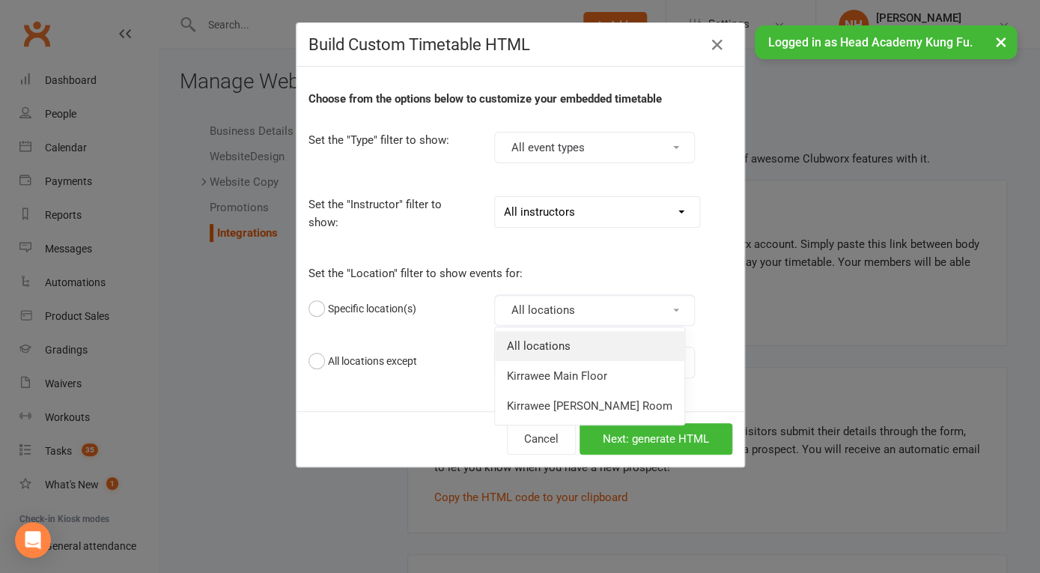
click at [508, 347] on link "All locations" at bounding box center [589, 346] width 189 height 30
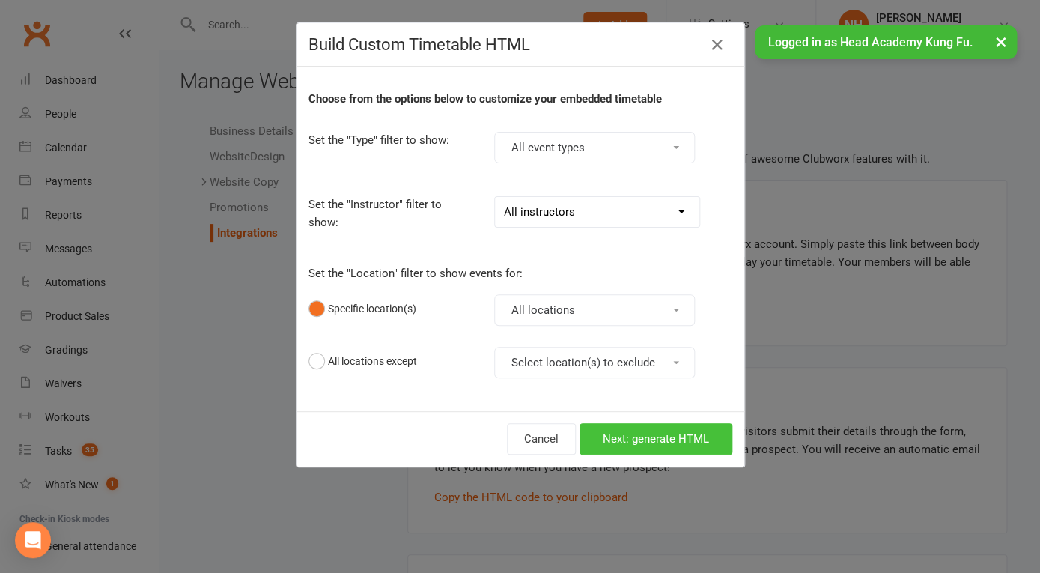
click at [650, 436] on button "Next: generate HTML" at bounding box center [655, 438] width 153 height 31
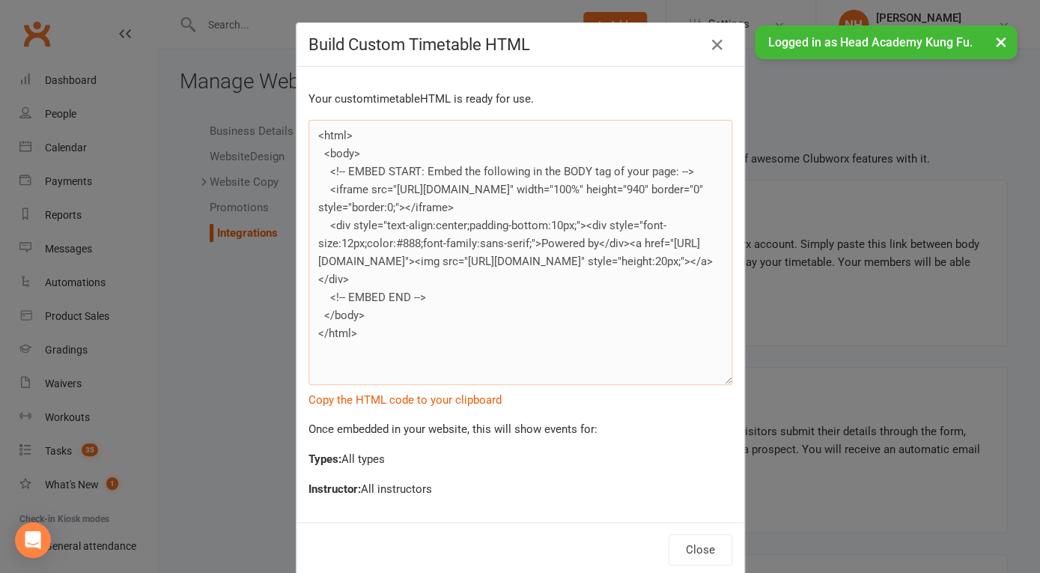
click at [399, 273] on textarea "<html> <body> <!-- EMBED START: Embed the following in the BODY tag of your pag…" at bounding box center [520, 252] width 424 height 265
click at [695, 552] on button "Close" at bounding box center [701, 549] width 64 height 31
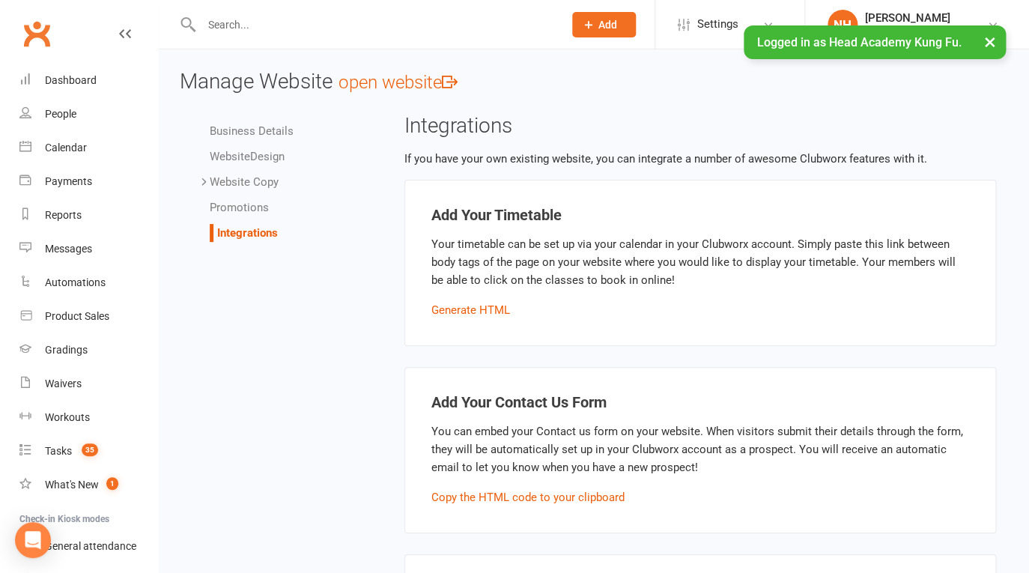
click at [990, 40] on button "×" at bounding box center [989, 41] width 27 height 32
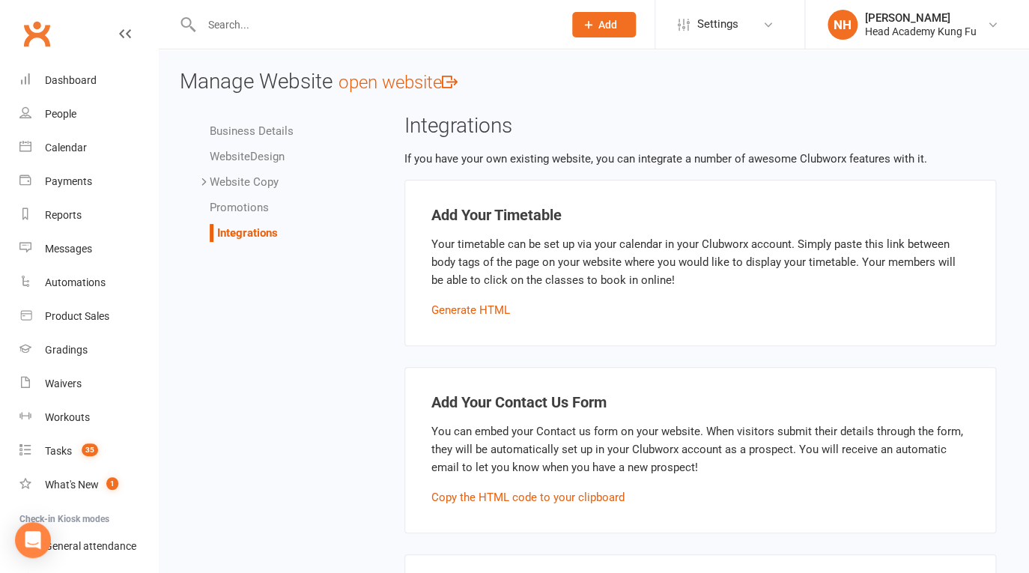
click at [388, 19] on input "text" at bounding box center [375, 24] width 356 height 21
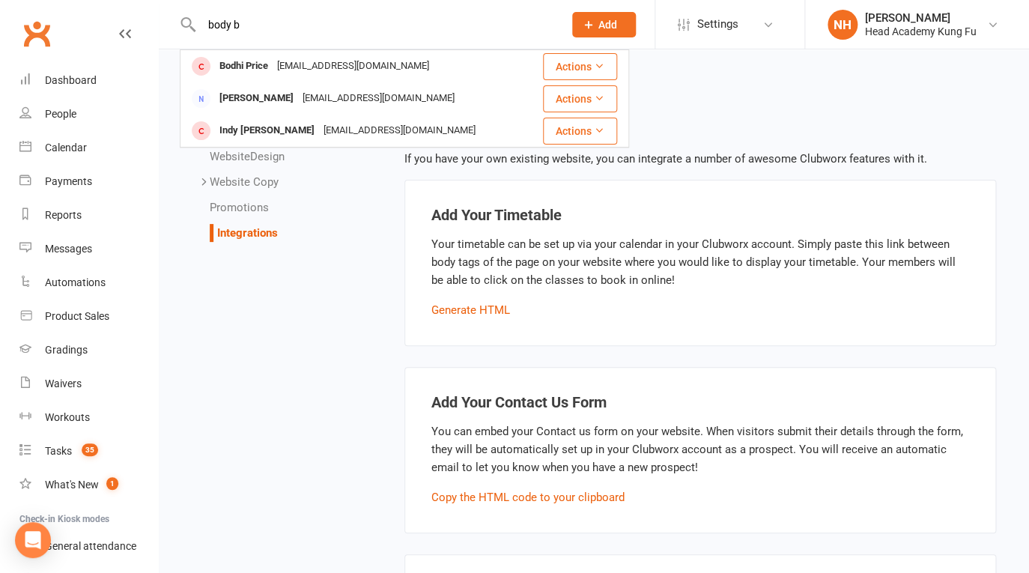
click at [231, 23] on input "body b" at bounding box center [375, 24] width 356 height 21
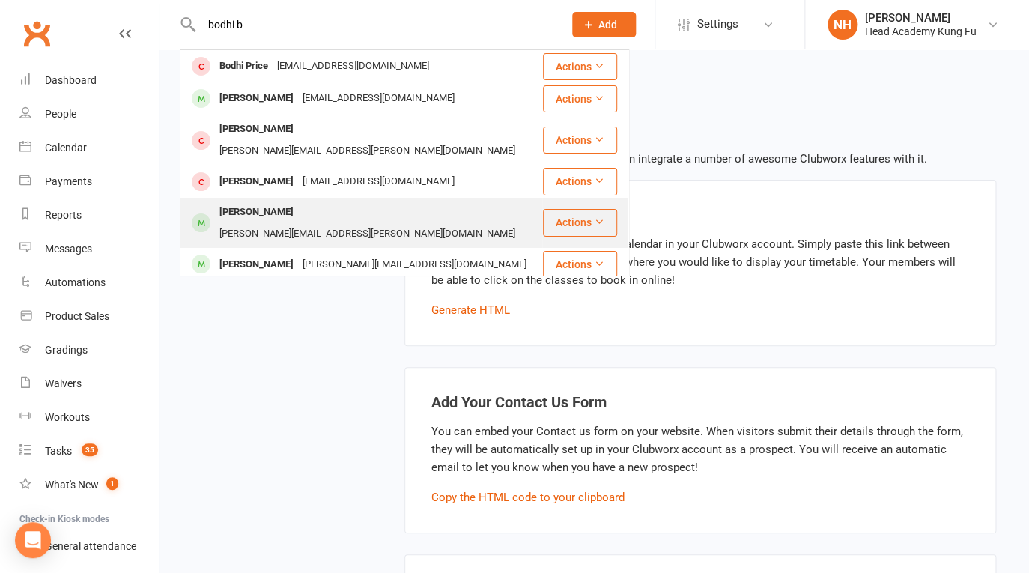
type input "bodhi b"
click at [279, 201] on div "[PERSON_NAME]" at bounding box center [256, 212] width 83 height 22
